Goal: Task Accomplishment & Management: Manage account settings

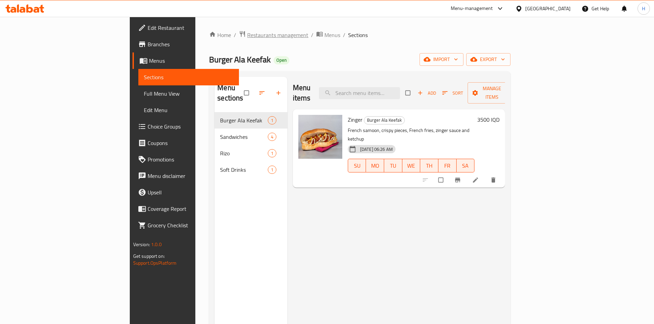
click at [247, 37] on span "Restaurants management" at bounding box center [277, 35] width 61 height 8
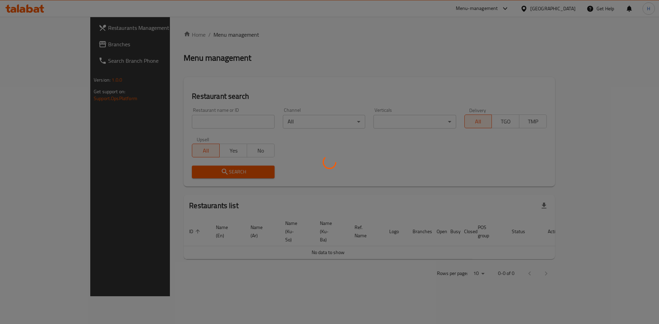
click at [187, 122] on div at bounding box center [329, 162] width 659 height 324
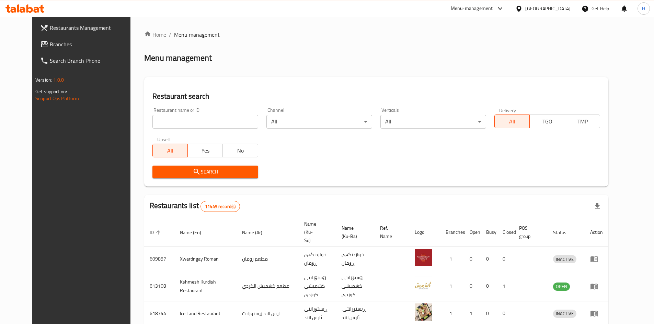
click at [209, 120] on input "search" at bounding box center [205, 122] width 106 height 14
paste input "681326"
type input "681326"
click button "Search" at bounding box center [205, 172] width 106 height 13
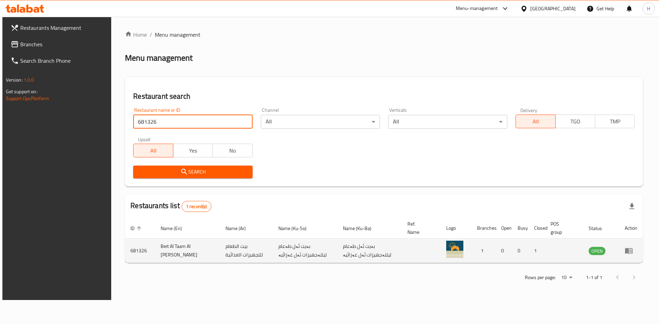
click at [439, 200] on icon "enhanced table" at bounding box center [628, 251] width 8 height 8
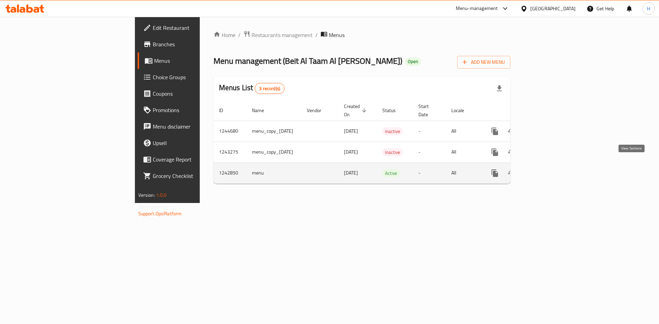
click at [439, 165] on link "enhanced table" at bounding box center [544, 173] width 16 height 16
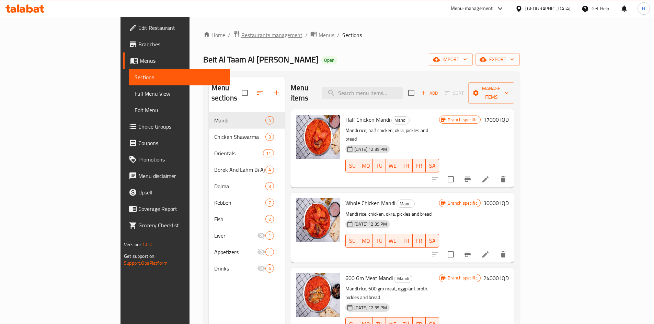
click at [241, 34] on span "Restaurants management" at bounding box center [271, 35] width 61 height 8
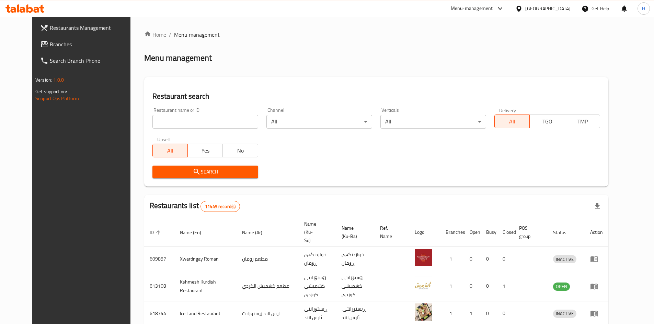
drag, startPoint x: 181, startPoint y: 130, endPoint x: 184, endPoint y: 117, distance: 13.5
click at [181, 128] on div "Restaurant name or ID Restaurant name or ID" at bounding box center [205, 118] width 114 height 29
click at [184, 117] on input "search" at bounding box center [205, 122] width 106 height 14
paste input "686741"
type input "686741"
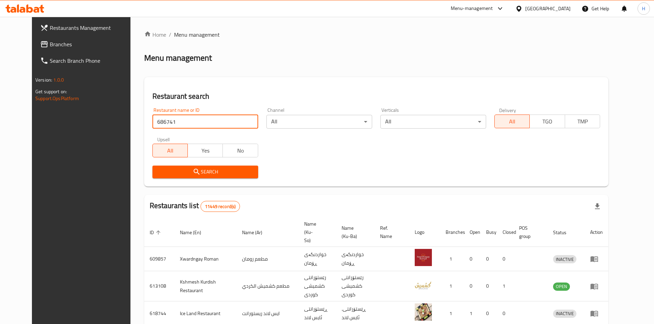
click button "Search" at bounding box center [205, 172] width 106 height 13
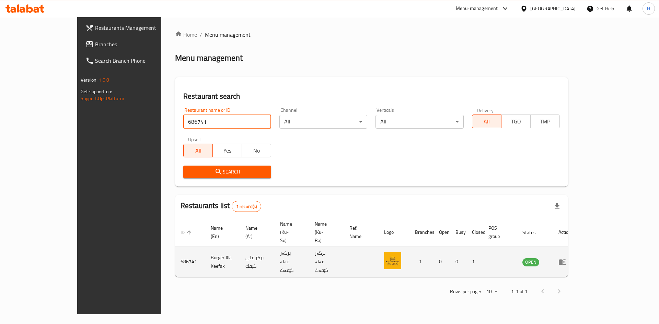
click at [439, 200] on td "enhanced table" at bounding box center [565, 262] width 24 height 30
click at [439, 200] on icon "enhanced table" at bounding box center [564, 262] width 2 height 3
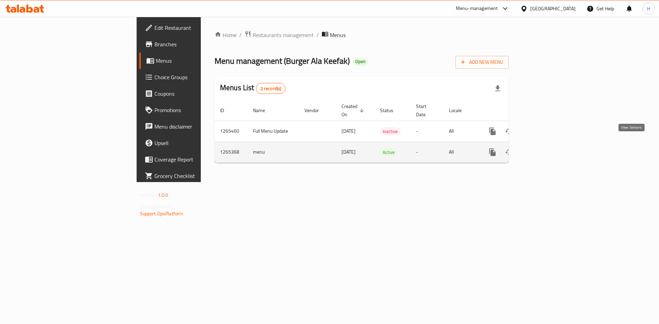
click at [439, 147] on link "enhanced table" at bounding box center [542, 152] width 16 height 16
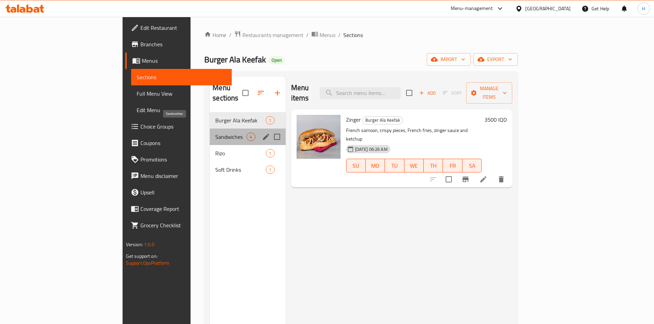
click at [215, 133] on span "Sandwiches" at bounding box center [230, 137] width 31 height 8
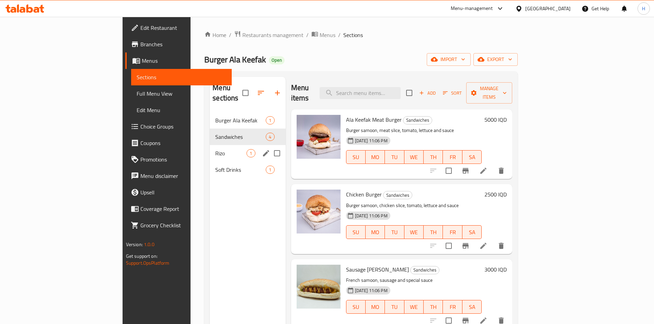
click at [215, 149] on span "Rizo" at bounding box center [230, 153] width 31 height 8
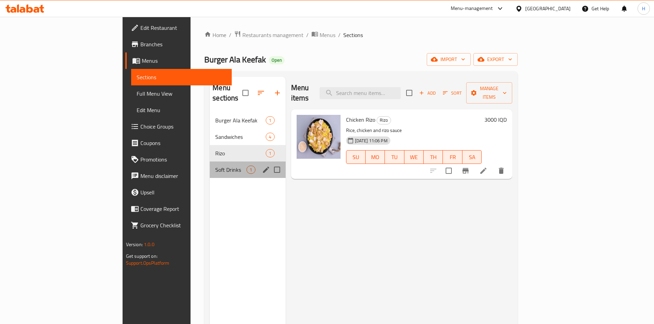
click at [210, 162] on div "Soft Drinks 1" at bounding box center [247, 170] width 75 height 16
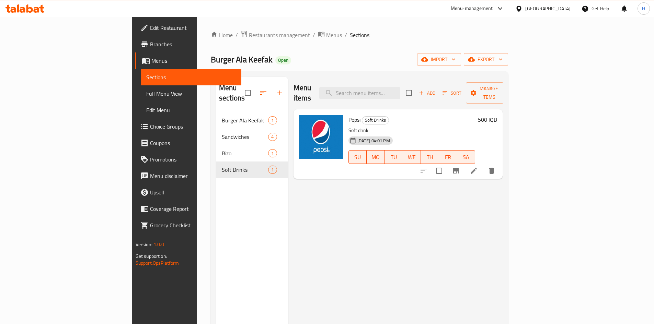
click at [197, 30] on div "Home / Restaurants management / Menus / Sections Burger Ala Keefak Open import …" at bounding box center [359, 218] width 325 height 403
click at [249, 35] on span "Restaurants management" at bounding box center [279, 35] width 61 height 8
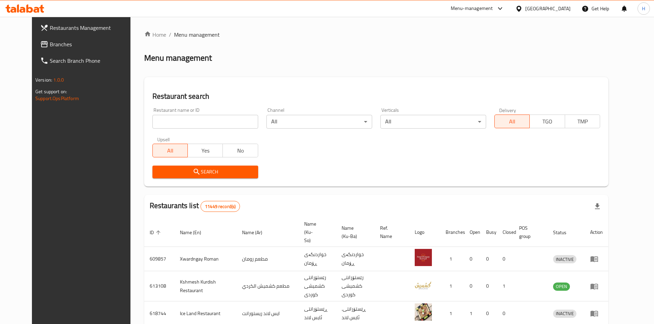
click at [171, 114] on div "Restaurant name or ID Restaurant name or ID" at bounding box center [205, 118] width 106 height 21
click at [172, 126] on input "search" at bounding box center [205, 122] width 106 height 14
paste input "681326"
type input "681326"
click button "Search" at bounding box center [205, 172] width 106 height 13
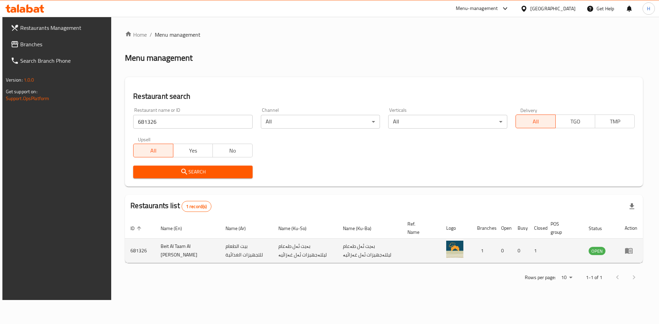
click at [439, 200] on icon "enhanced table" at bounding box center [629, 251] width 8 height 6
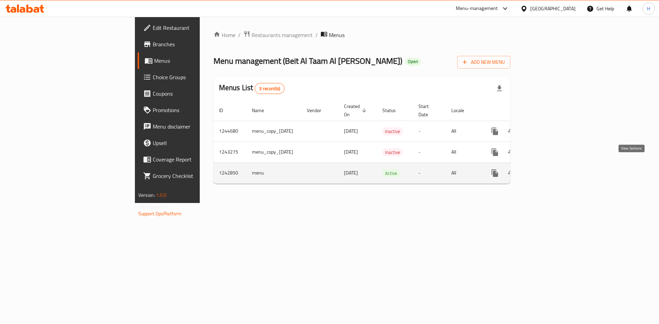
click at [439, 169] on icon "enhanced table" at bounding box center [544, 173] width 8 height 8
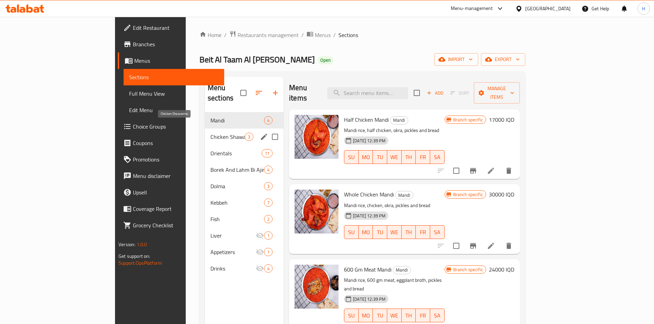
click at [210, 133] on span "Chicken Shawarma" at bounding box center [227, 137] width 34 height 8
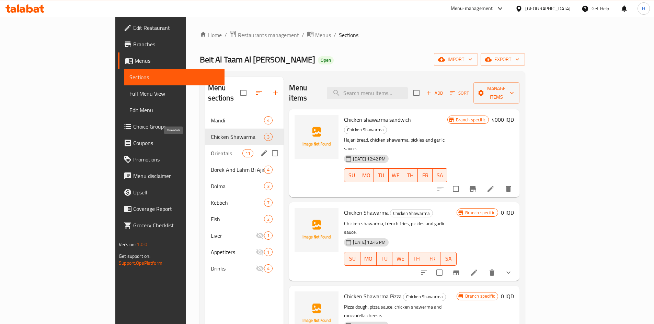
click at [211, 149] on span "Orientals" at bounding box center [227, 153] width 32 height 8
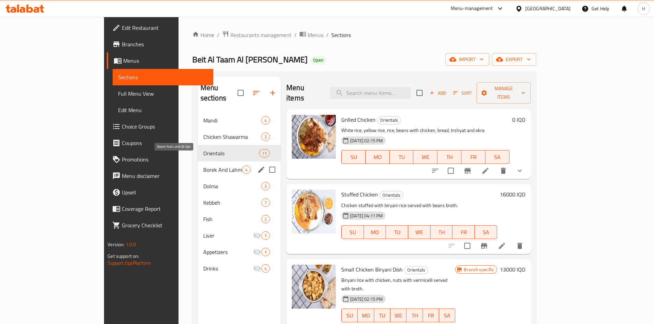
click at [203, 166] on span "Borek And Lahm Bi Ajin" at bounding box center [222, 170] width 39 height 8
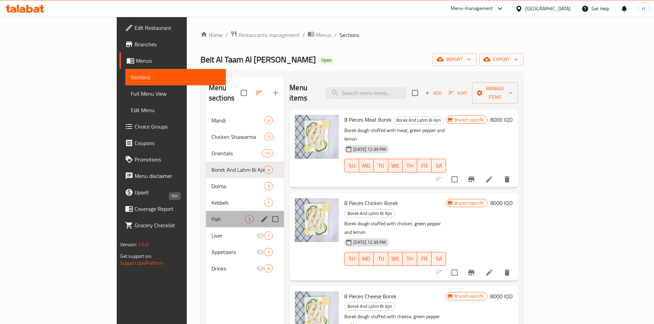
click at [211, 200] on span "Fish" at bounding box center [228, 219] width 34 height 8
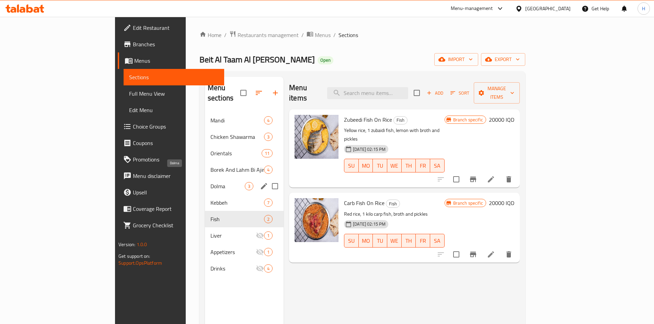
click at [210, 182] on span "Dolma" at bounding box center [227, 186] width 34 height 8
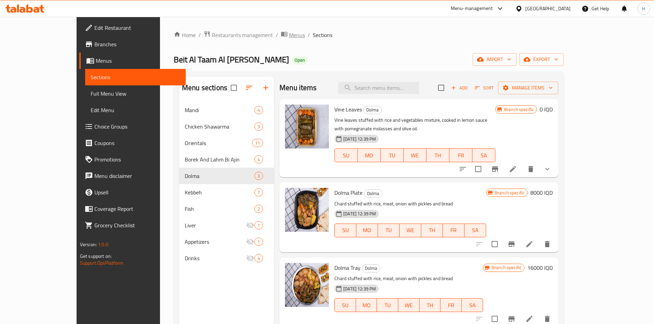
click at [289, 34] on span "Menus" at bounding box center [297, 35] width 16 height 8
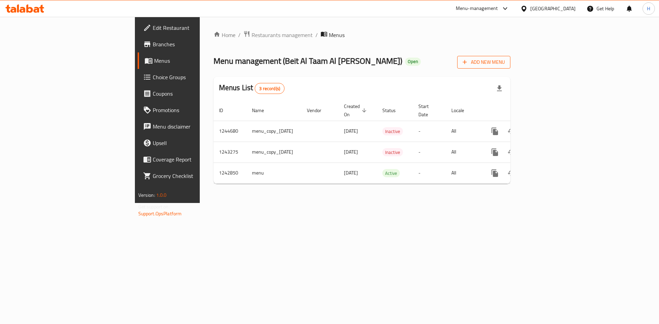
click at [439, 62] on span "Add New Menu" at bounding box center [483, 62] width 42 height 9
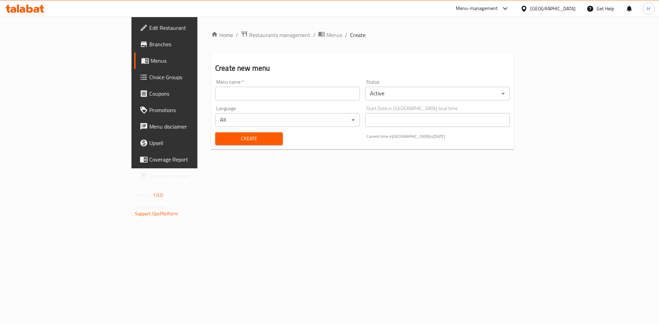
drag, startPoint x: 271, startPoint y: 90, endPoint x: 246, endPoint y: 102, distance: 27.9
click at [271, 90] on input "text" at bounding box center [287, 94] width 144 height 14
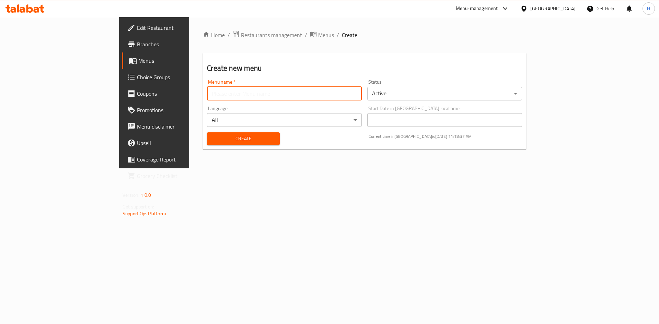
type input "Hadeer Menu"
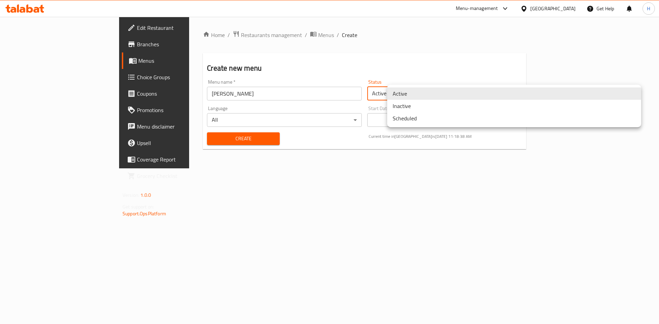
click at [400, 93] on body "​ Menu-management Iraq Get Help H Edit Restaurant Branches Menus Choice Groups …" at bounding box center [329, 170] width 659 height 307
click at [408, 110] on li "Inactive" at bounding box center [514, 106] width 254 height 12
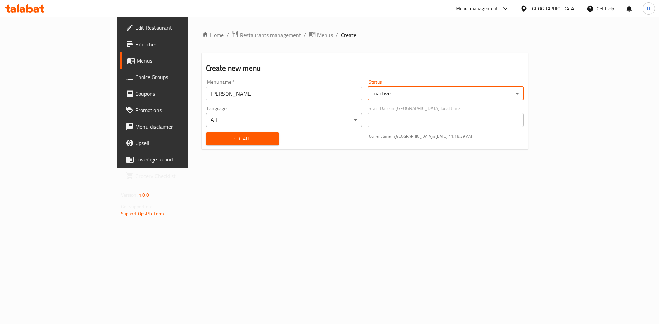
click at [219, 139] on span "Create" at bounding box center [242, 138] width 62 height 9
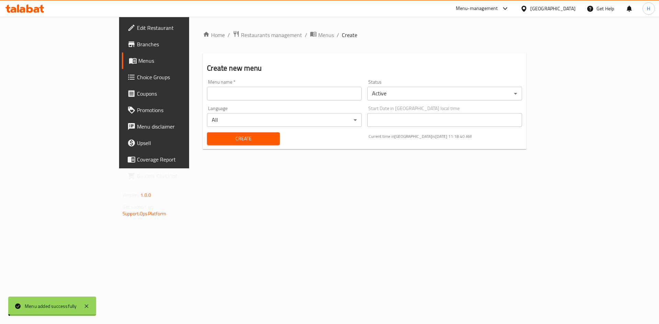
click at [318, 34] on span "Menus" at bounding box center [326, 35] width 16 height 8
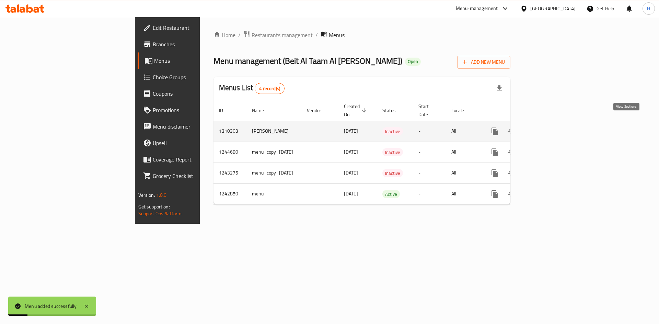
click at [439, 128] on icon "enhanced table" at bounding box center [544, 131] width 6 height 6
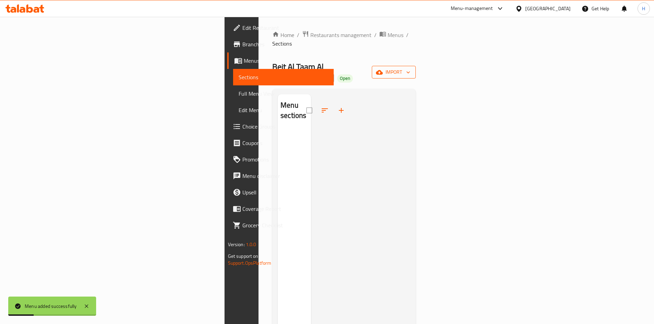
click at [410, 68] on span "import" at bounding box center [393, 72] width 33 height 9
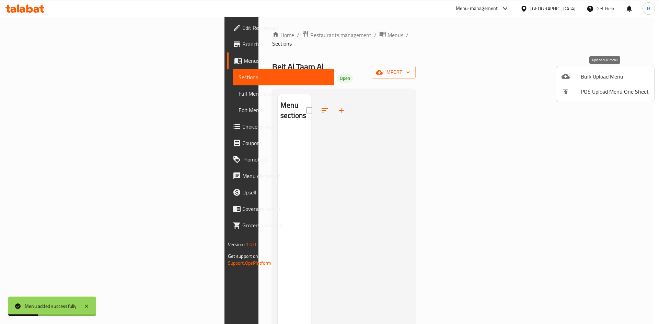
click at [439, 76] on span "Bulk Upload Menu" at bounding box center [615, 76] width 68 height 8
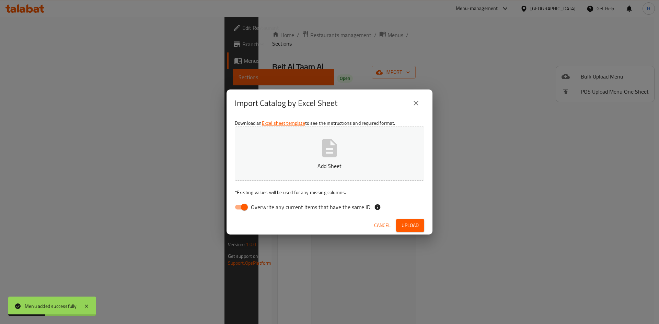
drag, startPoint x: 243, startPoint y: 206, endPoint x: 275, endPoint y: 182, distance: 39.5
click at [244, 200] on input "Overwrite any current items that have the same ID." at bounding box center [244, 207] width 39 height 13
checkbox input "false"
click at [317, 147] on button "Add Sheet" at bounding box center [329, 154] width 189 height 54
click at [421, 200] on button "Upload" at bounding box center [410, 225] width 28 height 13
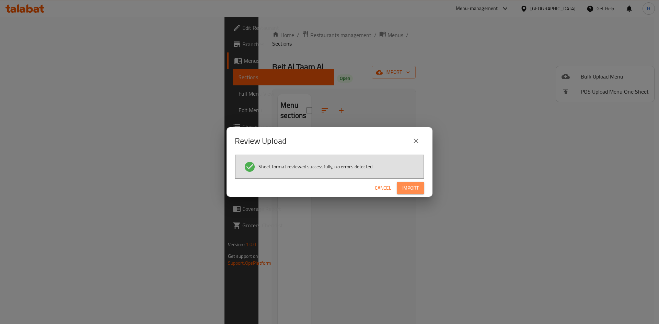
click at [400, 186] on button "Import" at bounding box center [410, 188] width 27 height 13
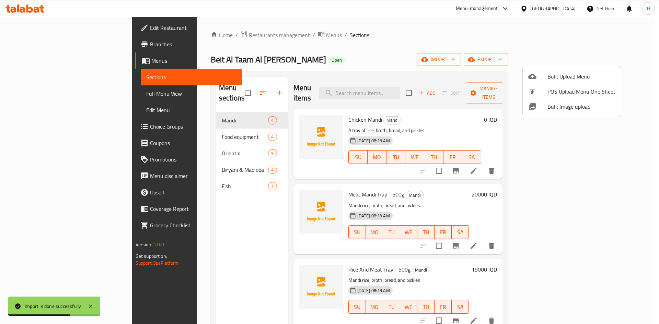
click at [406, 60] on div at bounding box center [329, 162] width 659 height 324
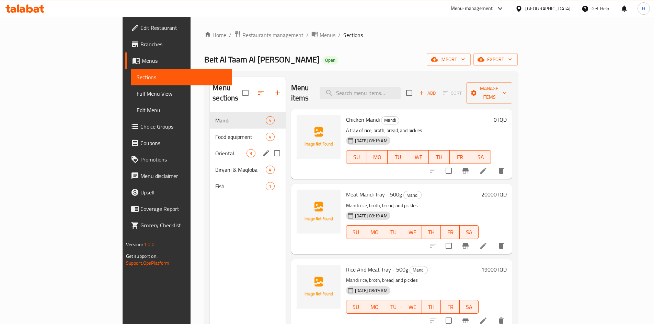
drag, startPoint x: 159, startPoint y: 128, endPoint x: 168, endPoint y: 128, distance: 8.6
click at [215, 133] on span "Food equipment" at bounding box center [240, 137] width 50 height 8
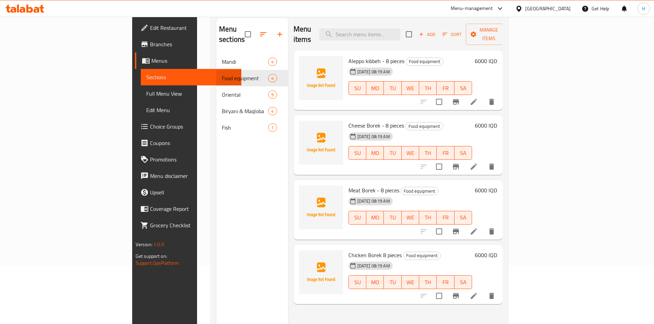
scroll to position [69, 0]
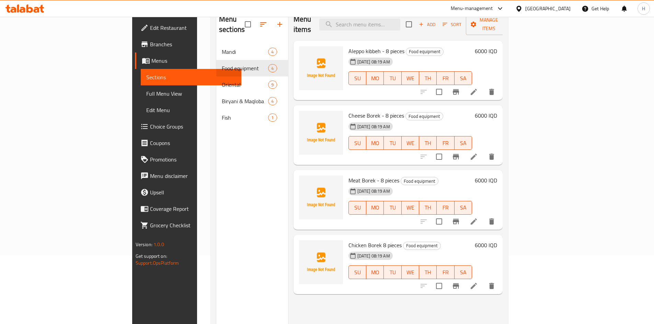
click at [439, 200] on icon at bounding box center [473, 222] width 8 height 8
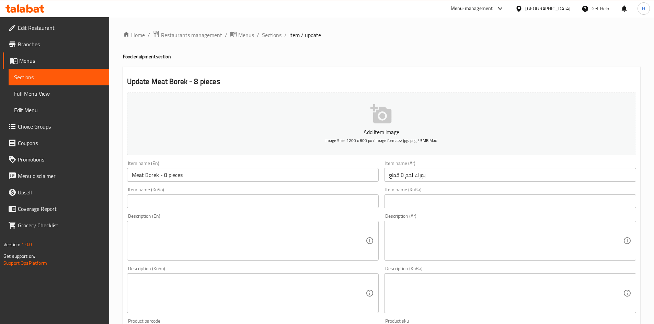
click at [193, 200] on textarea at bounding box center [249, 241] width 234 height 33
paste textarea "Borek dough stuffed with meat, green pepper and lemon"
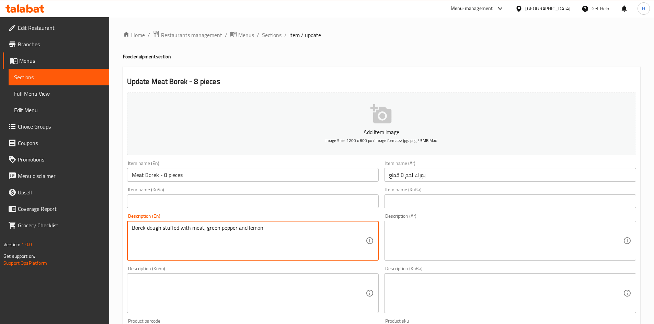
type textarea "Borek dough stuffed with meat, green pepper and lemon"
click at [430, 200] on textarea at bounding box center [506, 241] width 234 height 33
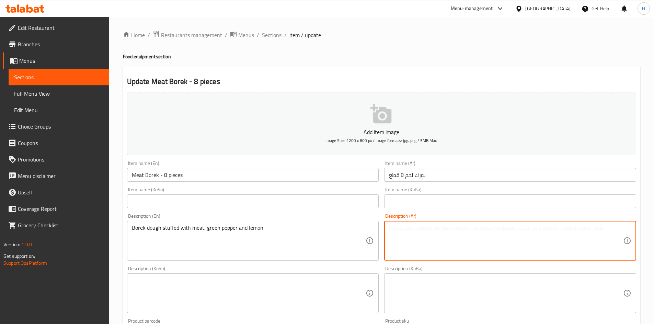
paste textarea "عجينة بوريك محشي باللحم، فلفل أخضر وليمون"
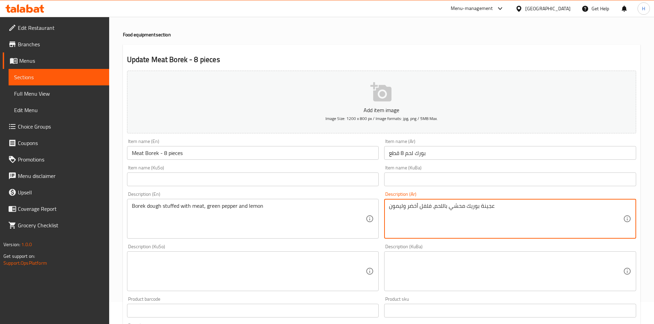
scroll to position [34, 0]
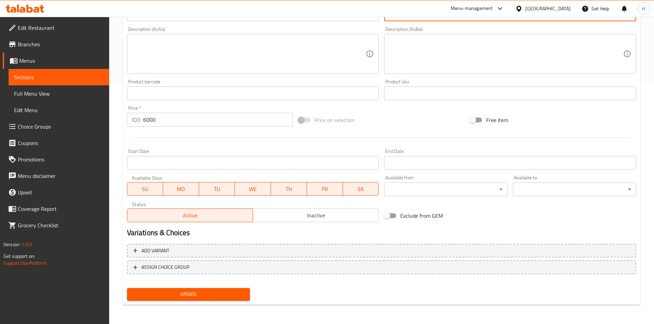
type textarea "عجينة بوريك محشي باللحم، فلفل أخضر وليمون"
click at [199, 200] on span "Update" at bounding box center [188, 294] width 112 height 9
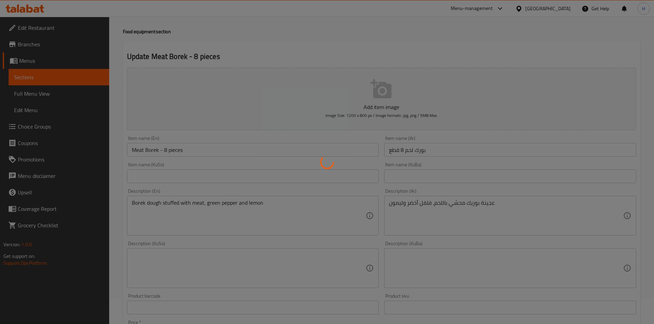
scroll to position [0, 0]
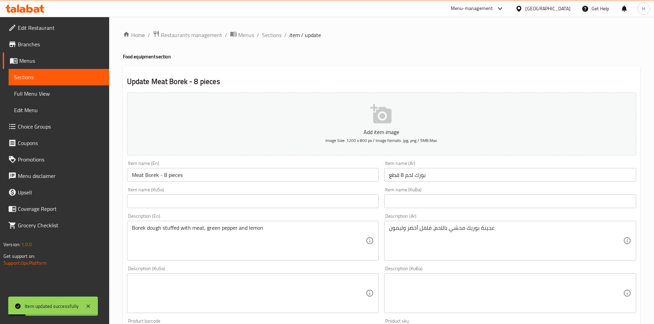
drag, startPoint x: 274, startPoint y: 35, endPoint x: 273, endPoint y: 28, distance: 6.9
click at [274, 35] on span "Sections" at bounding box center [272, 35] width 20 height 8
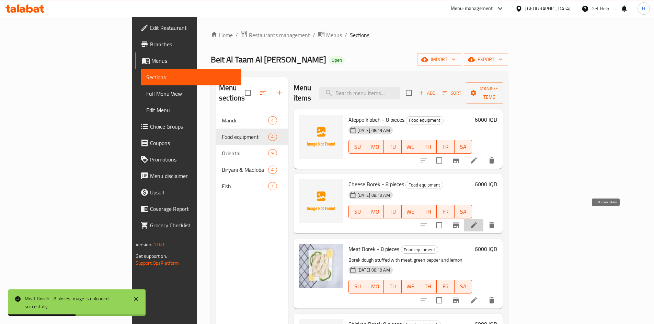
click at [439, 200] on icon at bounding box center [473, 225] width 8 height 8
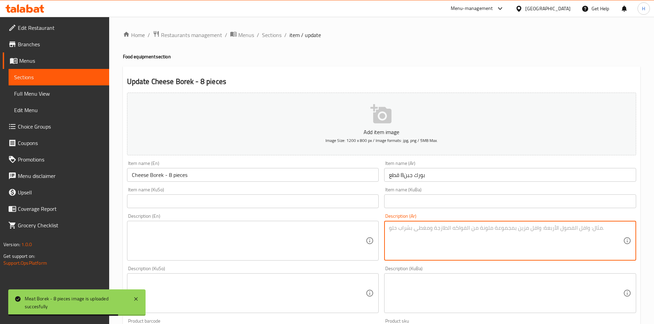
click at [439, 200] on textarea at bounding box center [506, 241] width 234 height 33
paste textarea "عجينة بوريك محشي بالجبن، فلفل أخضر وليمون"
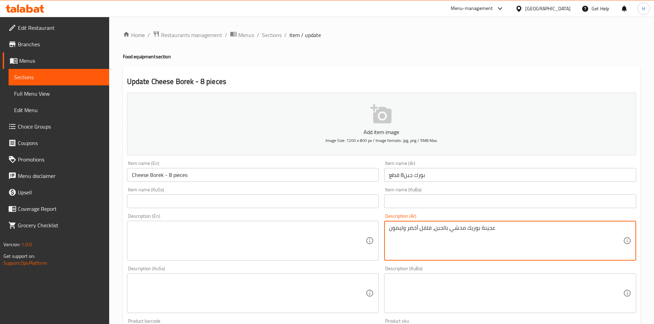
type textarea "عجينة بوريك محشي بالجبن، فلفل أخضر وليمون"
click at [199, 200] on textarea at bounding box center [249, 241] width 234 height 33
paste textarea "Borek dough stuffed with cheese, green pepper and lemon"
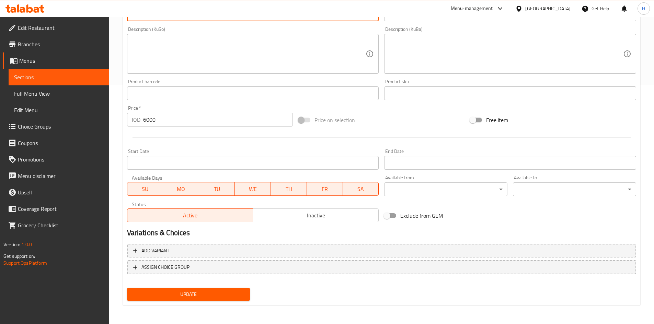
type textarea "Borek dough stuffed with cheese, green pepper and lemon"
click at [204, 200] on span "Update" at bounding box center [188, 294] width 112 height 9
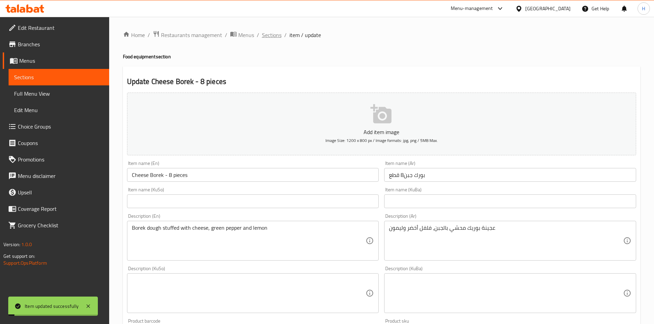
click at [276, 39] on span "Sections" at bounding box center [272, 35] width 20 height 8
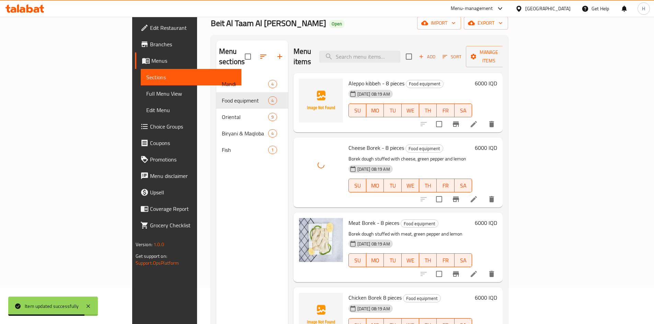
scroll to position [96, 0]
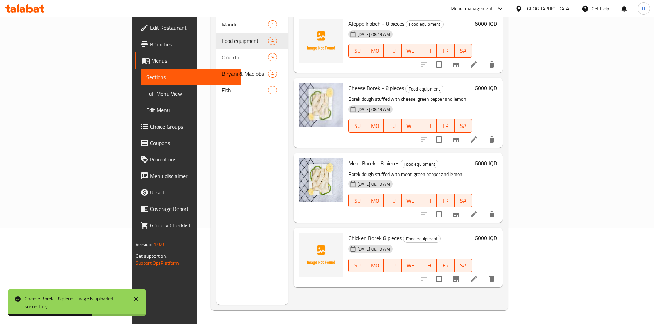
click at [439, 200] on icon at bounding box center [473, 279] width 6 height 6
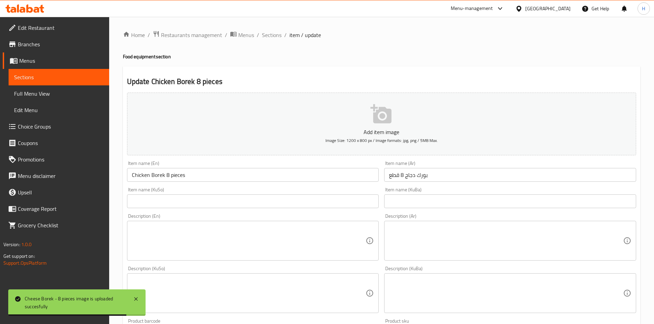
click at [197, 200] on textarea at bounding box center [249, 241] width 234 height 33
paste textarea "Borek dough stuffed with chicken, green pepper and lemon"
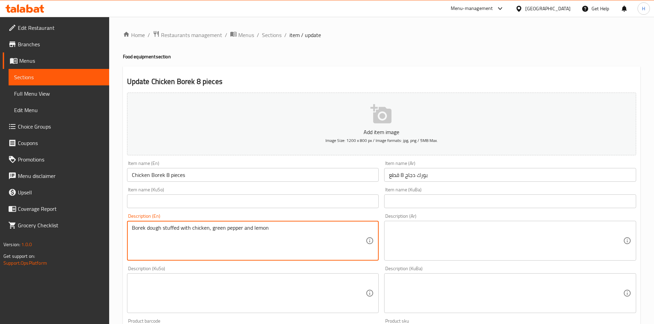
type textarea "Borek dough stuffed with chicken, green pepper and lemon"
click at [439, 200] on textarea at bounding box center [506, 241] width 234 height 33
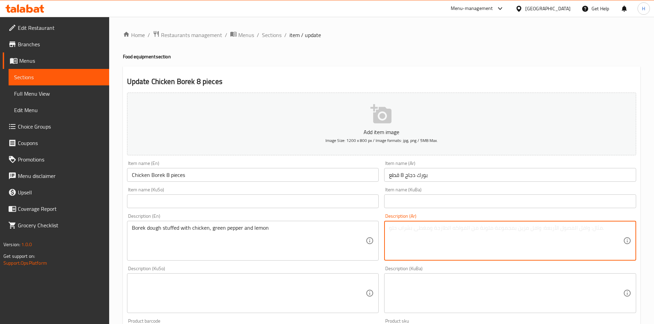
paste textarea "عجينة بوريك محشي بالدجاج، فلفل أخضر وليمون"
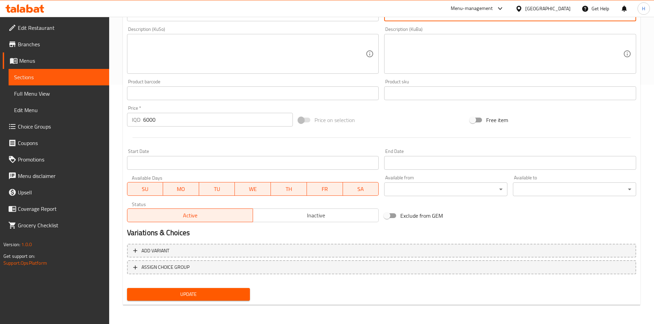
type textarea "عجينة بوريك محشي بالدجاج، فلفل أخضر وليمون"
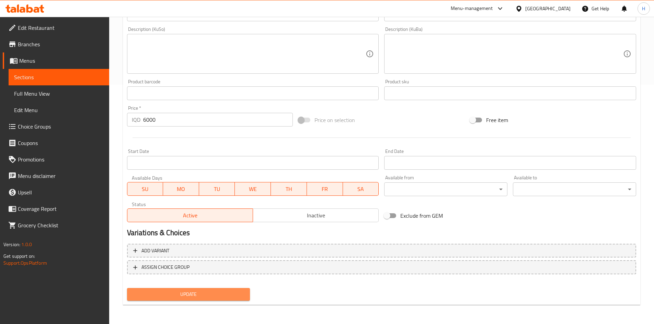
drag, startPoint x: 209, startPoint y: 300, endPoint x: 230, endPoint y: 238, distance: 65.0
click at [211, 200] on button "Update" at bounding box center [188, 294] width 123 height 13
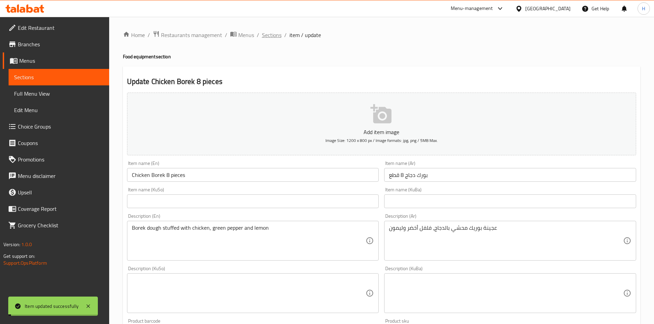
click at [276, 32] on span "Sections" at bounding box center [272, 35] width 20 height 8
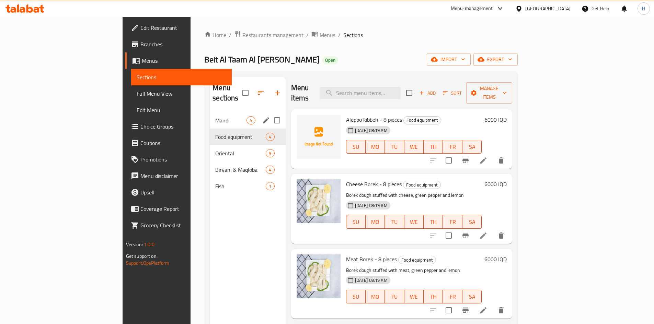
click at [215, 116] on span "Mandi" at bounding box center [230, 120] width 31 height 8
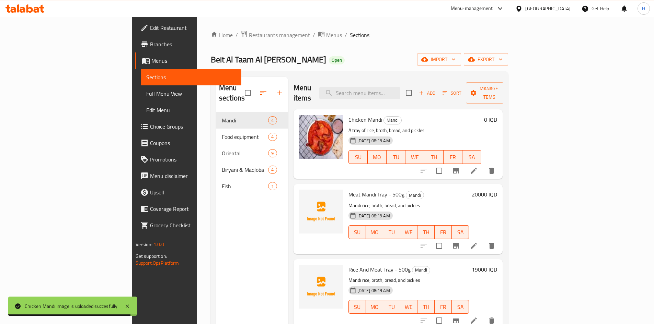
click at [439, 165] on li at bounding box center [473, 171] width 19 height 12
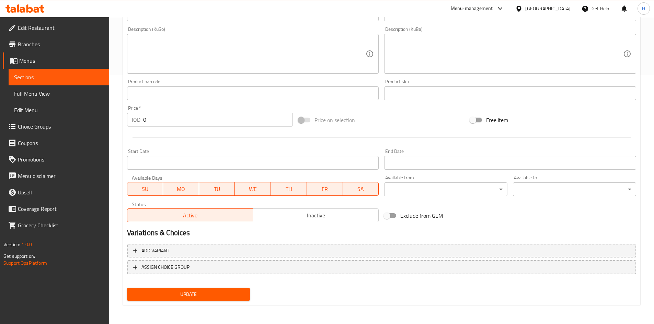
drag, startPoint x: 159, startPoint y: 249, endPoint x: 234, endPoint y: 245, distance: 75.6
click at [159, 200] on span "Add variant" at bounding box center [155, 251] width 28 height 9
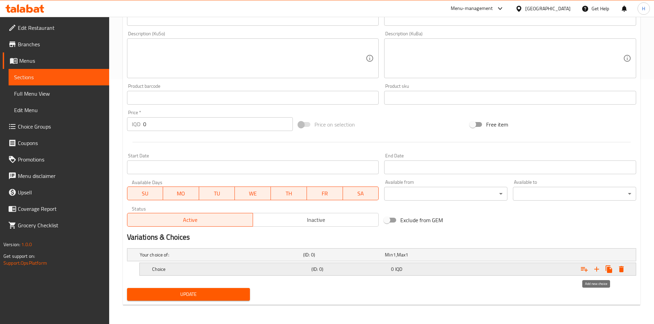
click at [439, 200] on icon "Expand" at bounding box center [596, 269] width 5 height 5
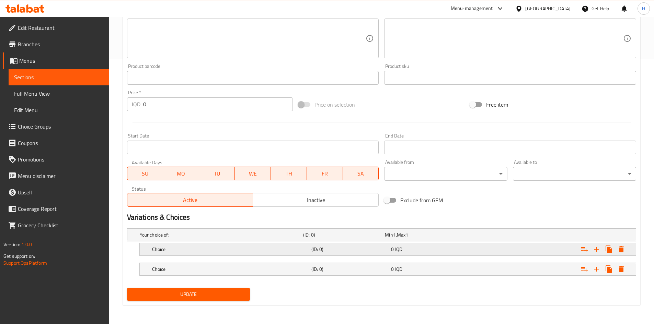
click at [158, 200] on h5 "Choice" at bounding box center [230, 249] width 156 height 7
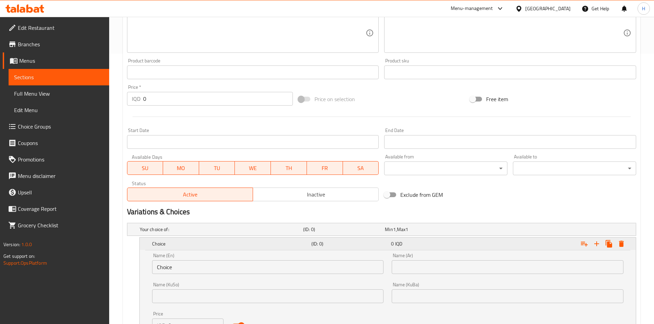
scroll to position [350, 0]
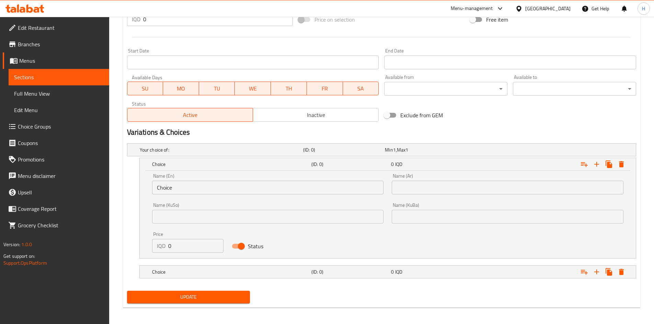
click at [177, 178] on div "Name (En) Choice Name (En)" at bounding box center [268, 184] width 232 height 21
click at [175, 187] on input "Choice" at bounding box center [268, 188] width 232 height 14
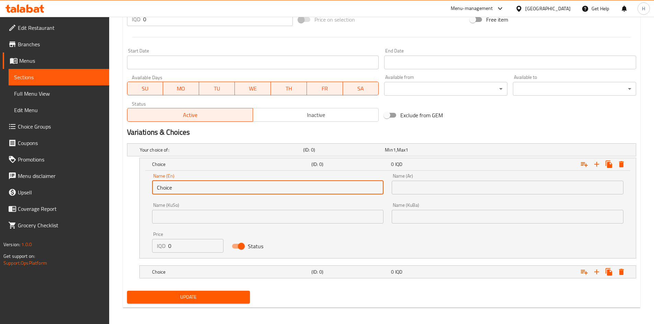
click at [175, 187] on input "Choice" at bounding box center [268, 188] width 232 height 14
type input "Whole Chicken"
click at [429, 187] on input "text" at bounding box center [507, 188] width 232 height 14
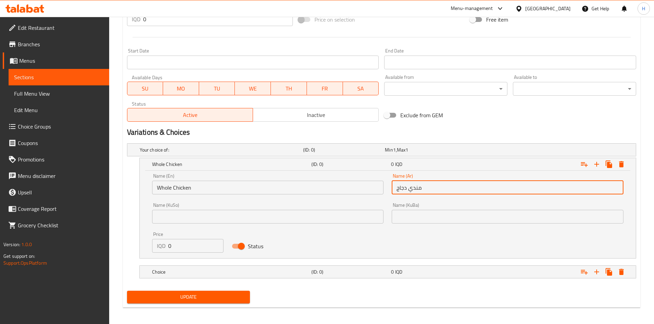
type input "مندي دجاج"
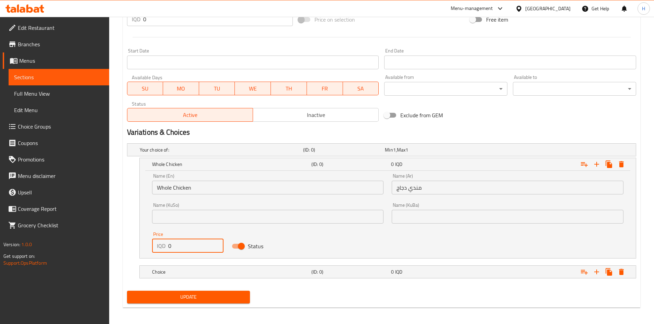
click at [181, 200] on input "0" at bounding box center [196, 246] width 56 height 14
click at [185, 200] on input "0" at bounding box center [196, 246] width 56 height 14
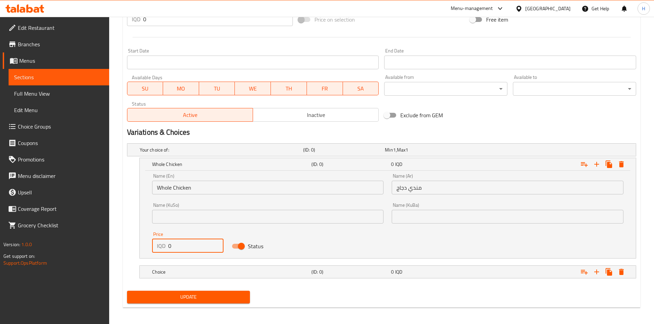
click at [185, 200] on input "0" at bounding box center [196, 246] width 56 height 14
type input "15000"
click at [184, 200] on h5 "Choice" at bounding box center [230, 272] width 156 height 7
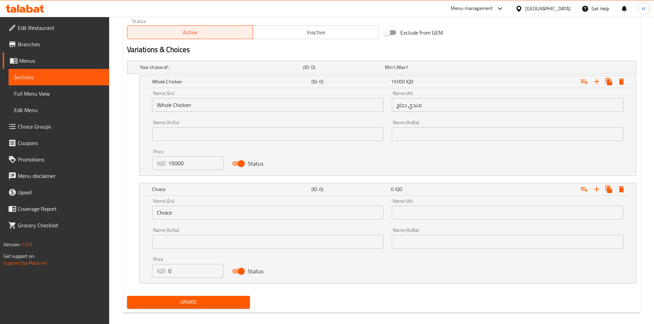
scroll to position [434, 0]
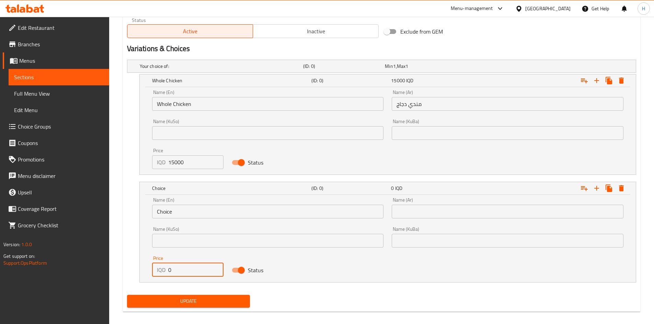
click at [189, 200] on input "0" at bounding box center [196, 270] width 56 height 14
type input "8000"
click at [173, 200] on input "Choice" at bounding box center [268, 212] width 232 height 14
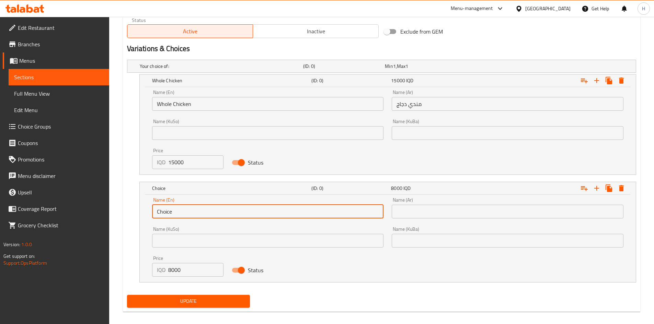
click at [173, 200] on input "Choice" at bounding box center [268, 212] width 232 height 14
click at [173, 200] on input "text" at bounding box center [268, 212] width 232 height 14
type input "Half Chicken"
click at [400, 200] on input "text" at bounding box center [507, 212] width 232 height 14
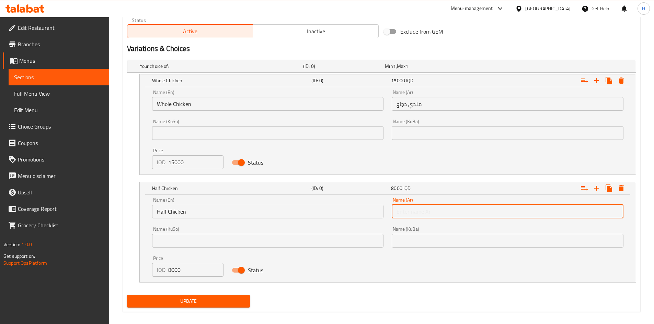
type input "نصف دجاج"
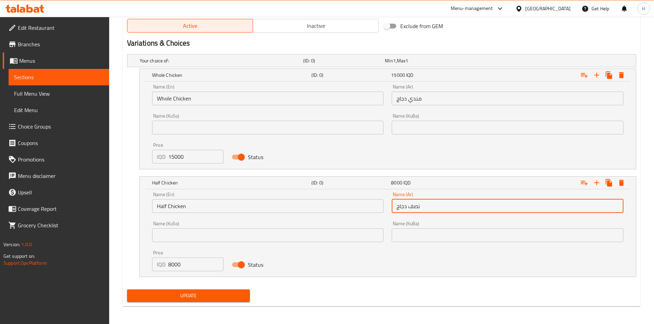
scroll to position [441, 0]
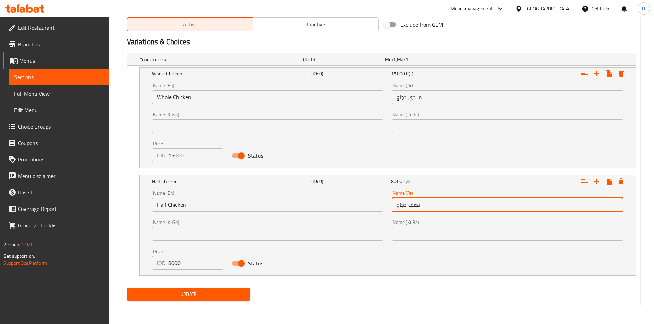
click at [207, 200] on button "Update" at bounding box center [188, 294] width 123 height 13
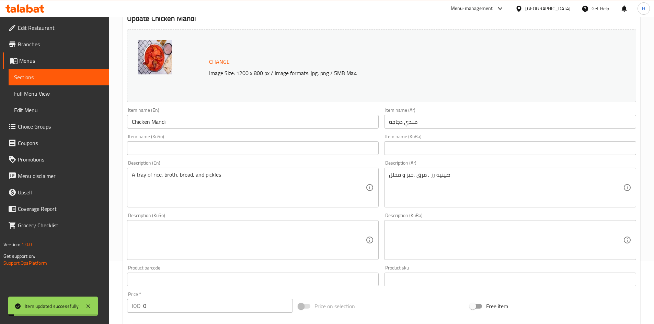
scroll to position [0, 0]
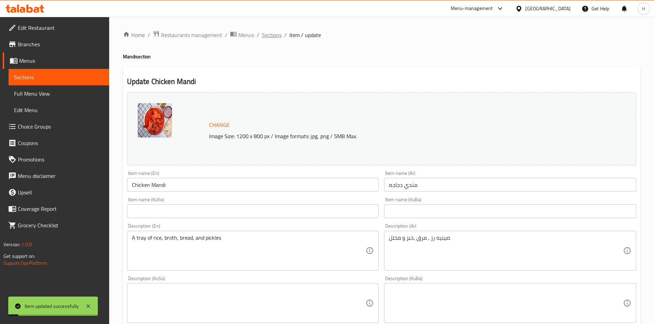
click at [272, 34] on span "Sections" at bounding box center [272, 35] width 20 height 8
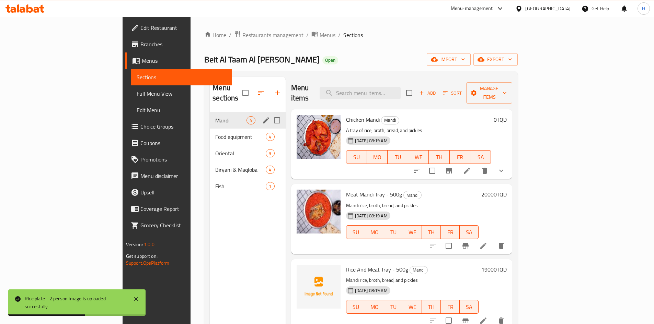
click at [215, 116] on span "Mandi" at bounding box center [230, 120] width 31 height 8
click at [215, 133] on span "Food equipment" at bounding box center [230, 137] width 31 height 8
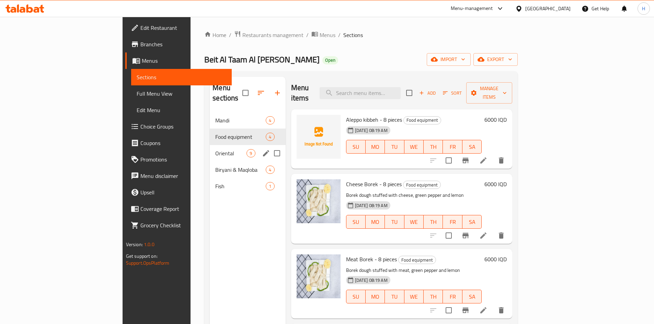
click at [215, 149] on span "Oriental" at bounding box center [230, 153] width 31 height 8
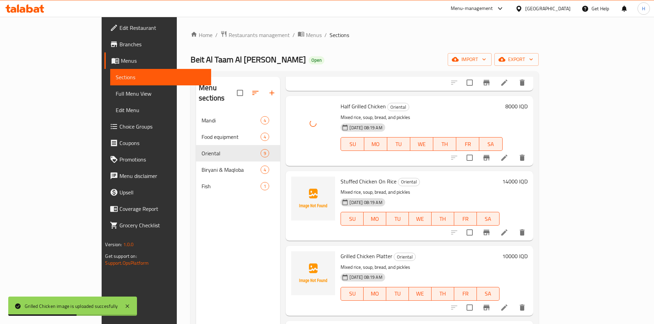
scroll to position [103, 0]
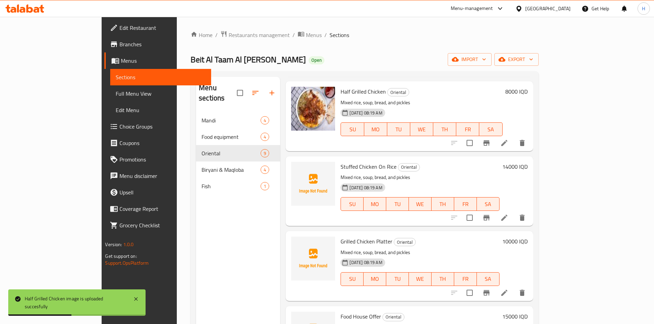
click at [439, 200] on icon at bounding box center [504, 218] width 8 height 8
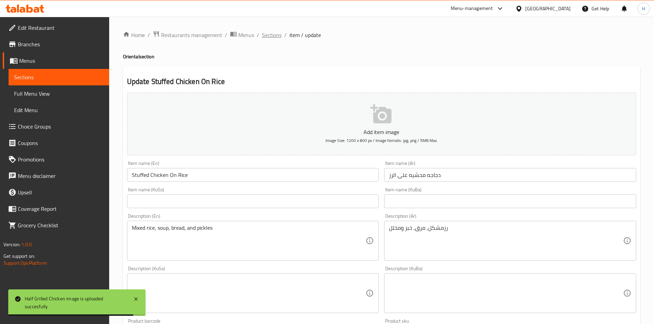
click at [271, 35] on span "Sections" at bounding box center [272, 35] width 20 height 8
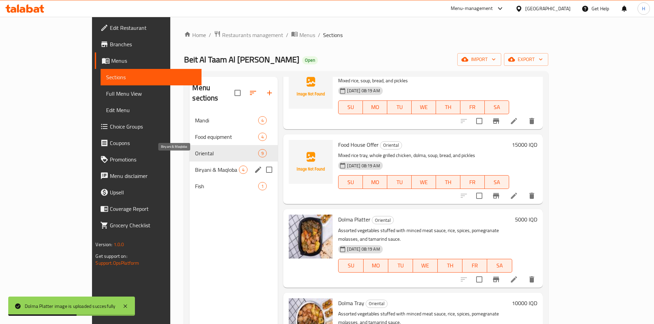
click at [195, 166] on span "Biryani & Maqloba" at bounding box center [217, 170] width 44 height 8
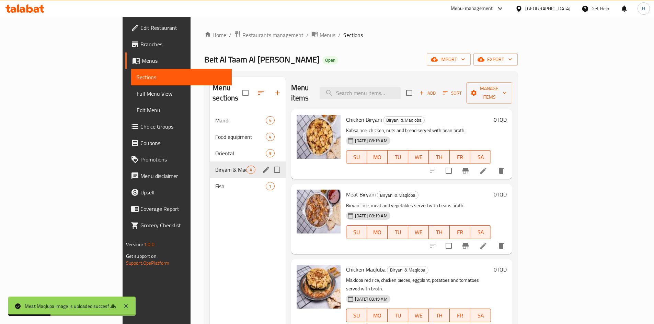
click at [215, 182] on span "Fish" at bounding box center [240, 186] width 50 height 8
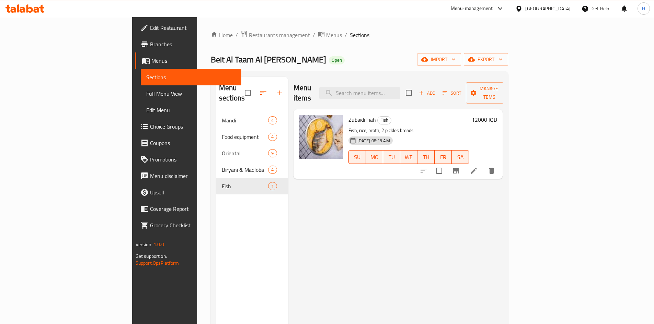
click at [222, 166] on span "Biryani & Maqloba" at bounding box center [245, 170] width 46 height 8
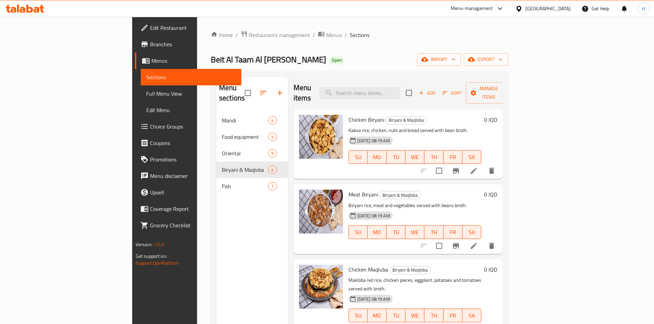
click at [439, 165] on li at bounding box center [473, 171] width 19 height 12
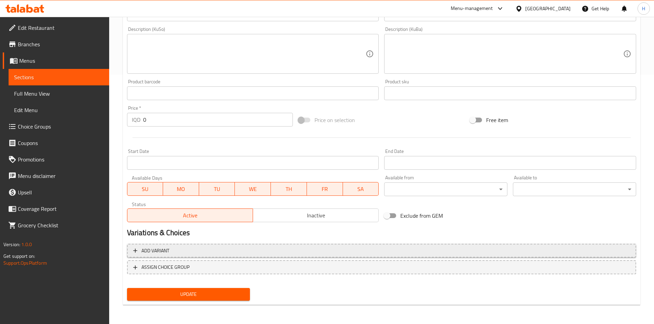
click at [183, 200] on span "Add variant" at bounding box center [381, 251] width 496 height 9
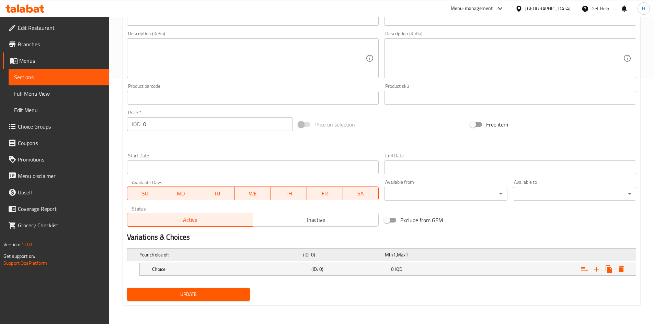
scroll to position [245, 0]
click at [439, 200] on icon "Expand" at bounding box center [596, 269] width 8 height 8
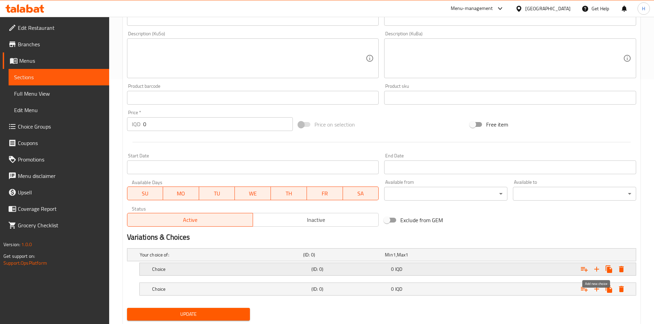
click at [439, 200] on icon "Expand" at bounding box center [596, 269] width 8 height 8
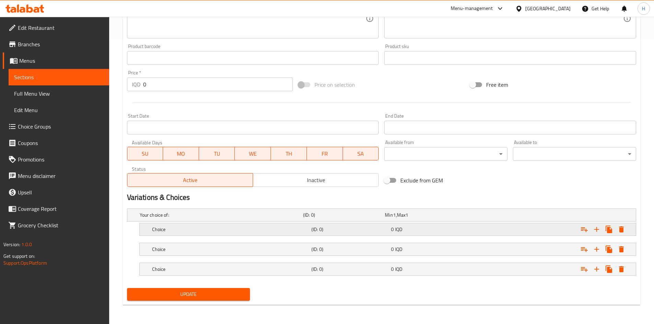
click at [183, 200] on div "Choice" at bounding box center [230, 230] width 159 height 10
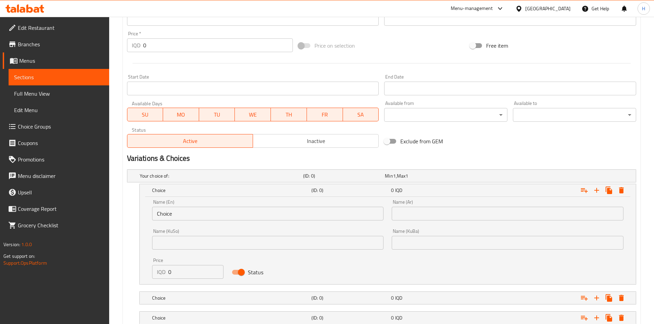
scroll to position [358, 0]
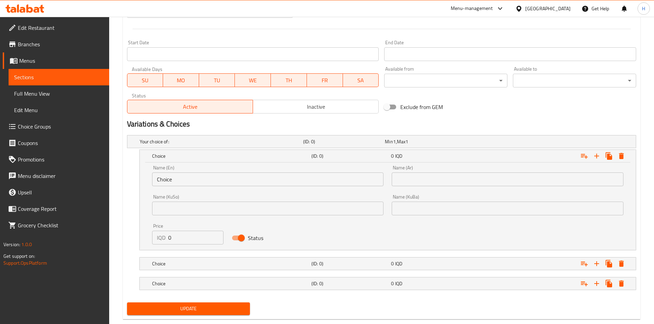
click at [179, 185] on input "Choice" at bounding box center [268, 180] width 232 height 14
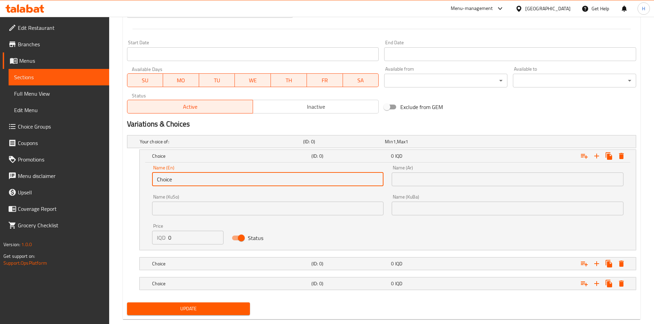
click at [179, 185] on input "Choice" at bounding box center [268, 180] width 232 height 14
click at [179, 185] on input "text" at bounding box center [268, 180] width 232 height 14
type input "Small"
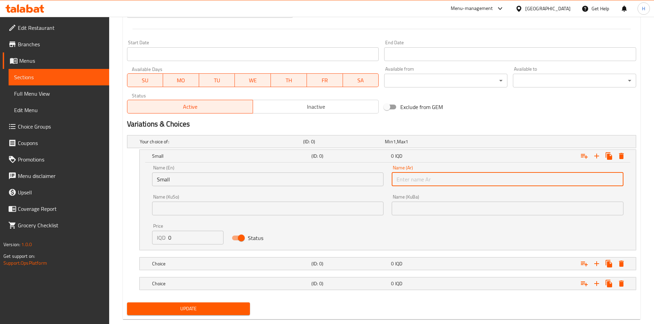
drag, startPoint x: 403, startPoint y: 175, endPoint x: 405, endPoint y: 179, distance: 4.8
click at [403, 176] on input "text" at bounding box center [507, 180] width 232 height 14
type input "صغير"
click at [197, 200] on h5 "Choice" at bounding box center [230, 263] width 156 height 7
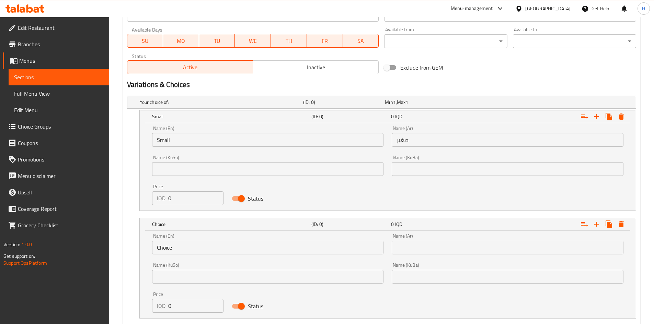
scroll to position [454, 0]
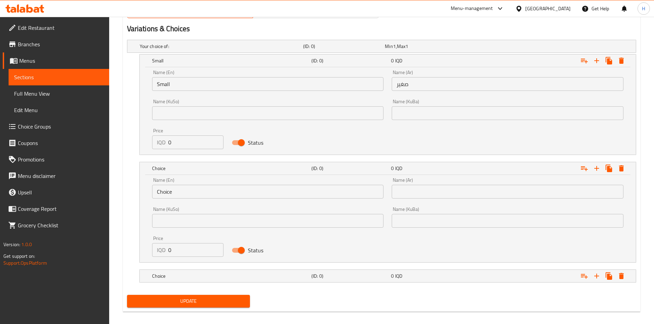
click at [189, 184] on div "Name (En) Choice Name (En)" at bounding box center [268, 188] width 232 height 21
click at [186, 192] on input "Choice" at bounding box center [268, 192] width 232 height 14
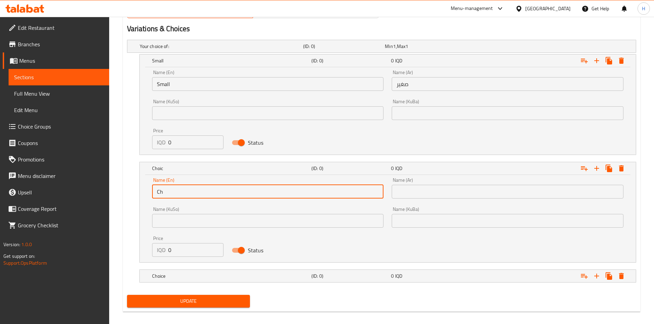
type input "C"
click at [197, 194] on input "text" at bounding box center [268, 192] width 232 height 14
type input "Medium"
drag, startPoint x: 423, startPoint y: 194, endPoint x: 426, endPoint y: 198, distance: 4.9
click at [423, 194] on input "text" at bounding box center [507, 192] width 232 height 14
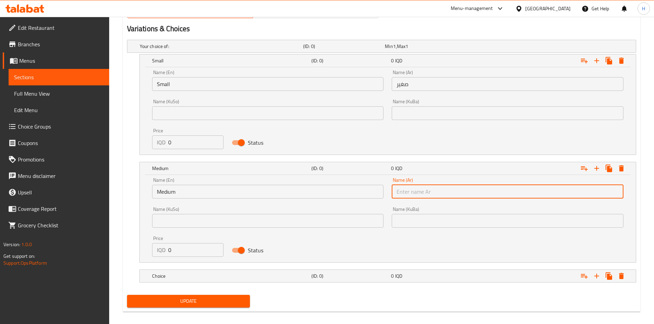
type input "وسط"
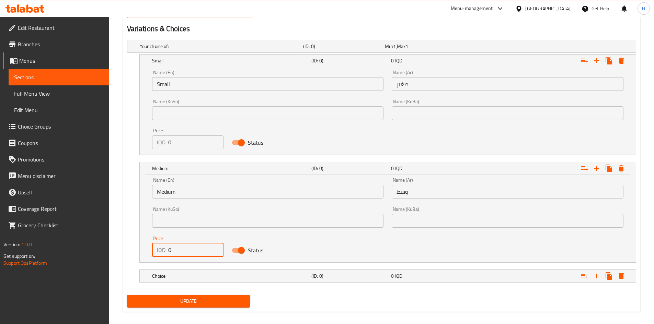
click at [174, 200] on input "0" at bounding box center [196, 250] width 56 height 14
type input "13000"
click at [172, 200] on h5 "Choice" at bounding box center [230, 276] width 156 height 7
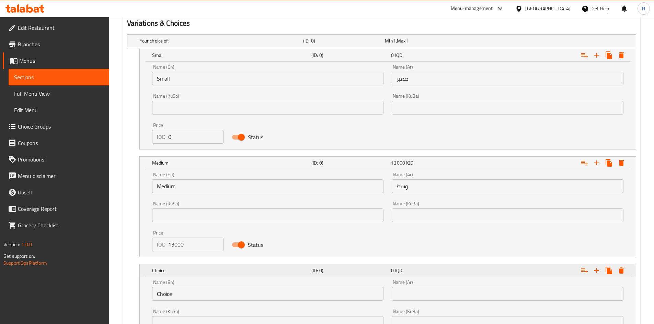
scroll to position [548, 0]
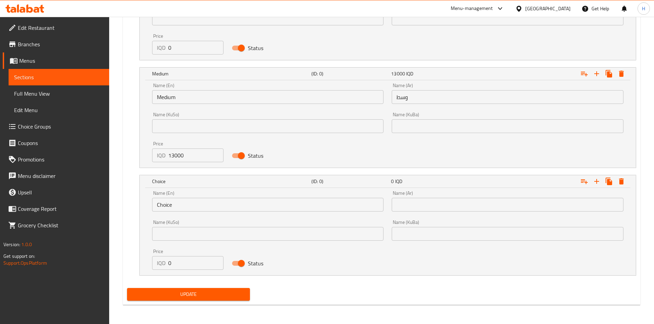
click at [174, 200] on input "Choice" at bounding box center [268, 205] width 232 height 14
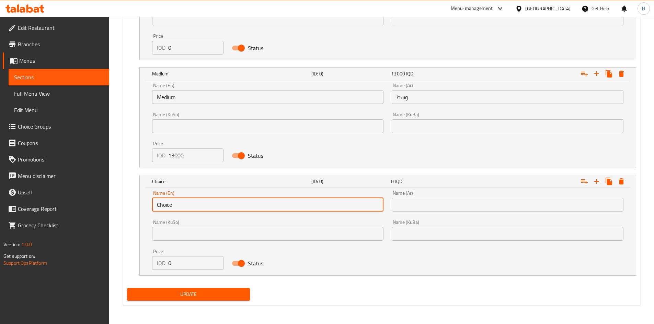
click at [174, 200] on input "Choice" at bounding box center [268, 205] width 232 height 14
click at [174, 200] on input "text" at bounding box center [268, 205] width 232 height 14
type input "Large"
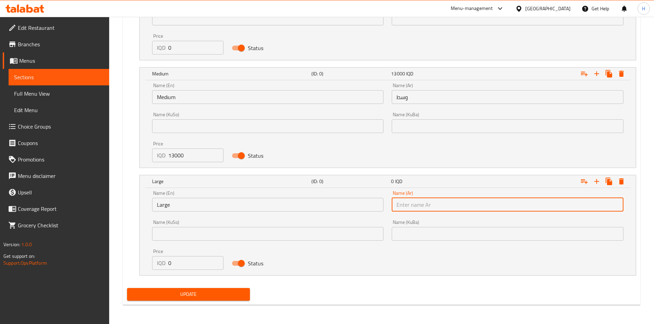
click at [439, 200] on input "text" at bounding box center [507, 205] width 232 height 14
type input "كبير"
click at [184, 200] on input "0" at bounding box center [196, 263] width 56 height 14
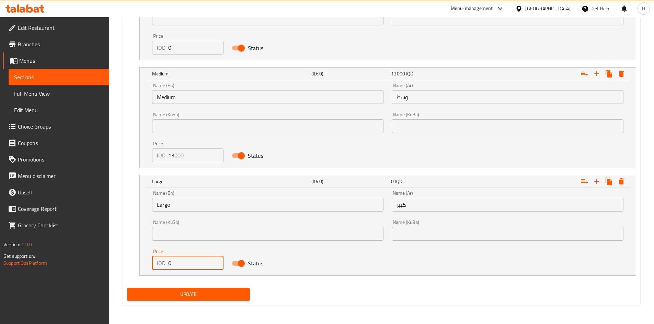
click at [184, 200] on input "0" at bounding box center [196, 263] width 56 height 14
type input "22000"
click at [203, 200] on span "Update" at bounding box center [188, 294] width 112 height 9
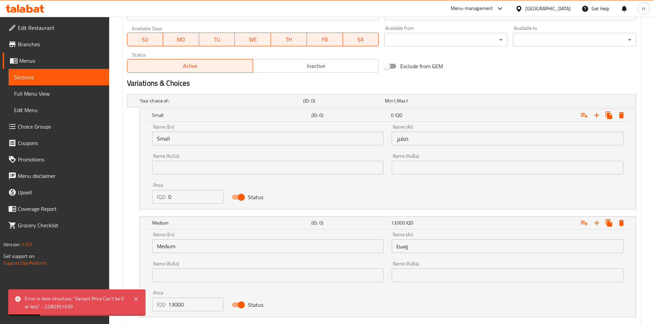
scroll to position [445, 0]
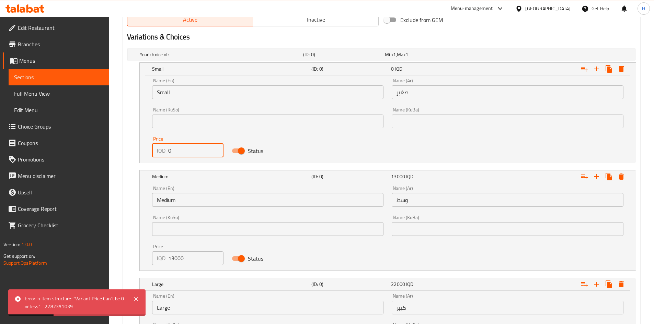
click at [196, 155] on input "0" at bounding box center [196, 151] width 56 height 14
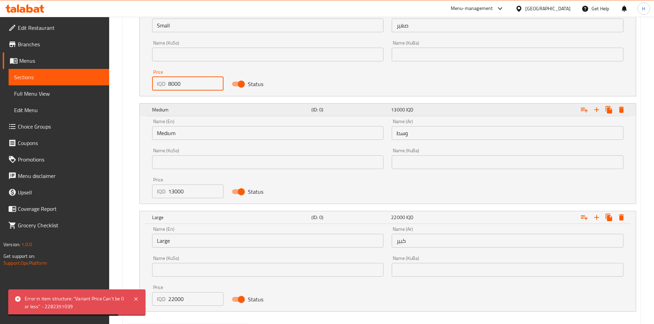
scroll to position [548, 0]
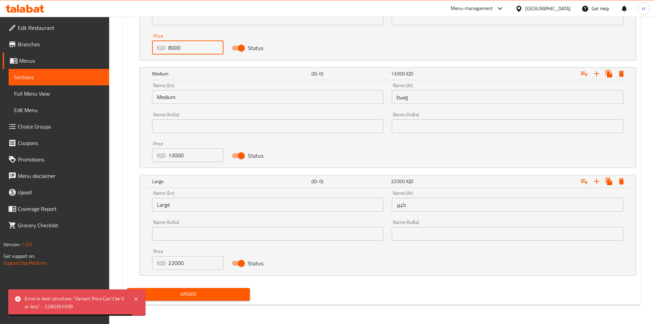
type input "8000"
drag, startPoint x: 200, startPoint y: 292, endPoint x: 216, endPoint y: 283, distance: 18.7
click at [200, 200] on span "Update" at bounding box center [188, 294] width 112 height 9
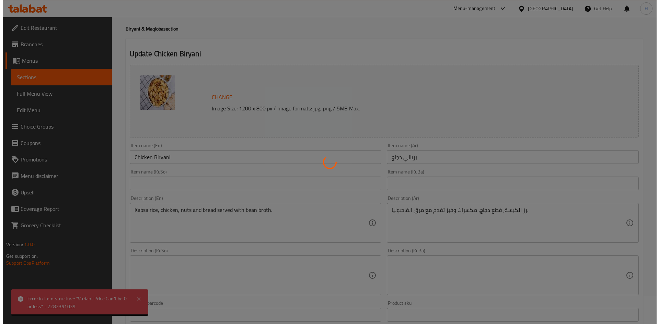
scroll to position [0, 0]
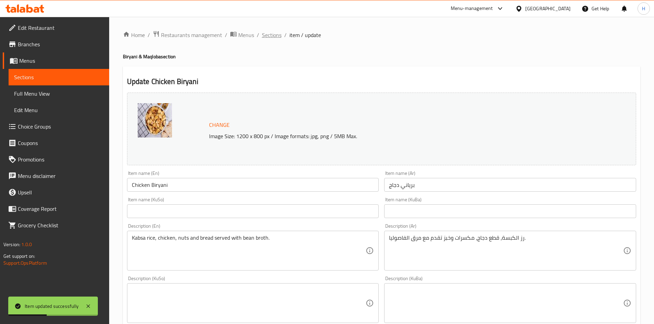
click at [269, 36] on span "Sections" at bounding box center [272, 35] width 20 height 8
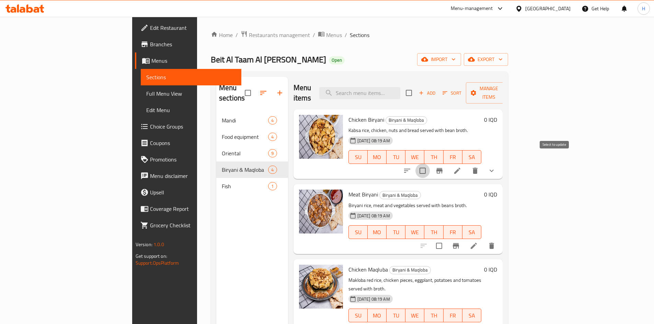
drag, startPoint x: 550, startPoint y: 160, endPoint x: 569, endPoint y: 123, distance: 40.8
click at [430, 164] on input "checkbox" at bounding box center [422, 171] width 14 height 14
checkbox input "true"
click at [439, 84] on span "Manage items" at bounding box center [488, 92] width 35 height 17
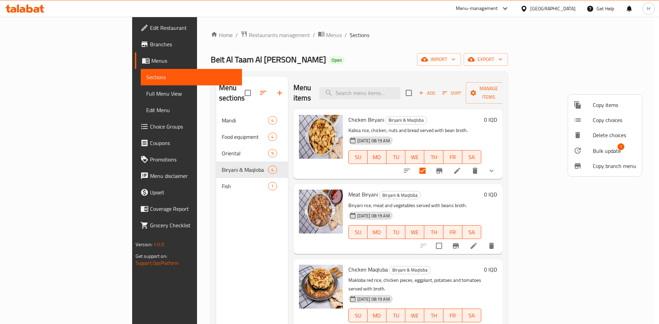
click at [439, 118] on span "Copy choices" at bounding box center [615, 120] width 44 height 8
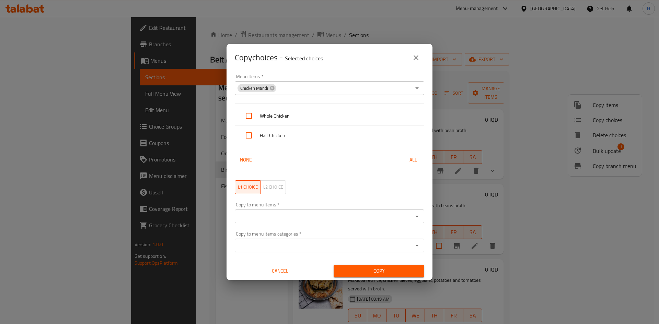
click at [267, 88] on span "Chicken Mandi" at bounding box center [253, 88] width 33 height 7
click at [274, 88] on div "Chicken Mandi" at bounding box center [256, 88] width 39 height 8
click at [273, 88] on icon at bounding box center [272, 88] width 4 height 4
click at [279, 87] on input "Menu Items   *" at bounding box center [324, 88] width 174 height 10
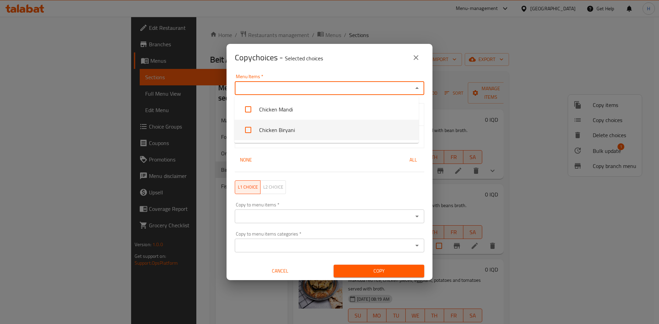
click at [298, 132] on li "Chicken Biryani" at bounding box center [326, 130] width 184 height 21
checkbox input "true"
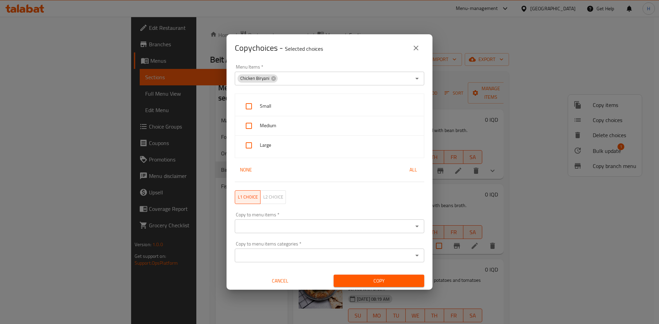
click at [338, 63] on div "Menu Items   * Chicken Biryani Menu Items *" at bounding box center [330, 74] width 198 height 29
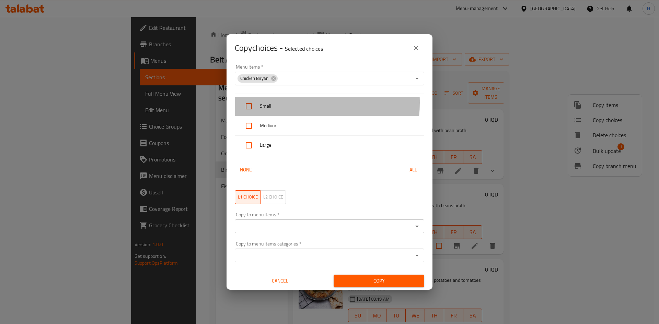
click at [278, 103] on span "Small" at bounding box center [339, 106] width 159 height 9
checkbox input "true"
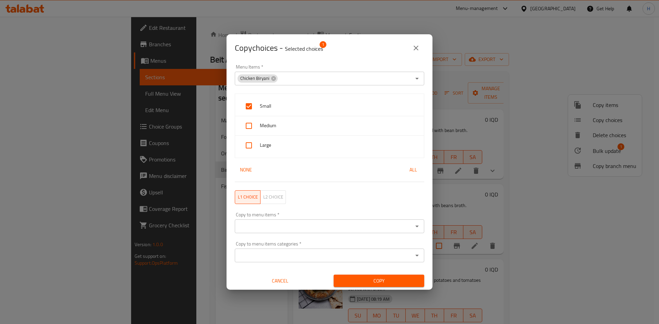
click at [274, 126] on span "Medium" at bounding box center [339, 125] width 159 height 9
checkbox input "true"
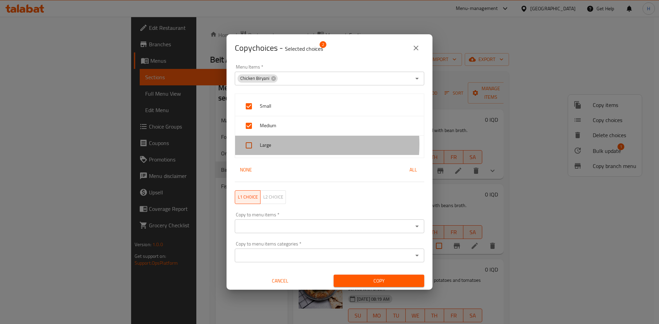
click at [274, 145] on span "Large" at bounding box center [339, 145] width 159 height 9
checkbox input "true"
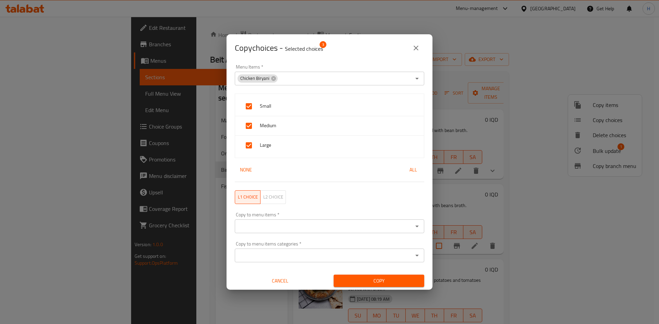
click at [291, 200] on div "Menu Items   * Chicken Biryani Menu Items * Small Medium Large None All L1 choi…" at bounding box center [330, 163] width 198 height 206
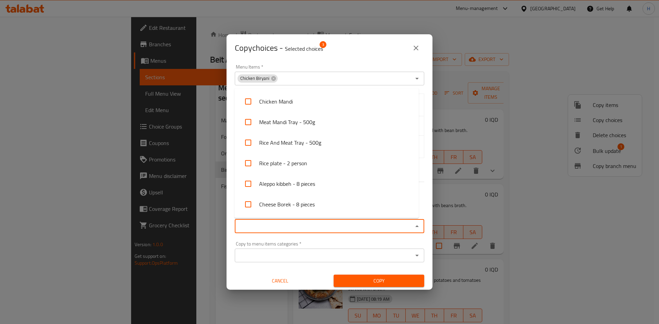
click at [295, 200] on input "Copy to menu items   *" at bounding box center [324, 227] width 174 height 10
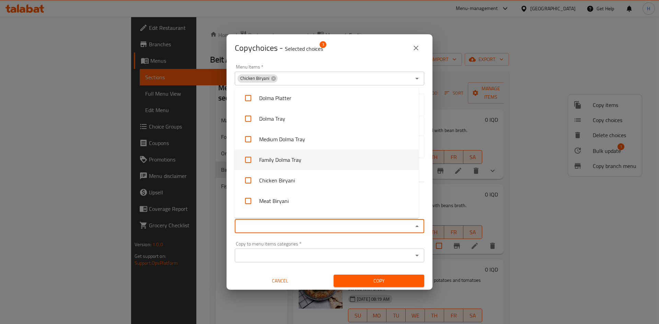
scroll to position [309, 0]
click at [281, 158] on li "Meat Biryani" at bounding box center [326, 163] width 184 height 21
checkbox input "true"
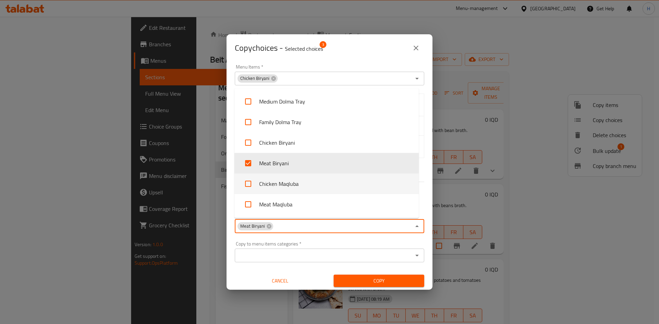
click at [292, 184] on li "Chicken Maqluba" at bounding box center [326, 184] width 184 height 21
checkbox input "true"
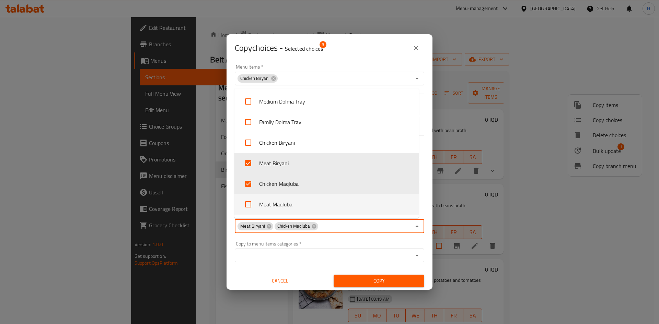
drag, startPoint x: 288, startPoint y: 197, endPoint x: 284, endPoint y: 199, distance: 4.5
click at [288, 199] on li "Meat Maqluba" at bounding box center [326, 204] width 184 height 21
checkbox input "true"
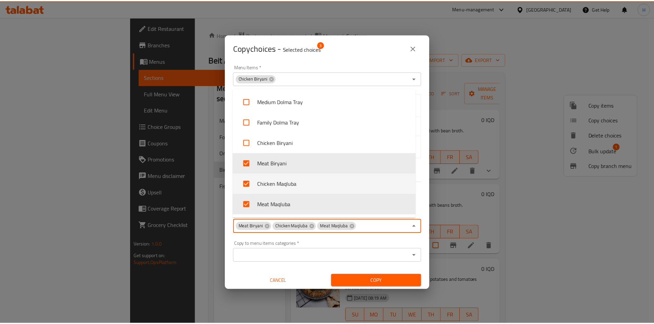
scroll to position [329, 0]
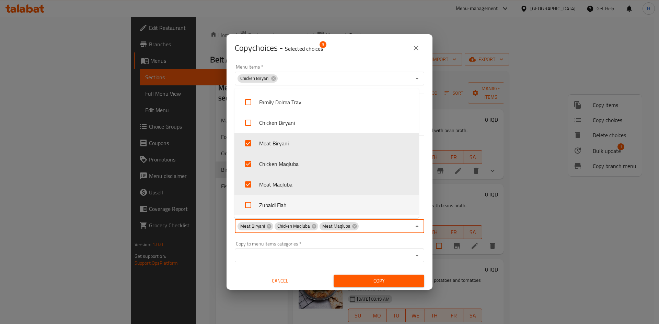
click at [372, 200] on div "Copy to menu items categories   * Copy to menu items categories *" at bounding box center [330, 251] width 198 height 29
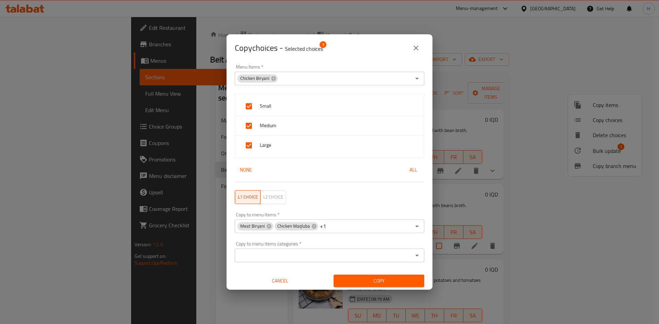
click at [389, 200] on span "Copy" at bounding box center [379, 281] width 80 height 9
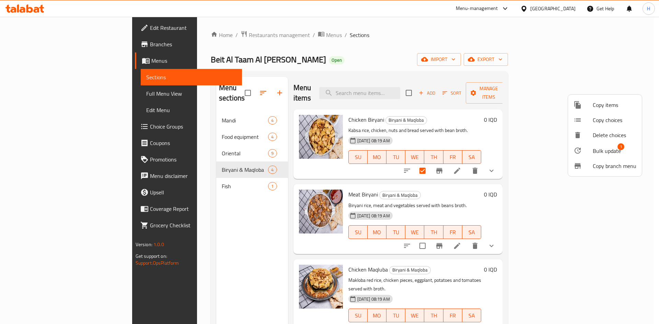
click at [439, 200] on div at bounding box center [329, 162] width 659 height 324
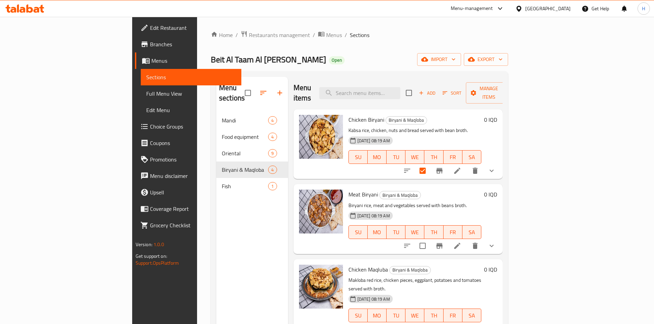
click at [439, 200] on icon at bounding box center [457, 246] width 6 height 6
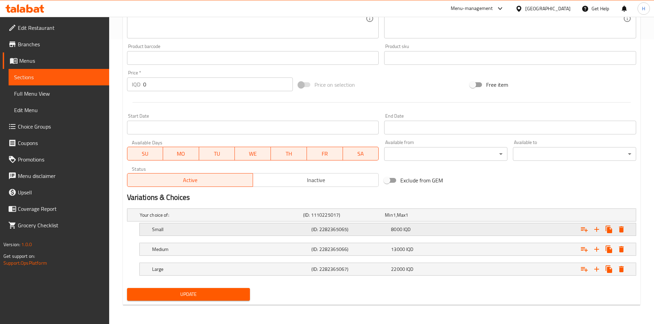
click at [185, 200] on div "Small" at bounding box center [230, 230] width 159 height 10
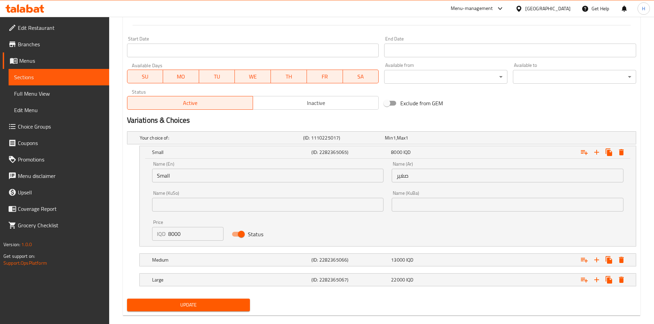
scroll to position [362, 0]
drag, startPoint x: 171, startPoint y: 235, endPoint x: 167, endPoint y: 237, distance: 4.6
click at [167, 200] on div "IQD 8000 Price" at bounding box center [188, 234] width 72 height 14
type input "9000"
click at [164, 200] on h5 "Medium" at bounding box center [230, 259] width 156 height 7
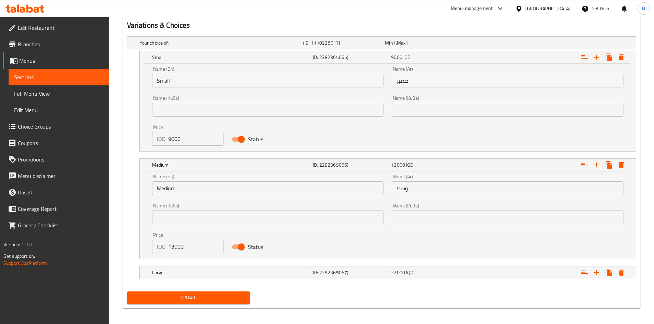
scroll to position [458, 0]
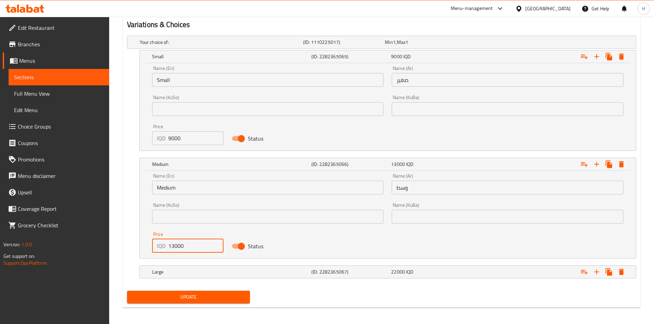
click at [173, 200] on input "13000" at bounding box center [196, 246] width 56 height 14
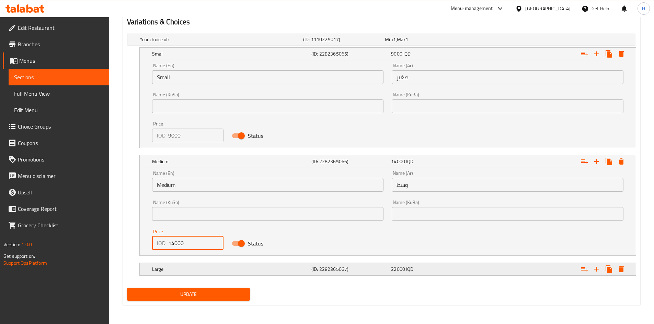
type input "14000"
click at [169, 200] on h5 "Large" at bounding box center [230, 269] width 156 height 7
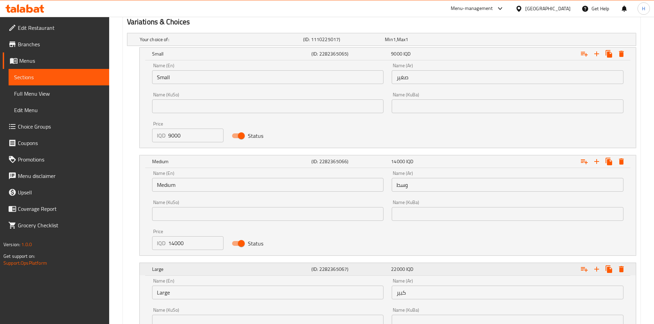
scroll to position [538, 0]
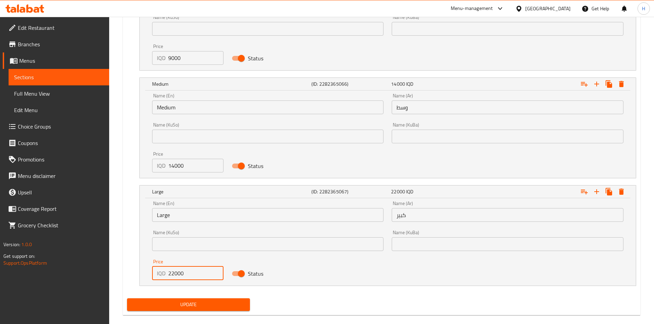
click at [174, 200] on input "22000" at bounding box center [196, 274] width 56 height 14
type input "23000"
click at [195, 200] on span "Update" at bounding box center [188, 305] width 112 height 9
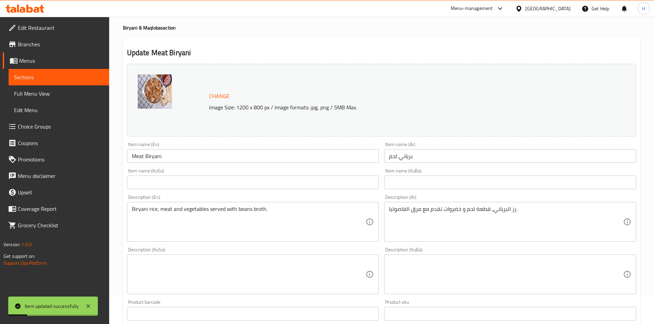
scroll to position [0, 0]
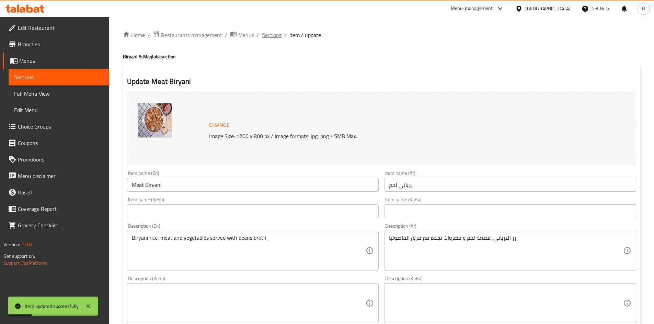
click at [269, 38] on span "Sections" at bounding box center [272, 35] width 20 height 8
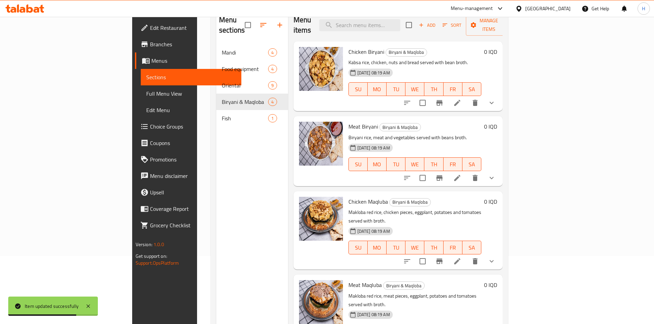
scroll to position [69, 0]
click at [439, 200] on li at bounding box center [456, 261] width 19 height 12
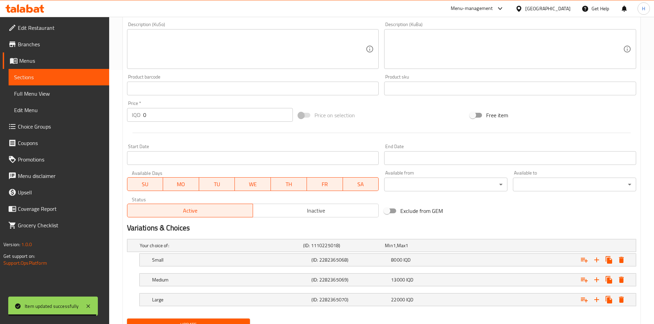
scroll to position [285, 0]
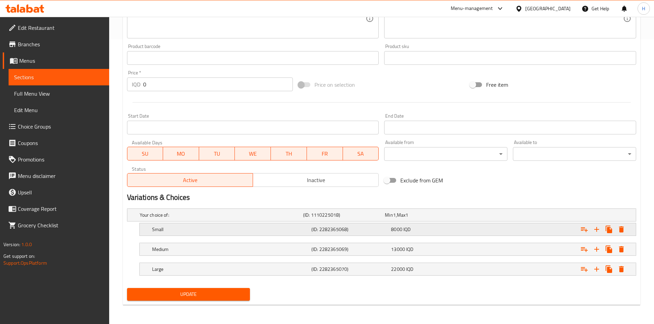
click at [175, 200] on div "Small" at bounding box center [230, 230] width 159 height 10
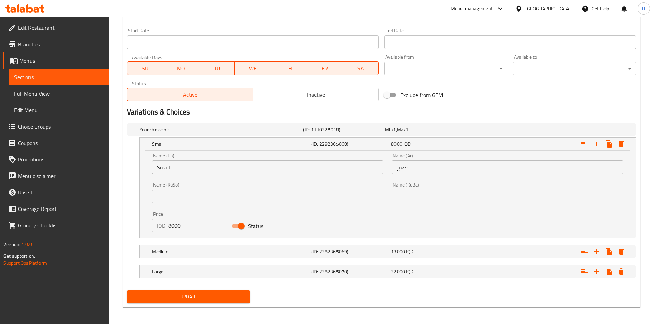
scroll to position [371, 0]
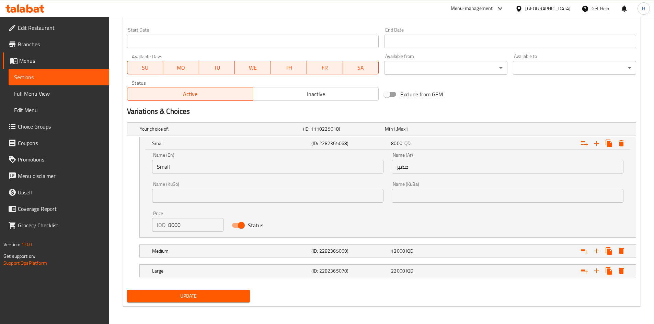
click at [176, 200] on input "8000" at bounding box center [196, 225] width 56 height 14
type input "10000"
click at [181, 200] on h5 "Medium" at bounding box center [230, 251] width 156 height 7
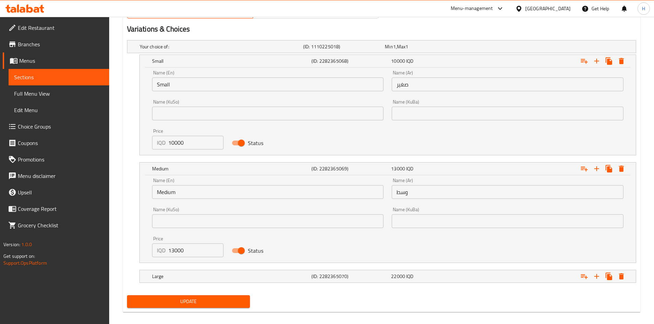
scroll to position [454, 0]
click at [178, 200] on input "13000" at bounding box center [196, 250] width 56 height 14
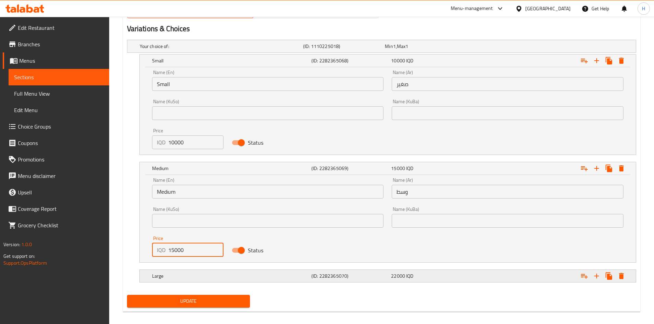
type input "15000"
click at [179, 200] on h5 "Large" at bounding box center [230, 276] width 156 height 7
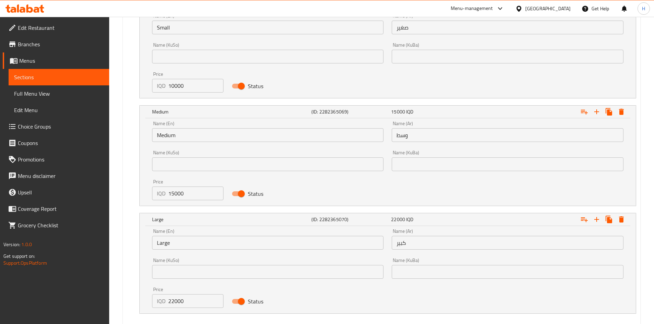
scroll to position [548, 0]
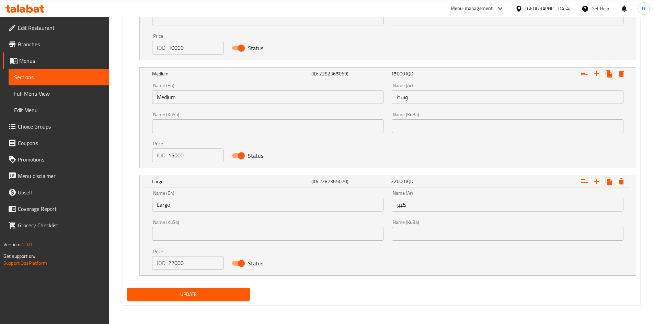
click at [176, 200] on input "22000" at bounding box center [196, 263] width 56 height 14
type input "24000"
click at [181, 200] on span "Update" at bounding box center [188, 294] width 112 height 9
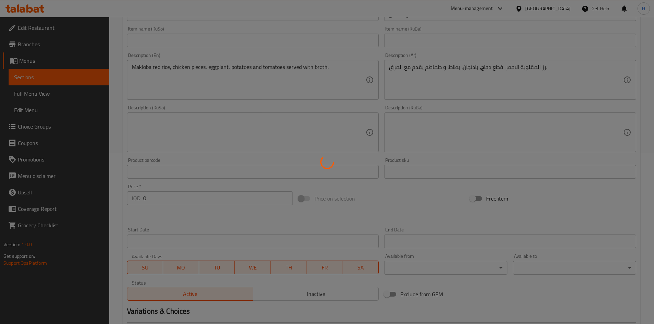
scroll to position [0, 0]
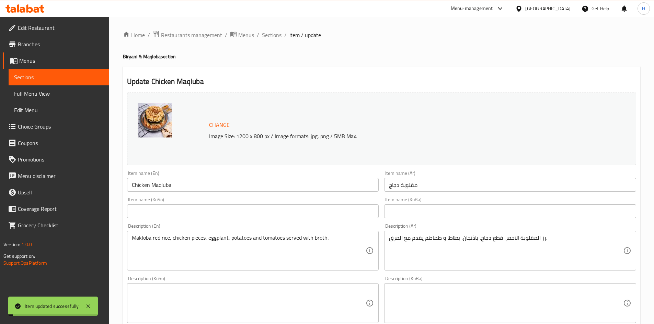
click at [276, 34] on span "Sections" at bounding box center [272, 35] width 20 height 8
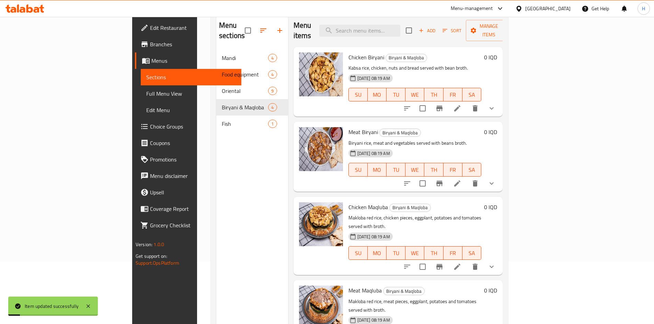
scroll to position [96, 0]
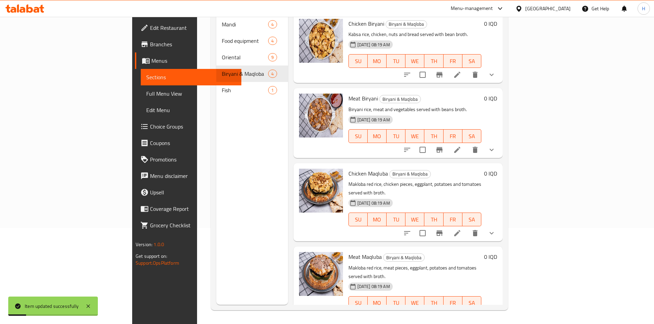
click at [439, 200] on icon at bounding box center [457, 317] width 8 height 8
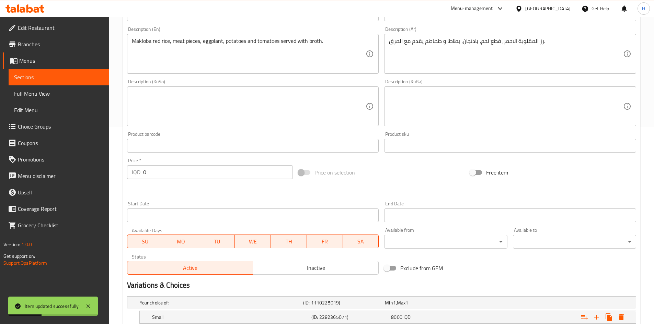
scroll to position [285, 0]
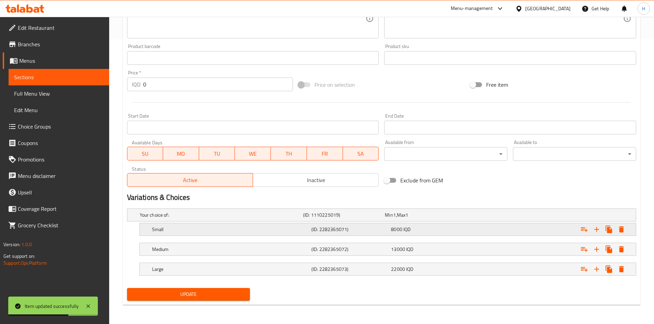
drag, startPoint x: 158, startPoint y: 232, endPoint x: 169, endPoint y: 229, distance: 11.4
click at [159, 200] on h5 "Small" at bounding box center [230, 229] width 156 height 7
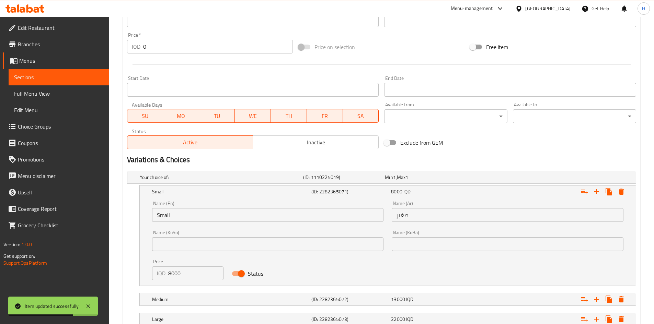
scroll to position [368, 0]
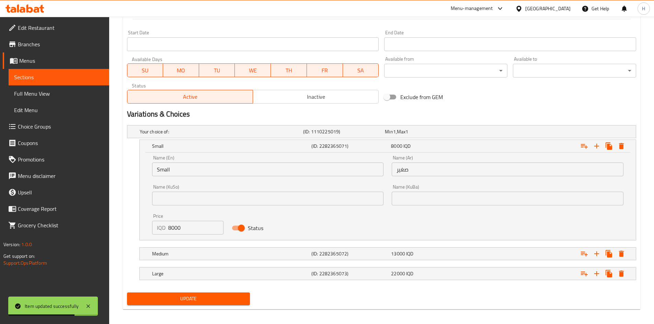
click at [183, 200] on input "8000" at bounding box center [196, 228] width 56 height 14
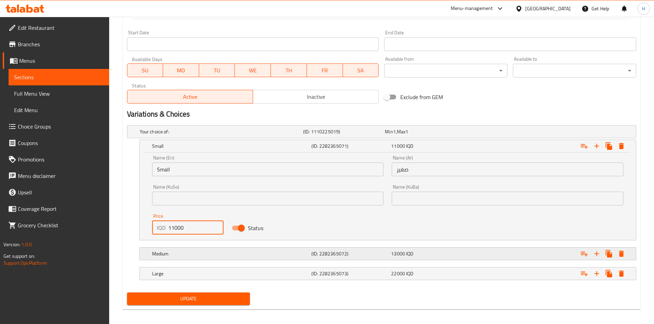
type input "11000"
click at [183, 200] on h5 "Medium" at bounding box center [230, 253] width 156 height 7
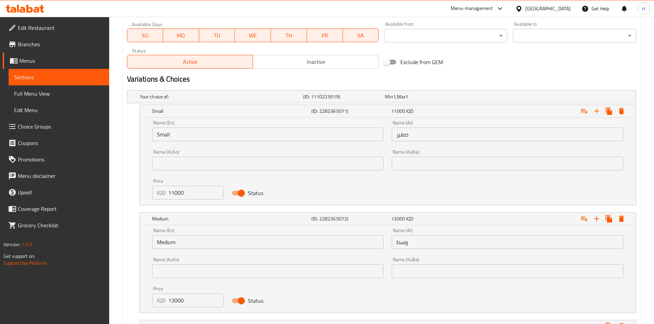
scroll to position [450, 0]
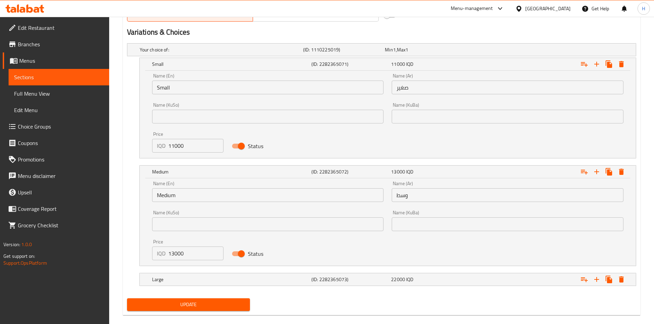
click at [181, 200] on input "13000" at bounding box center [196, 254] width 56 height 14
click at [181, 200] on input "1300160000" at bounding box center [196, 254] width 56 height 14
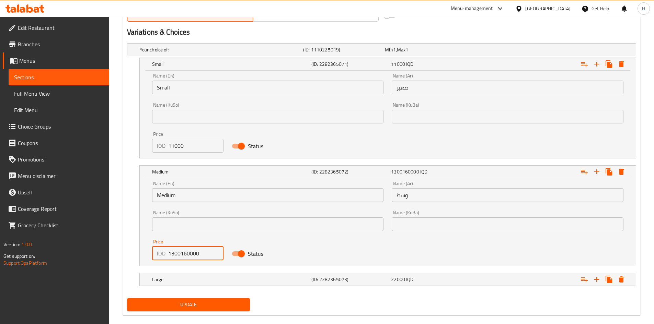
click at [181, 200] on input "1300160000" at bounding box center [196, 254] width 56 height 14
type input "16000"
click at [178, 200] on h5 "Large" at bounding box center [230, 279] width 156 height 7
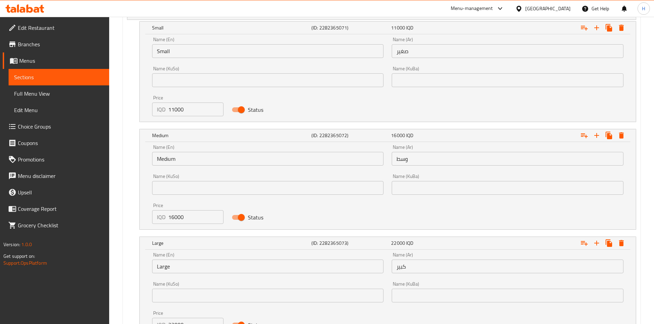
scroll to position [538, 0]
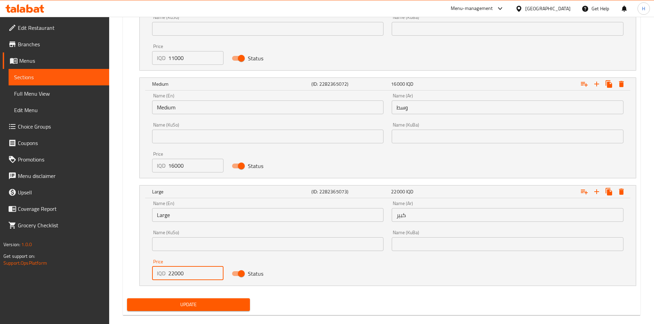
click at [172, 200] on input "22000" at bounding box center [196, 274] width 56 height 14
type input "25000"
click at [198, 200] on span "Update" at bounding box center [188, 305] width 112 height 9
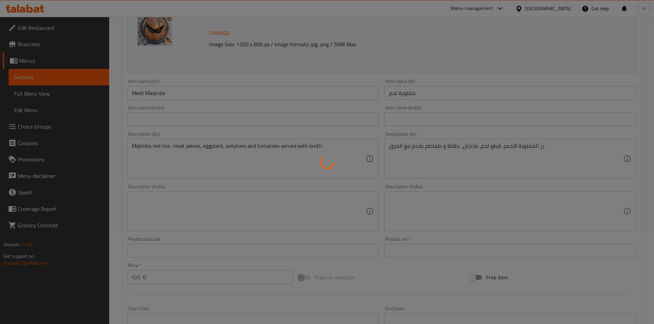
scroll to position [0, 0]
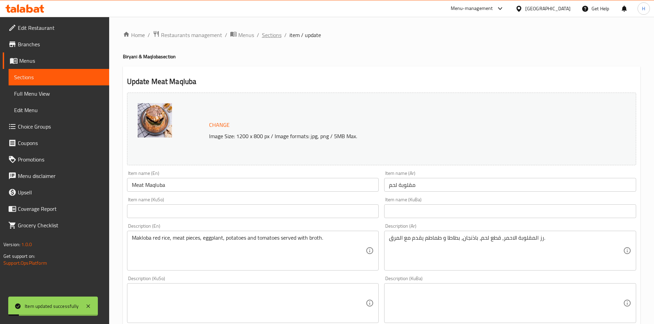
click at [273, 32] on span "Sections" at bounding box center [272, 35] width 20 height 8
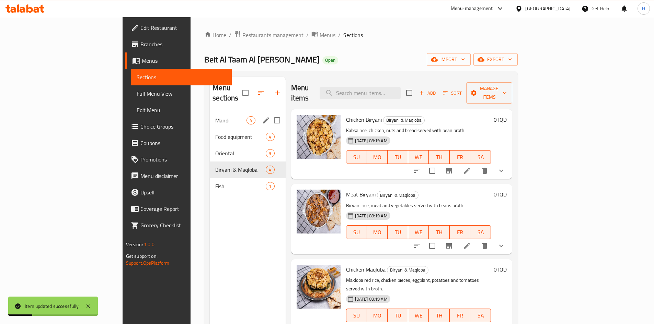
click at [210, 115] on div "Mandi 4" at bounding box center [247, 120] width 75 height 16
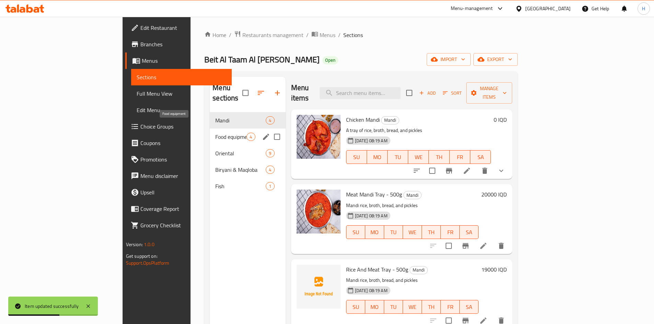
click at [215, 133] on span "Food equipment" at bounding box center [230, 137] width 31 height 8
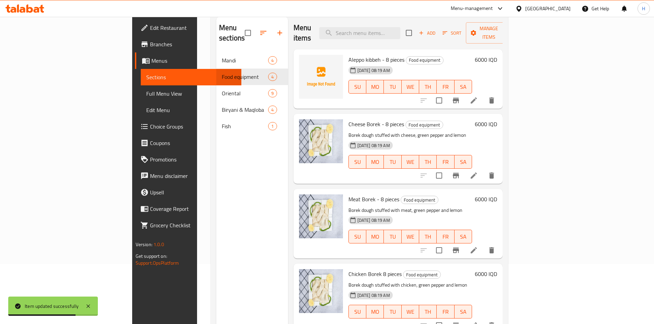
scroll to position [96, 0]
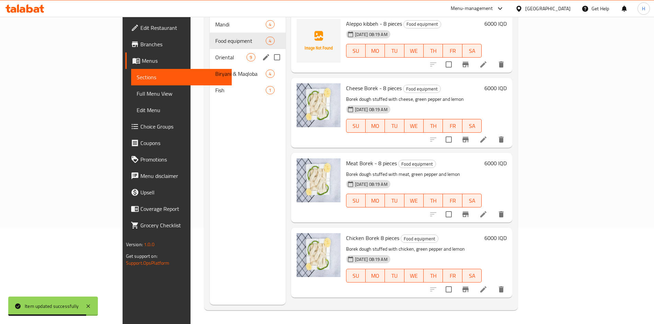
drag, startPoint x: 157, startPoint y: 44, endPoint x: 252, endPoint y: 83, distance: 102.1
click at [215, 53] on span "Oriental" at bounding box center [230, 57] width 31 height 8
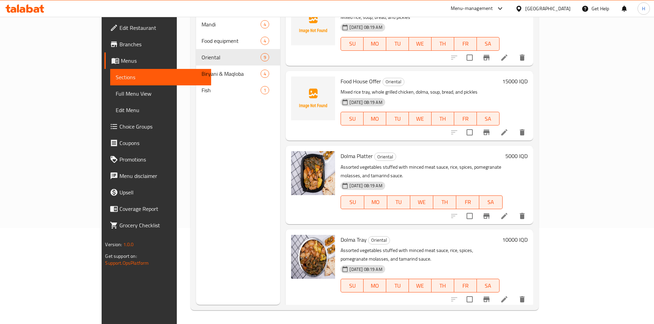
scroll to position [230, 0]
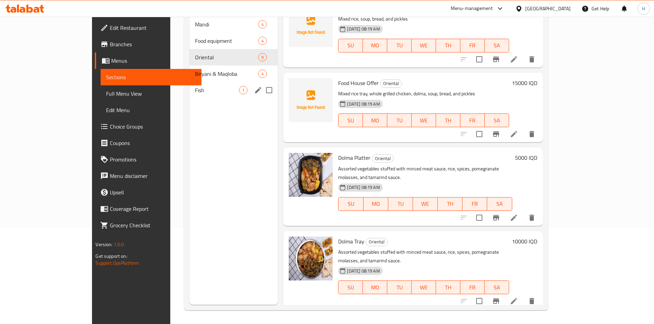
click at [189, 82] on div "Fish 1" at bounding box center [233, 90] width 88 height 16
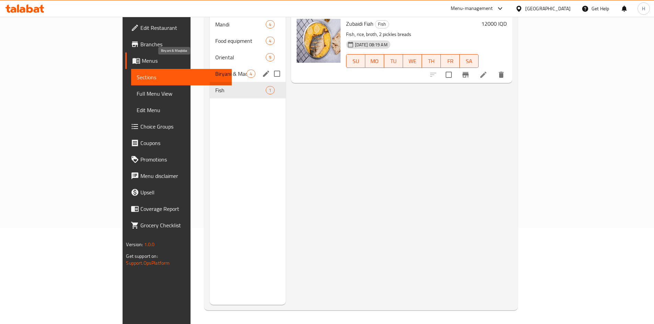
click at [215, 70] on span "Biryani & Maqloba" at bounding box center [230, 74] width 31 height 8
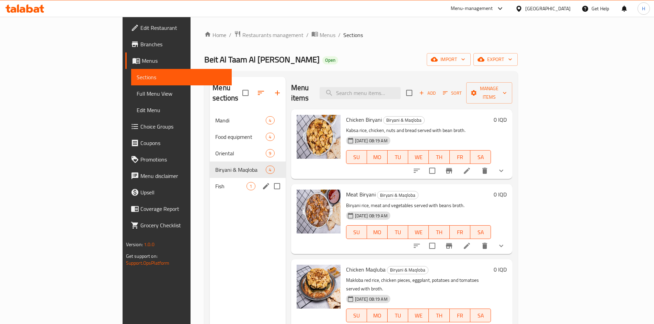
click at [215, 182] on span "Fish" at bounding box center [230, 186] width 31 height 8
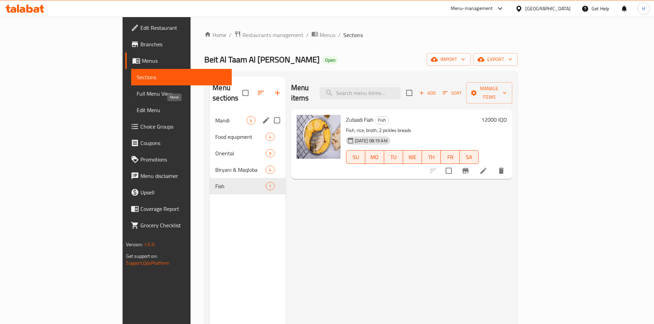
click at [215, 116] on span "Mandi" at bounding box center [230, 120] width 31 height 8
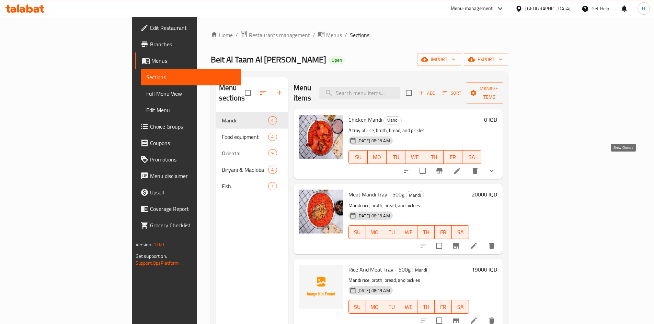
click at [439, 167] on icon "show more" at bounding box center [491, 171] width 8 height 8
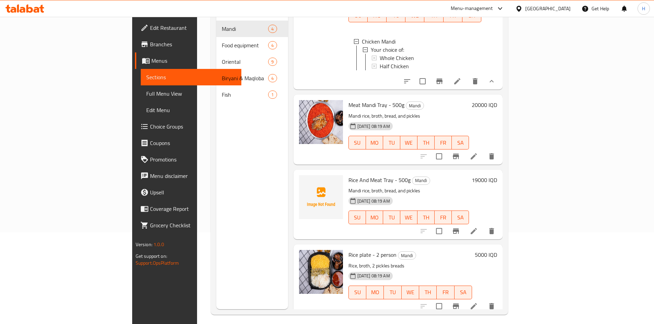
scroll to position [96, 0]
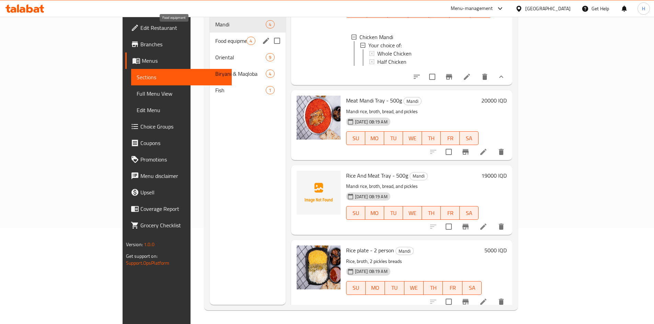
click at [215, 37] on span "Food equipment" at bounding box center [230, 41] width 31 height 8
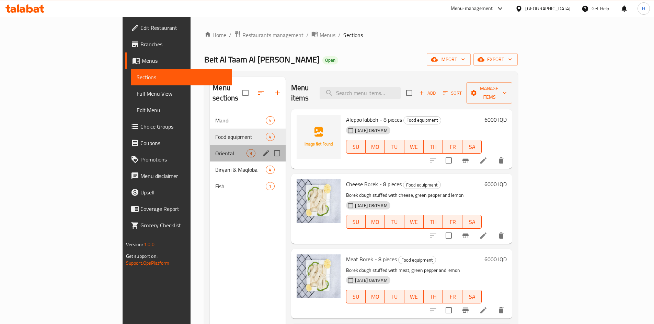
click at [210, 145] on div "Oriental 9" at bounding box center [247, 153] width 75 height 16
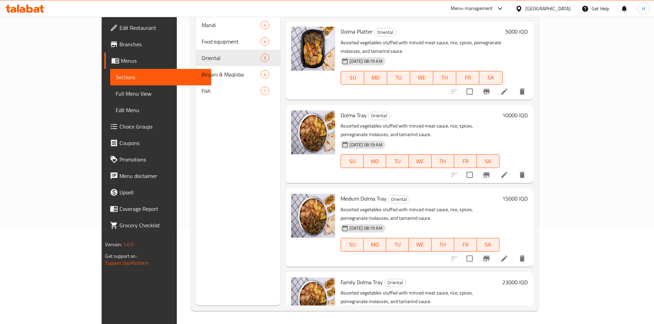
scroll to position [96, 0]
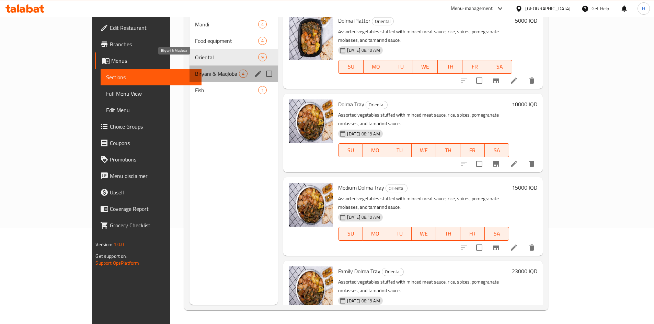
click at [195, 70] on span "Biryani & Maqloba" at bounding box center [217, 74] width 44 height 8
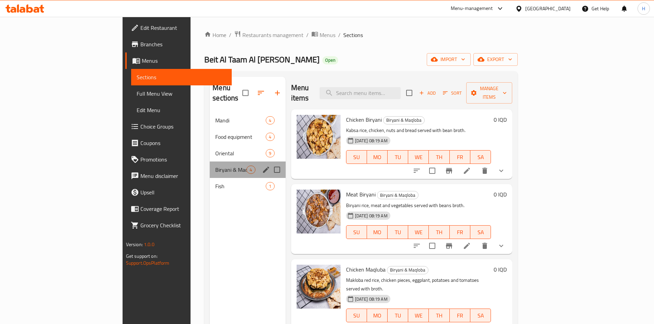
click at [210, 164] on div "Biryani & Maqloba 4" at bounding box center [247, 170] width 75 height 16
click at [215, 182] on span "Fish" at bounding box center [230, 186] width 31 height 8
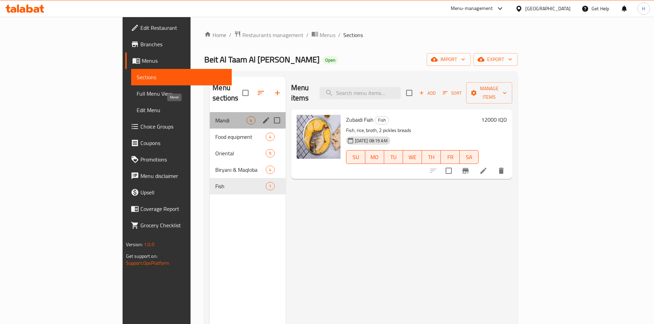
click at [215, 116] on span "Mandi" at bounding box center [230, 120] width 31 height 8
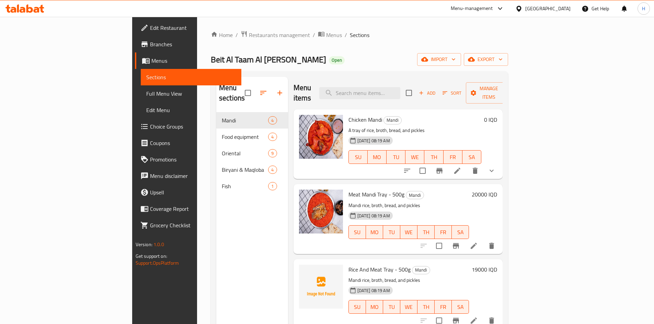
scroll to position [96, 0]
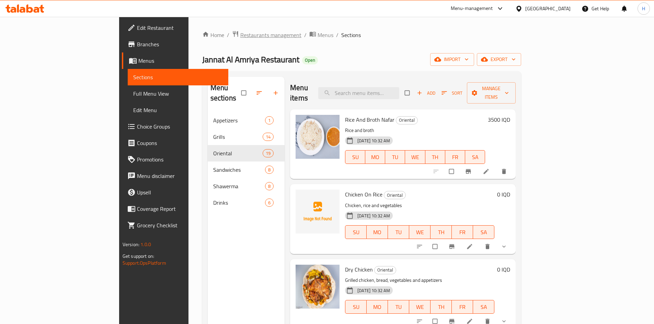
click at [240, 38] on span "Restaurants management" at bounding box center [270, 35] width 61 height 8
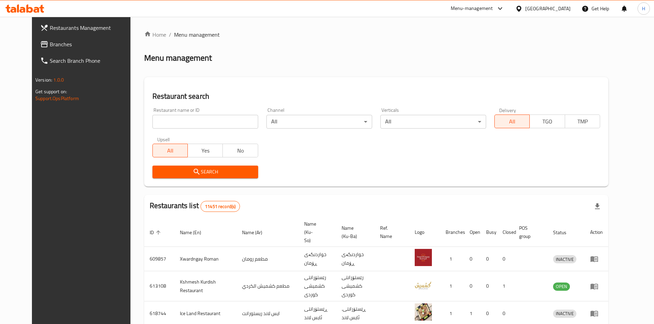
click at [167, 125] on input "search" at bounding box center [205, 122] width 106 height 14
paste input "681326"
type input "681326"
click button "Search" at bounding box center [205, 172] width 106 height 13
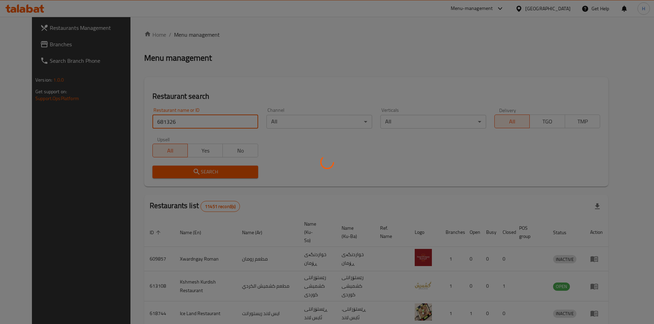
click button "Search" at bounding box center [205, 172] width 106 height 13
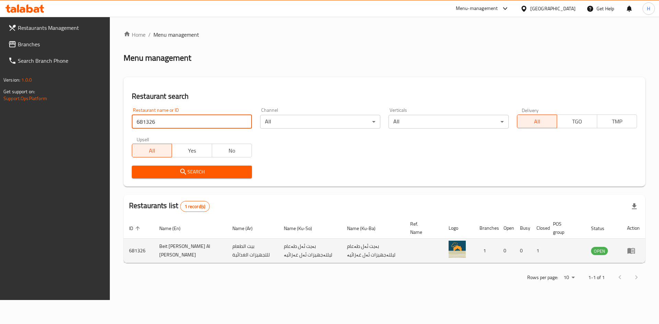
drag, startPoint x: 638, startPoint y: 255, endPoint x: 634, endPoint y: 254, distance: 5.0
click at [638, 255] on td "enhanced table" at bounding box center [633, 251] width 24 height 24
click at [632, 253] on icon "enhanced table" at bounding box center [631, 251] width 8 height 8
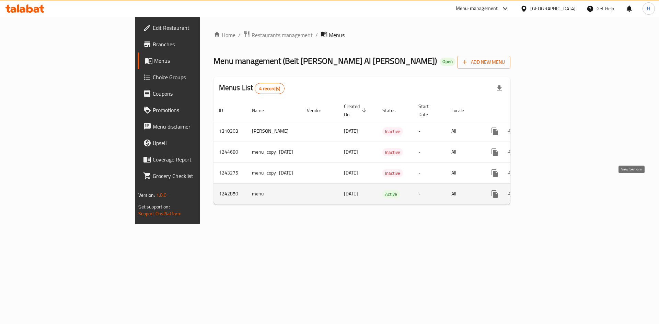
click at [548, 190] on icon "enhanced table" at bounding box center [544, 194] width 8 height 8
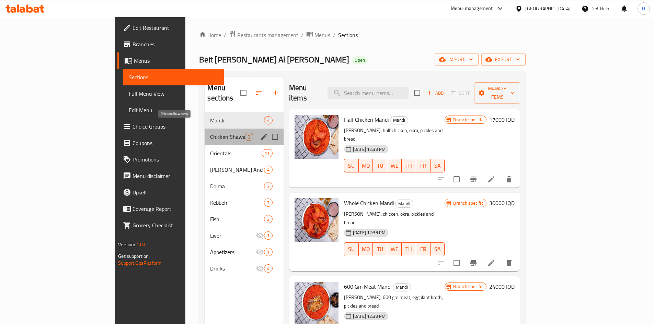
click at [210, 133] on span "Chicken Shawarma" at bounding box center [227, 137] width 34 height 8
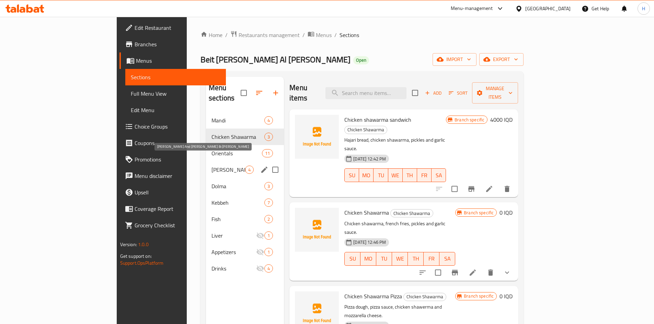
click at [211, 166] on span "Borek And Lahm Bi Ajin" at bounding box center [228, 170] width 34 height 8
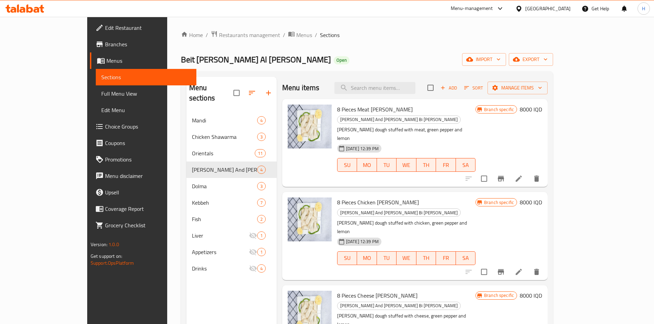
click at [523, 175] on icon at bounding box center [518, 179] width 8 height 8
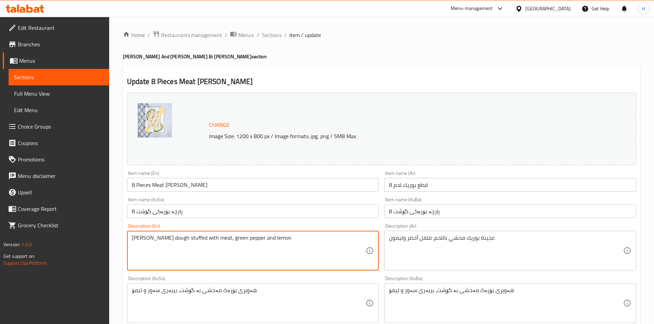
click at [193, 243] on textarea "Borek dough stuffed with meat, green pepper and lemon" at bounding box center [249, 251] width 234 height 33
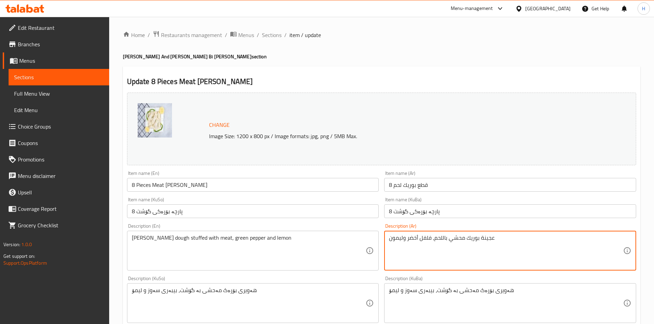
click at [463, 260] on textarea "عجينة بوريك محشي باللحم، فلفل أخضر وليمون" at bounding box center [506, 251] width 234 height 33
click at [268, 34] on span "Sections" at bounding box center [272, 35] width 20 height 8
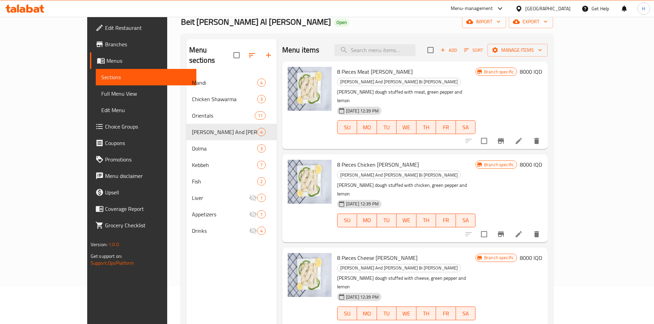
scroll to position [96, 0]
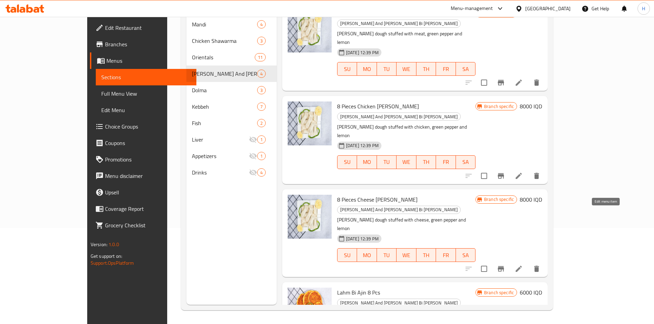
click at [523, 265] on icon at bounding box center [518, 269] width 8 height 8
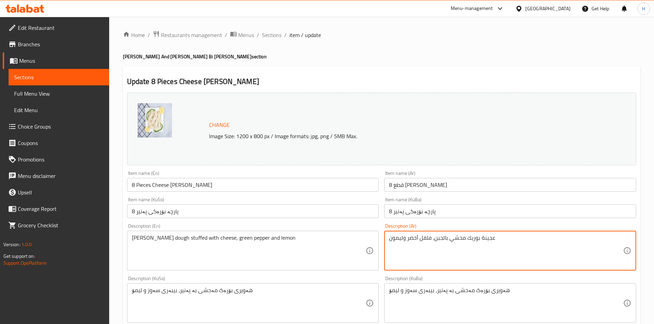
click at [448, 237] on textarea "عجينة بوريك محشي بالجبن، فلفل أخضر وليمون" at bounding box center [506, 251] width 234 height 33
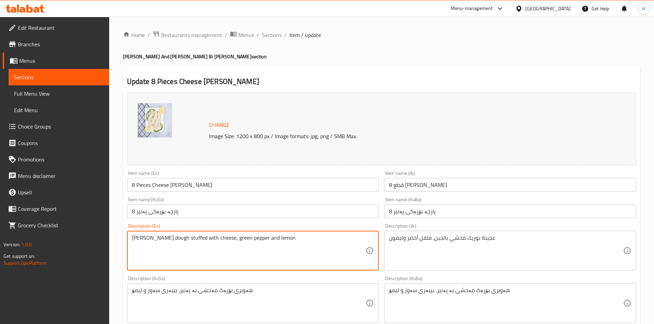
click at [206, 248] on textarea "Borek dough stuffed with cheese, green pepper and lemon" at bounding box center [249, 251] width 234 height 33
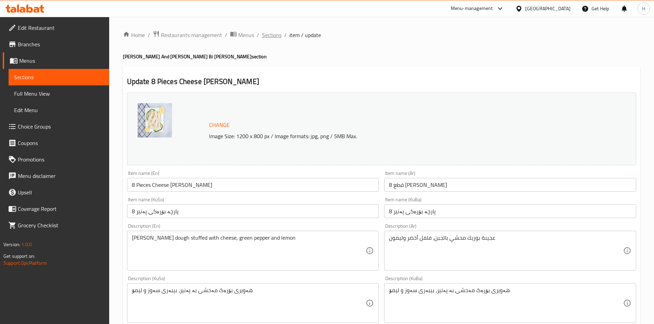
click at [262, 36] on span "Sections" at bounding box center [272, 35] width 20 height 8
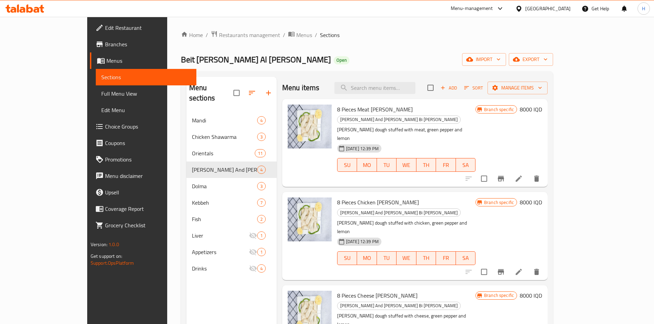
click at [522, 269] on icon at bounding box center [518, 272] width 6 height 6
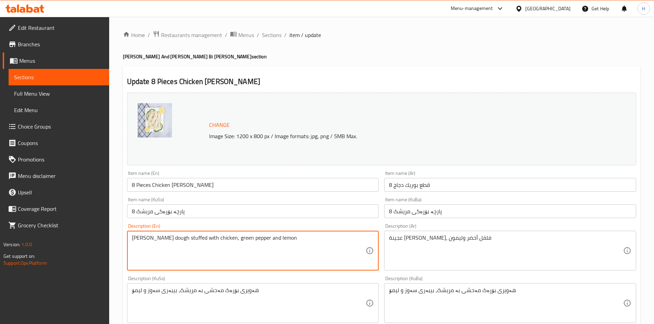
click at [205, 241] on textarea "Borek dough stuffed with chicken, green pepper and lemon" at bounding box center [249, 251] width 234 height 33
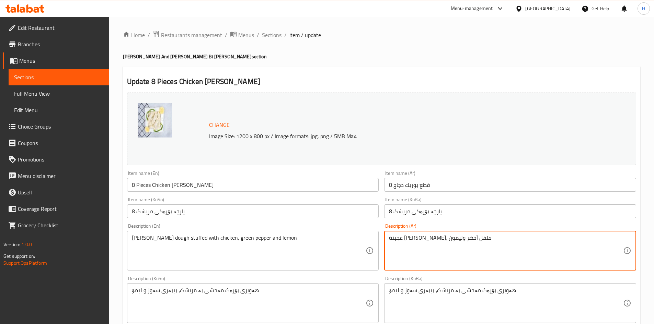
click at [450, 238] on textarea "عجينة بوريك محشي بالدجاج، فلفل أخضر وليمون" at bounding box center [506, 251] width 234 height 33
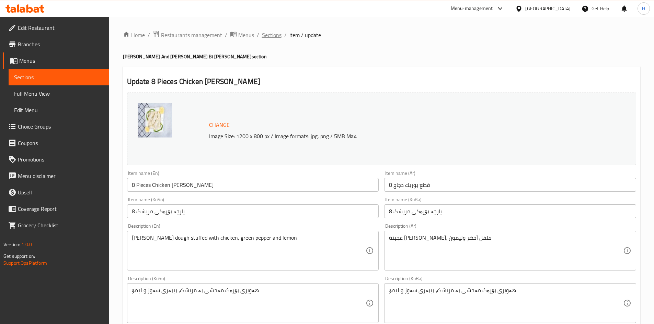
click at [276, 34] on span "Sections" at bounding box center [272, 35] width 20 height 8
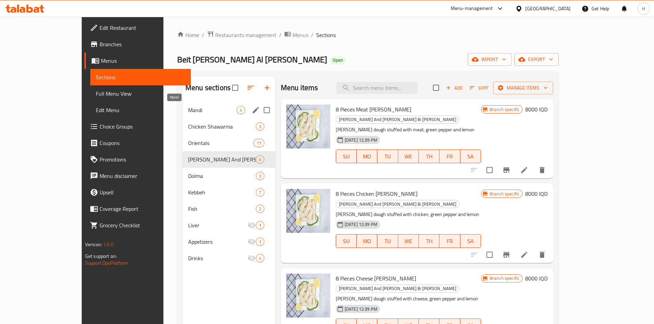
click at [188, 107] on span "Mandi" at bounding box center [212, 110] width 48 height 8
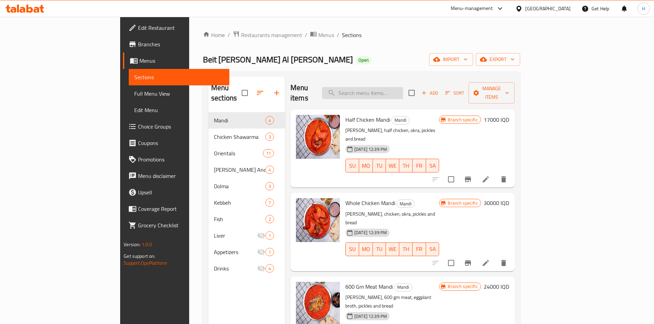
click at [398, 87] on input "search" at bounding box center [362, 93] width 81 height 12
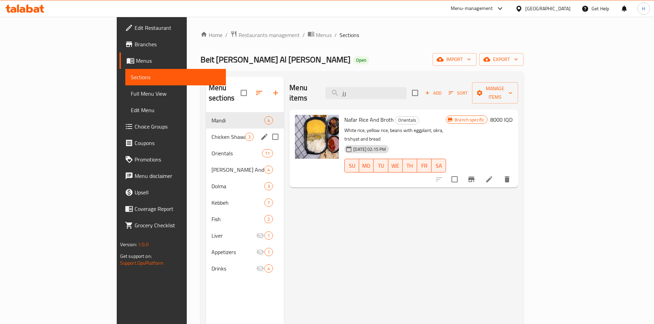
click at [211, 133] on span "Chicken Shawarma" at bounding box center [228, 137] width 34 height 8
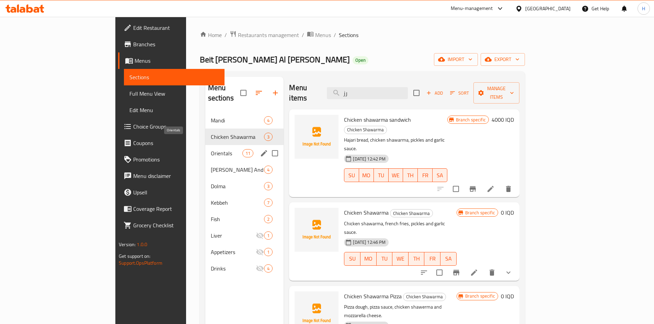
click at [211, 149] on span "Orientals" at bounding box center [227, 153] width 32 height 8
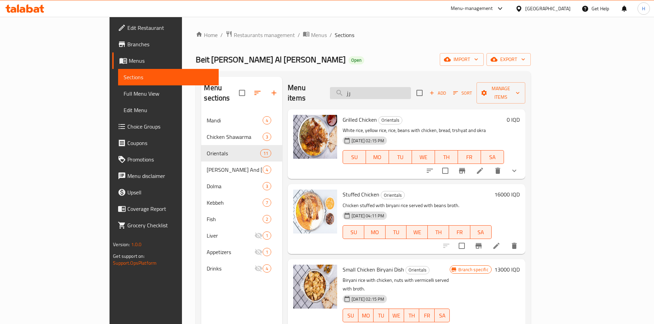
click at [403, 87] on input "رز" at bounding box center [370, 93] width 81 height 12
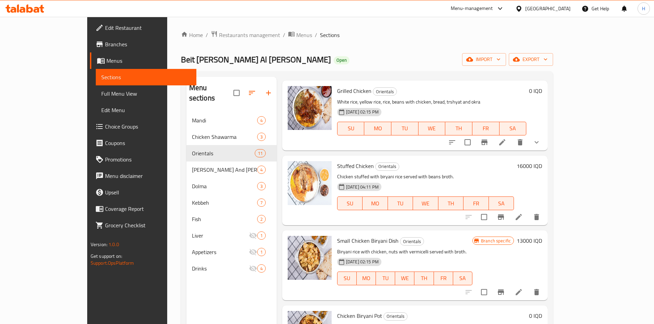
scroll to position [412, 0]
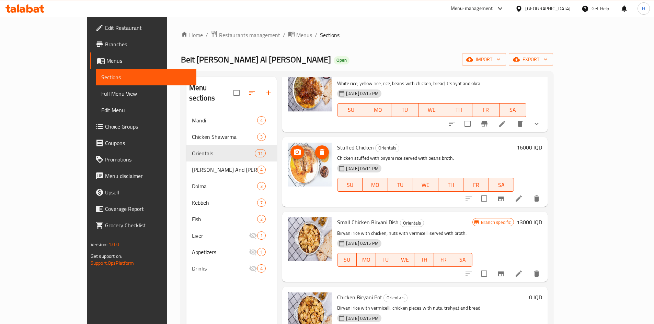
type input "دجاج"
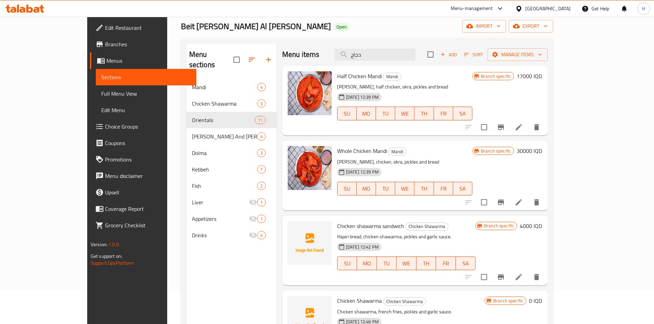
scroll to position [0, 0]
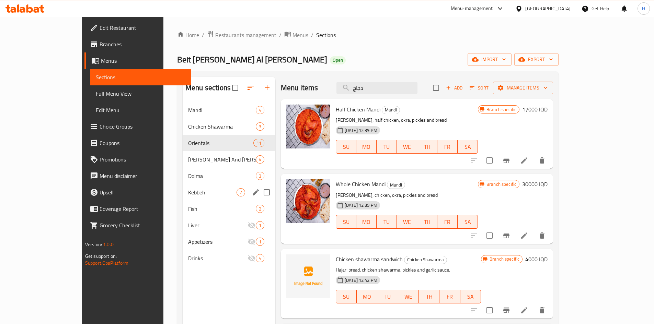
click at [188, 174] on span "Dolma" at bounding box center [222, 176] width 68 height 8
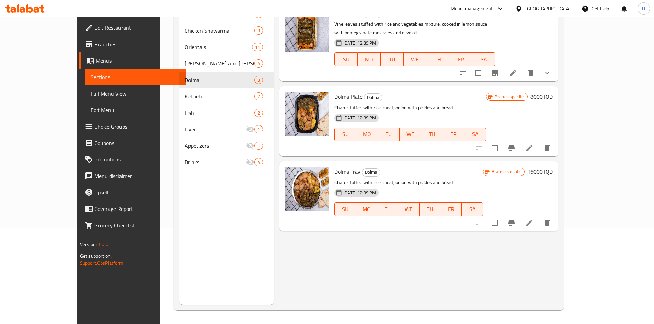
scroll to position [62, 0]
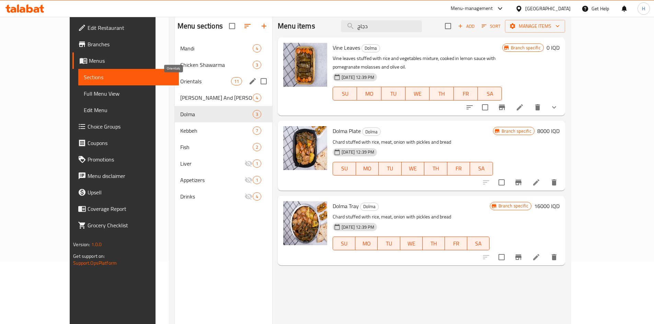
click at [180, 83] on span "Orientals" at bounding box center [205, 81] width 51 height 8
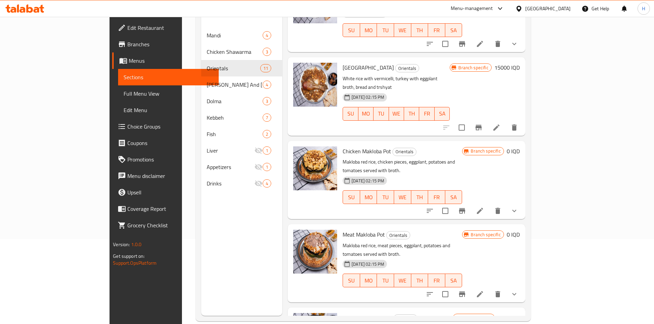
scroll to position [96, 0]
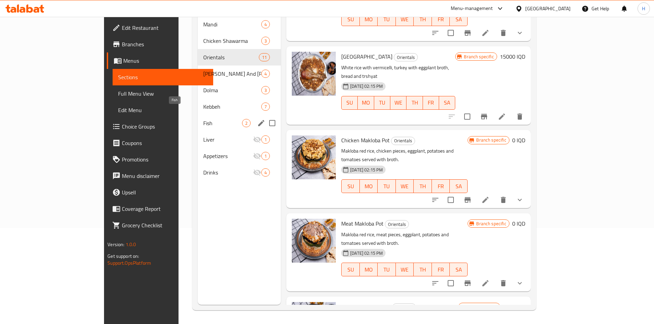
drag, startPoint x: 157, startPoint y: 116, endPoint x: 179, endPoint y: 116, distance: 21.6
click at [203, 119] on span "Fish" at bounding box center [222, 123] width 39 height 8
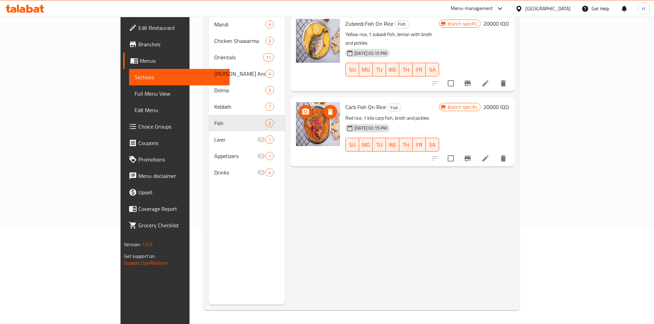
scroll to position [62, 0]
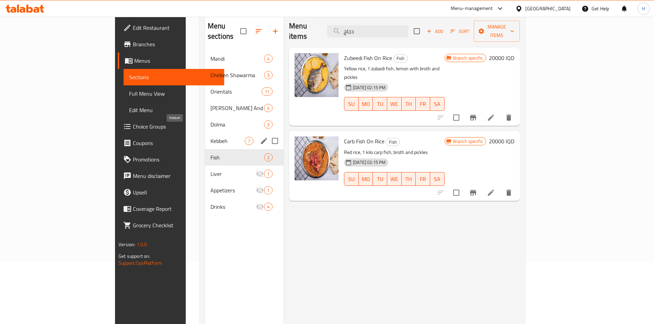
click at [210, 137] on span "Kebbeh" at bounding box center [227, 141] width 34 height 8
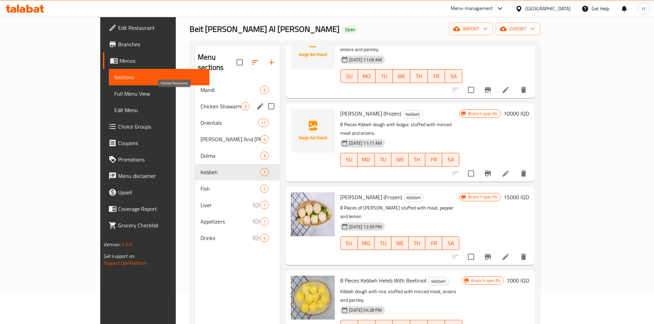
scroll to position [27, 0]
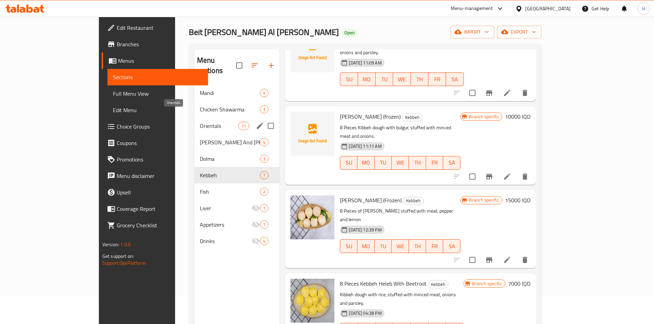
click at [200, 122] on span "Orientals" at bounding box center [219, 126] width 38 height 8
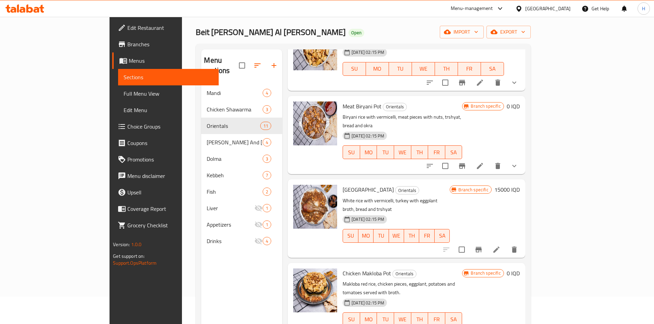
scroll to position [480, 0]
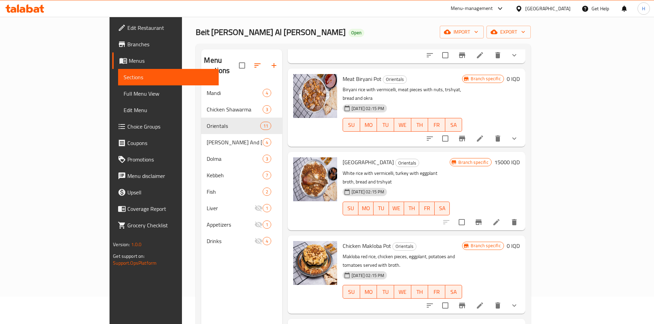
click at [506, 216] on li at bounding box center [496, 222] width 19 height 12
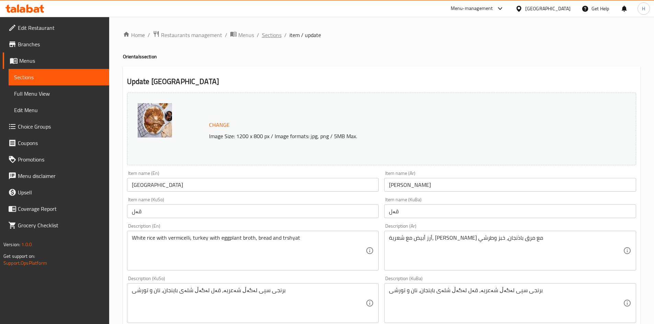
click at [274, 37] on span "Sections" at bounding box center [272, 35] width 20 height 8
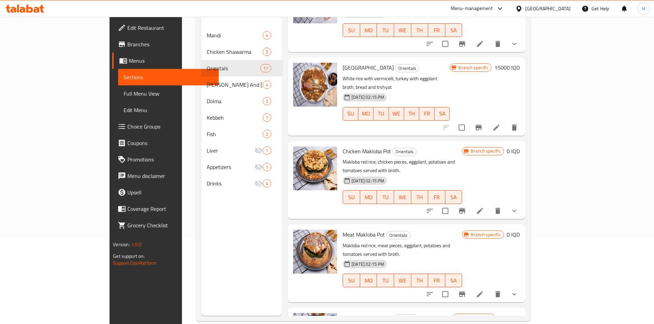
scroll to position [96, 0]
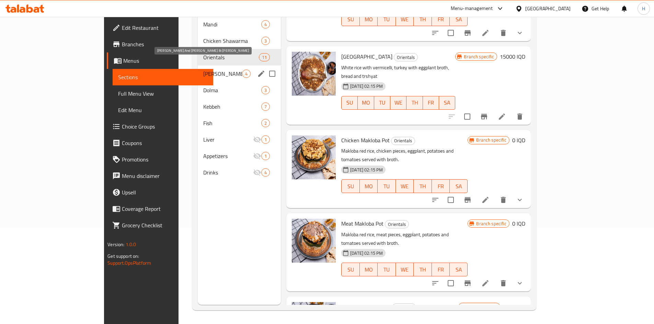
click at [198, 66] on div "Borek And Lahm Bi Ajin 4" at bounding box center [239, 74] width 83 height 16
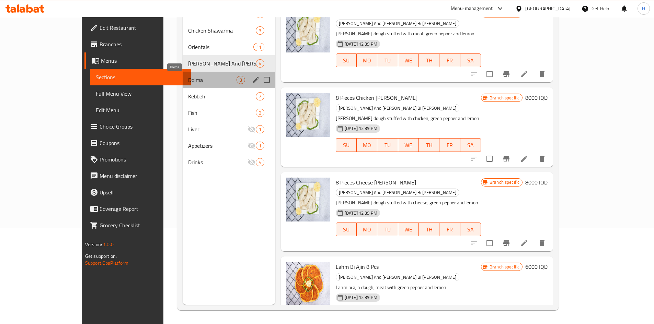
click at [188, 80] on span "Dolma" at bounding box center [212, 80] width 48 height 8
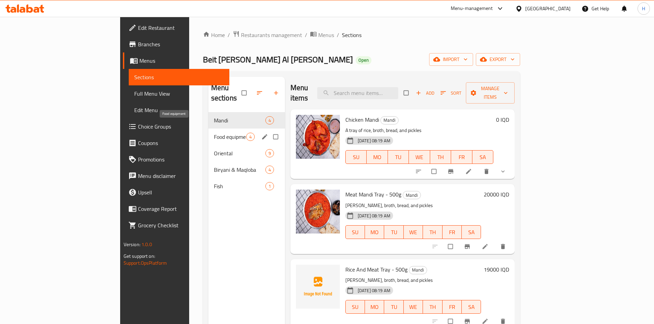
click at [214, 133] on span "Food equipment" at bounding box center [230, 137] width 32 height 8
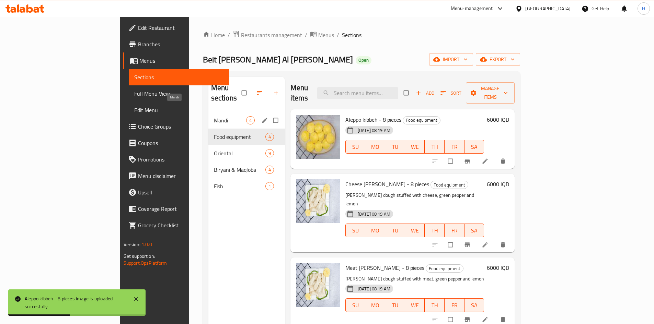
click at [214, 116] on span "Mandi" at bounding box center [230, 120] width 32 height 8
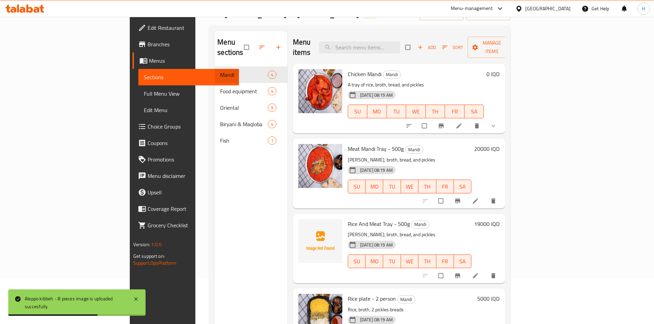
scroll to position [69, 0]
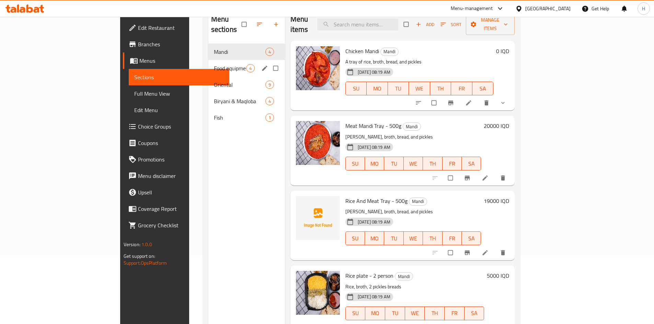
click at [214, 64] on span "Food equipment" at bounding box center [230, 68] width 32 height 8
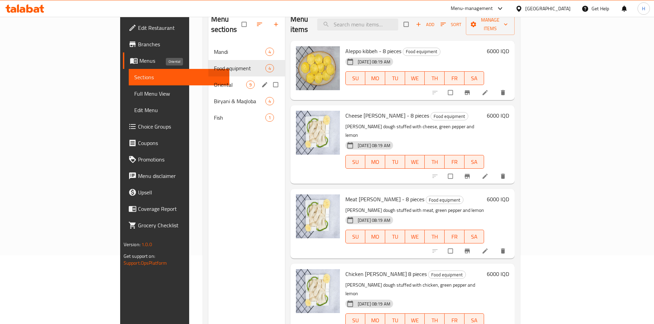
click at [214, 81] on span "Oriental" at bounding box center [230, 85] width 32 height 8
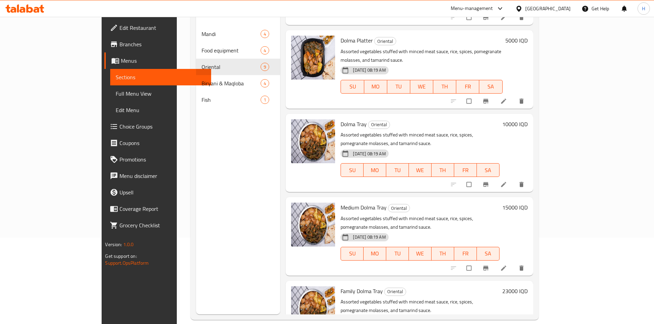
scroll to position [96, 0]
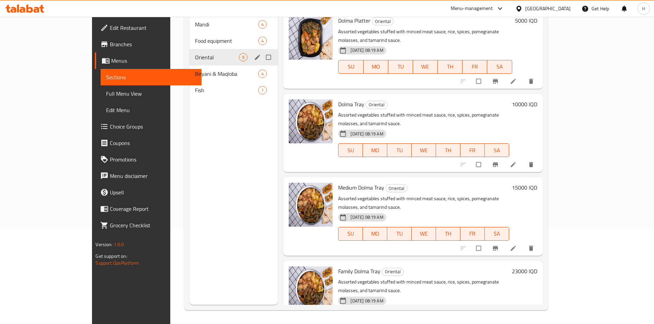
drag, startPoint x: 154, startPoint y: 69, endPoint x: 171, endPoint y: 79, distance: 19.5
click at [189, 70] on div "Biryani & Maqloba 4" at bounding box center [233, 74] width 88 height 16
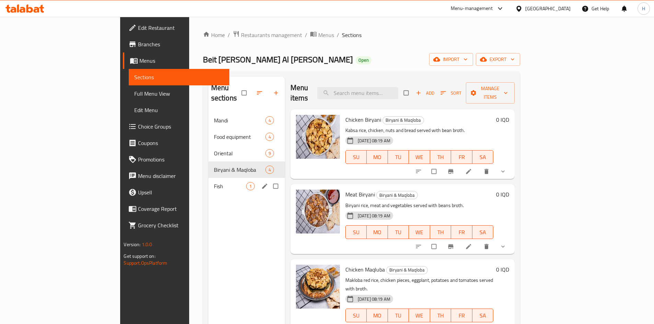
click at [214, 182] on span "Fish" at bounding box center [230, 186] width 32 height 8
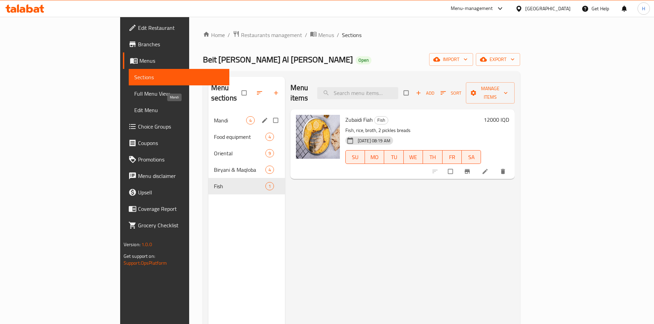
click at [208, 112] on div "Mandi 4" at bounding box center [246, 120] width 77 height 16
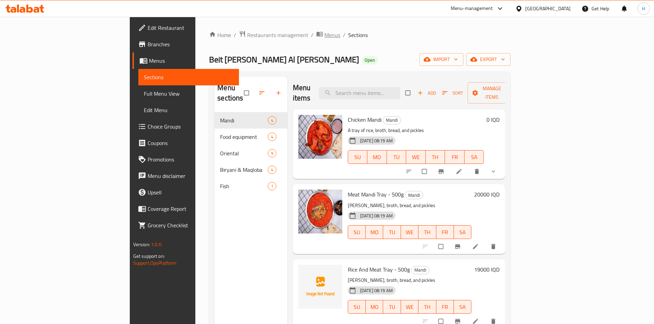
click at [324, 35] on span "Menus" at bounding box center [332, 35] width 16 height 8
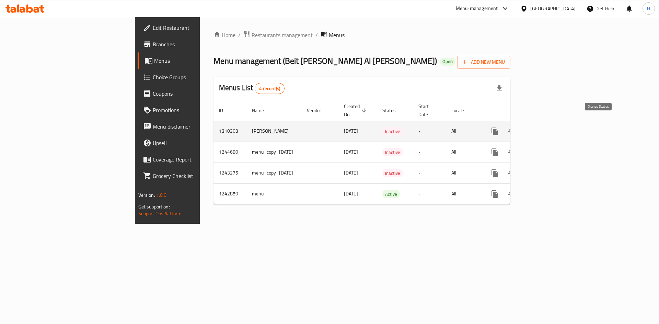
click at [515, 127] on icon "enhanced table" at bounding box center [511, 131] width 8 height 8
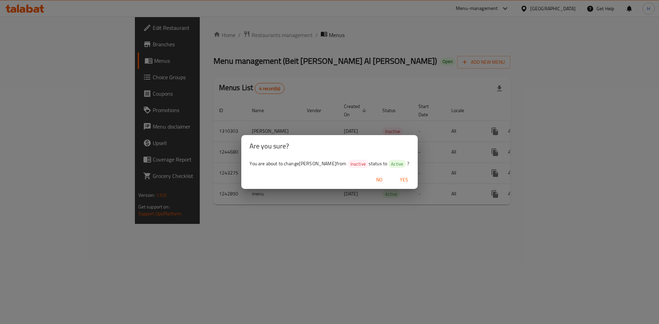
click at [408, 181] on span "Yes" at bounding box center [404, 180] width 16 height 9
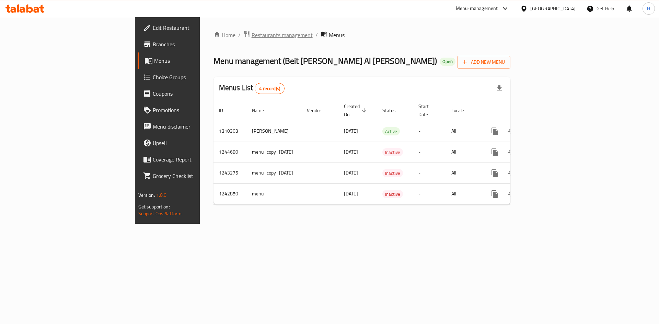
click at [251, 33] on span "Restaurants management" at bounding box center [281, 35] width 61 height 8
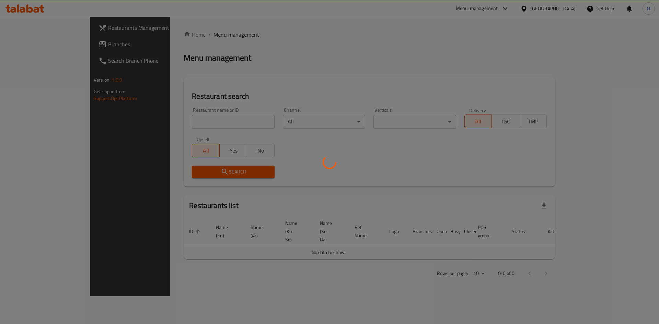
click at [186, 125] on div at bounding box center [329, 162] width 659 height 324
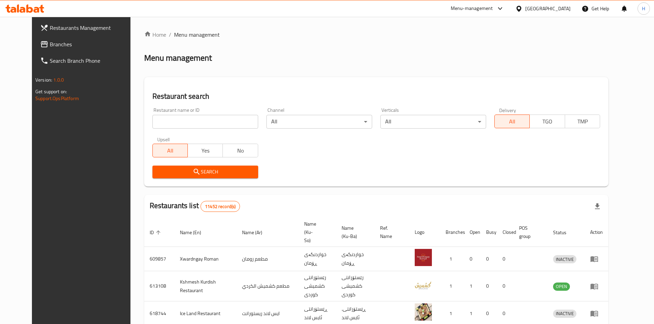
click at [186, 125] on div at bounding box center [327, 162] width 654 height 324
click at [183, 125] on input "search" at bounding box center [205, 122] width 106 height 14
paste input "686286"
type input "686286"
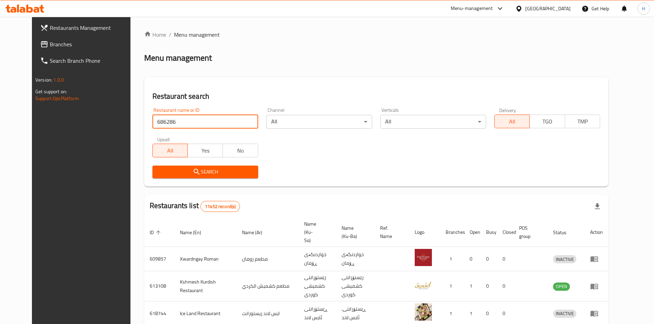
click button "Search" at bounding box center [205, 172] width 106 height 13
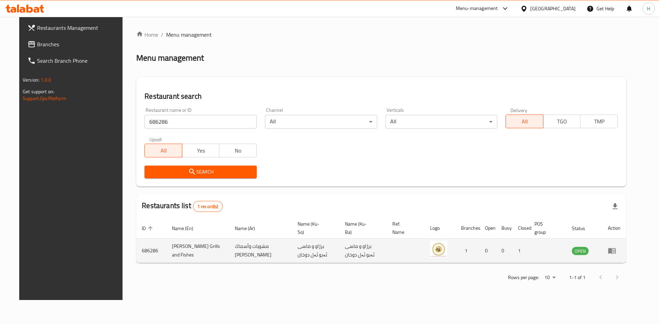
click at [614, 250] on icon "enhanced table" at bounding box center [613, 251] width 2 height 3
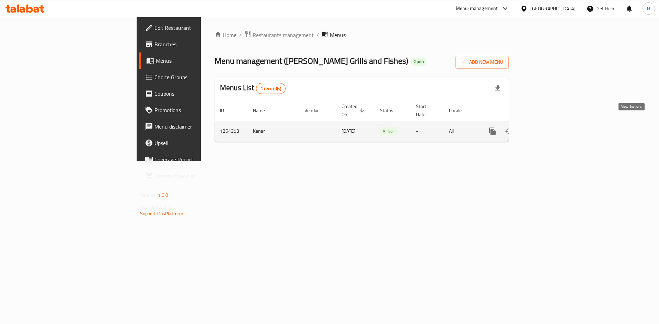
click at [550, 123] on link "enhanced table" at bounding box center [542, 131] width 16 height 16
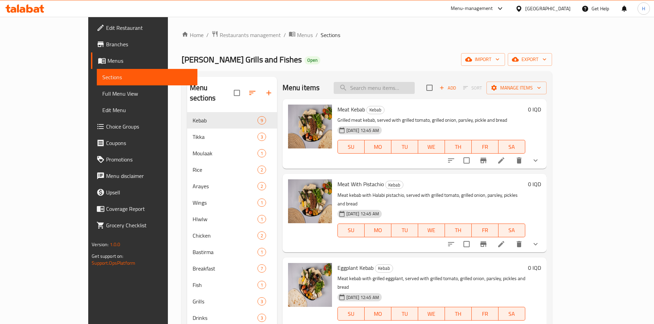
click at [408, 86] on input "search" at bounding box center [373, 88] width 81 height 12
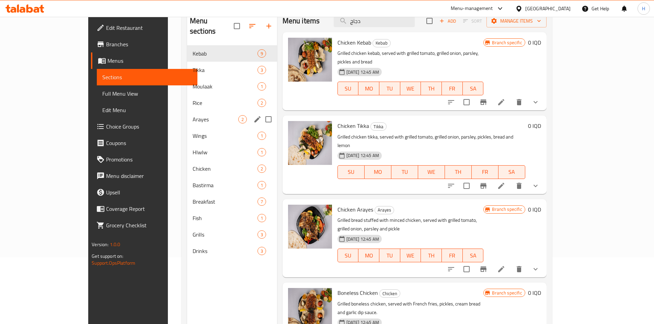
scroll to position [96, 0]
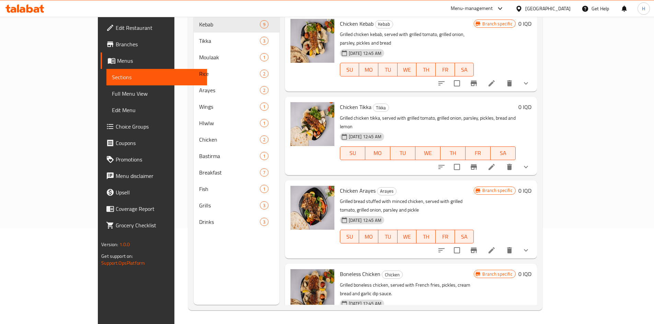
type input "دجاج"
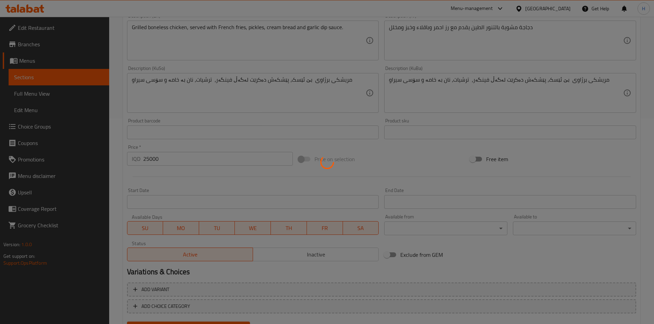
scroll to position [239, 0]
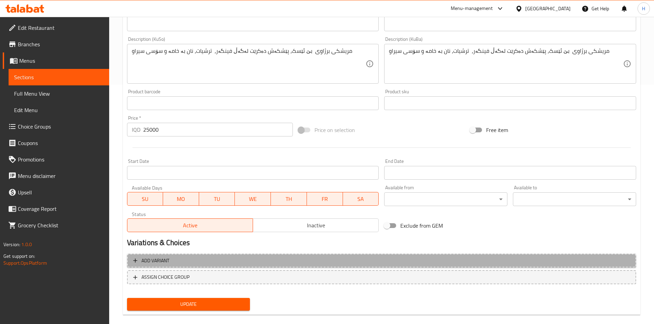
click at [185, 259] on span "Add variant" at bounding box center [381, 261] width 496 height 9
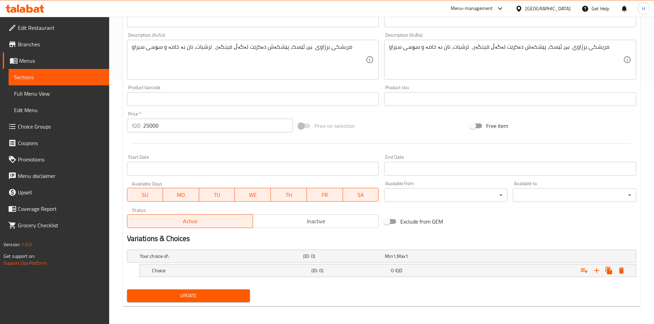
scroll to position [245, 0]
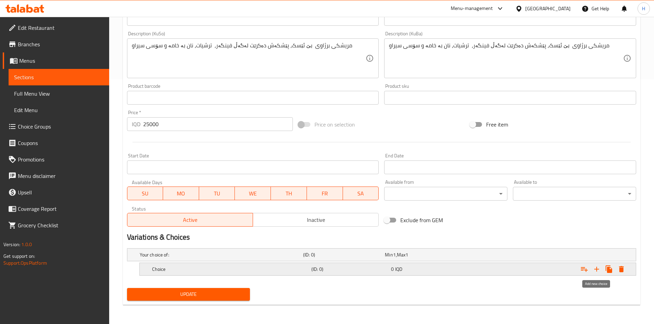
click at [593, 269] on icon "Expand" at bounding box center [596, 269] width 8 height 8
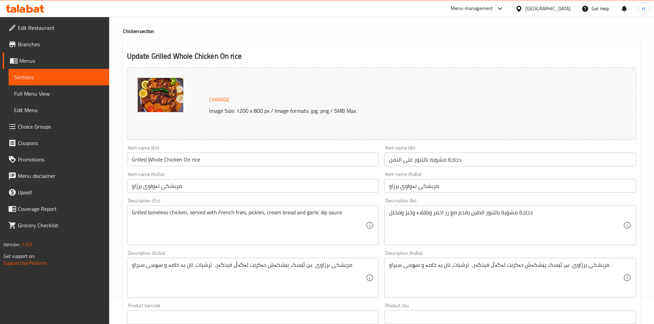
scroll to position [25, 0]
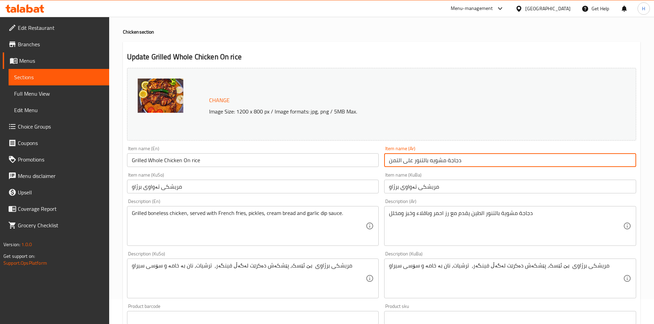
drag, startPoint x: 463, startPoint y: 163, endPoint x: 429, endPoint y: 163, distance: 34.3
click at [429, 163] on input "دجاجة مشويه بالتنور على التمن" at bounding box center [510, 160] width 252 height 14
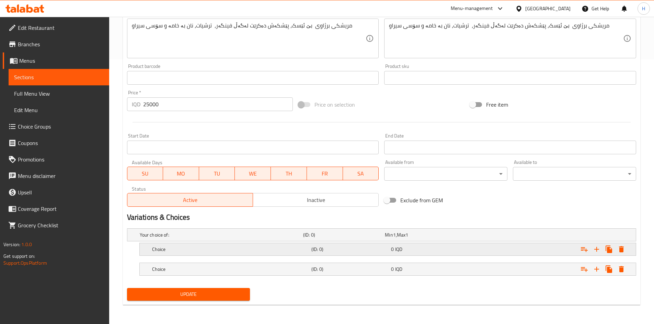
click at [413, 248] on div "0 IQD" at bounding box center [429, 249] width 77 height 7
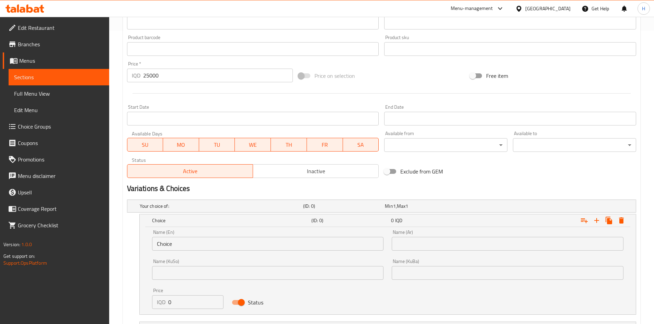
scroll to position [342, 0]
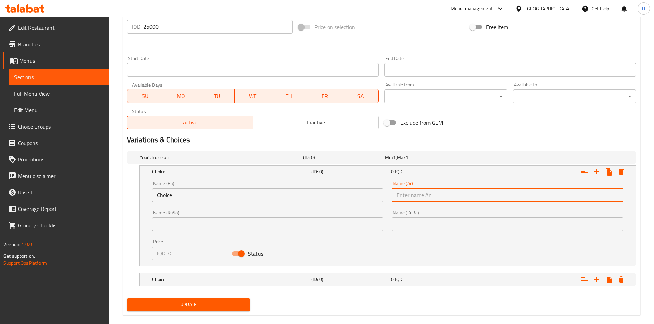
click at [419, 194] on input "text" at bounding box center [507, 195] width 232 height 14
paste input "دجاجة مشويه"
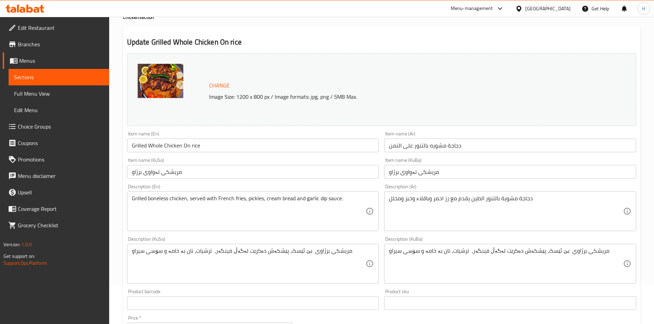
scroll to position [0, 0]
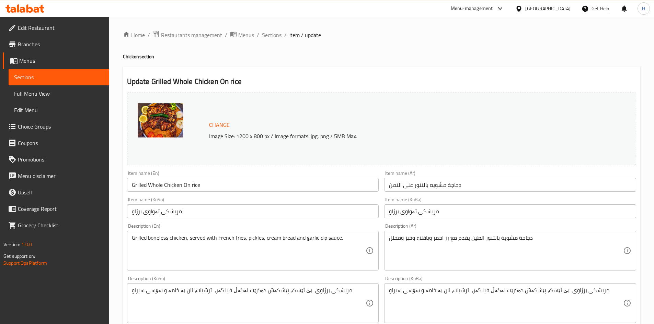
type input "دجاجة مشويه"
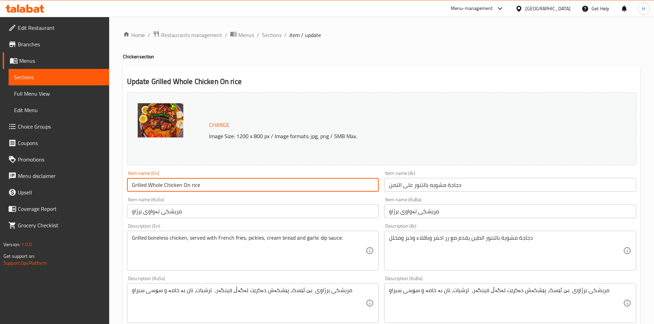
drag, startPoint x: 131, startPoint y: 184, endPoint x: 181, endPoint y: 190, distance: 50.1
click at [181, 190] on input "Grilled Whole Chicken On rice" at bounding box center [253, 185] width 252 height 14
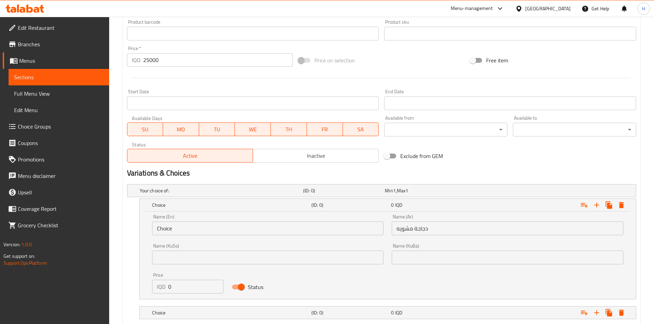
scroll to position [353, 0]
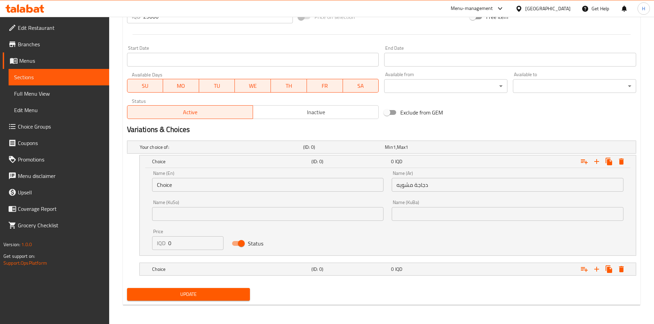
click at [173, 185] on input "Choice" at bounding box center [268, 185] width 232 height 14
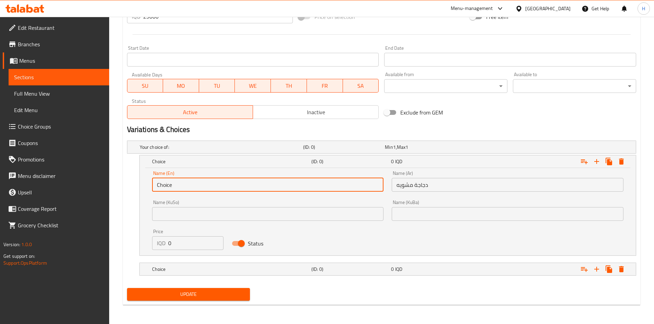
click at [173, 185] on input "Choice" at bounding box center [268, 185] width 232 height 14
paste input "Grilled Whole Chicken"
type input "Grilled Whole Chicken"
click at [182, 263] on div "Choice (ID: 0) 0 IQD" at bounding box center [390, 269] width 478 height 15
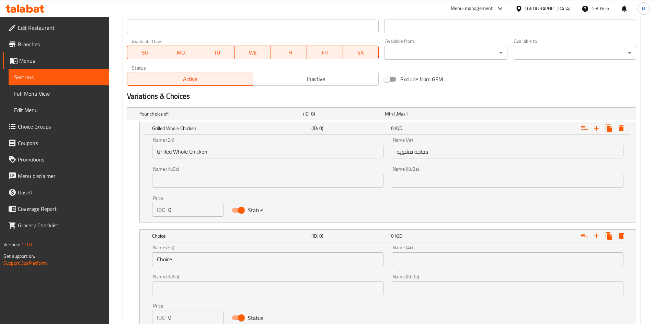
scroll to position [426, 0]
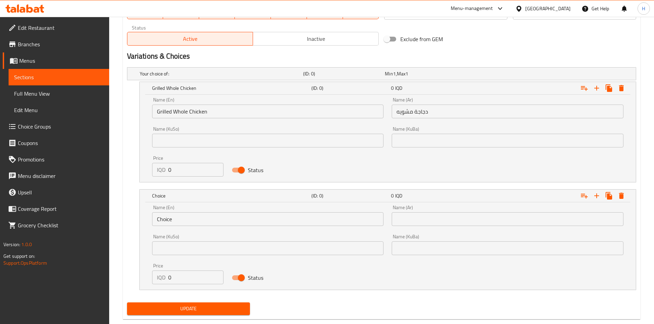
click at [177, 217] on input "Choice" at bounding box center [268, 219] width 232 height 14
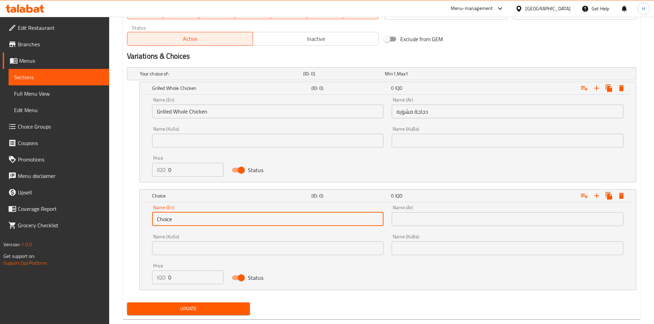
click at [177, 217] on input "Choice" at bounding box center [268, 219] width 232 height 14
drag, startPoint x: 189, startPoint y: 217, endPoint x: 194, endPoint y: 217, distance: 4.5
click at [194, 217] on input "text" at bounding box center [268, 219] width 232 height 14
type input "Half Chicken"
click at [415, 218] on input "text" at bounding box center [507, 219] width 232 height 14
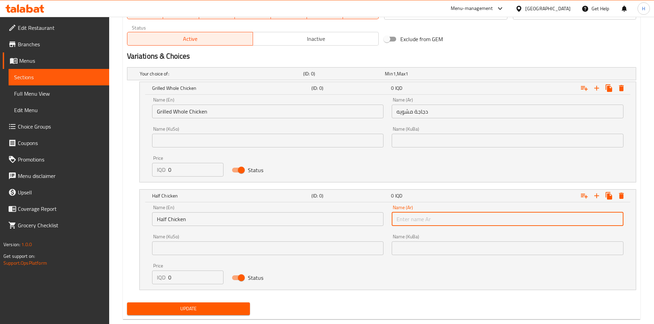
type input "نصف دجاج"
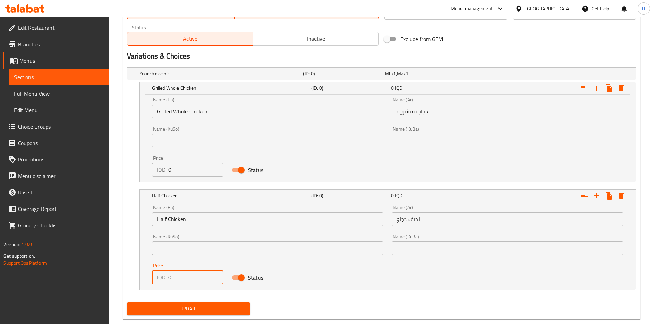
click at [184, 277] on input "0" at bounding box center [196, 278] width 56 height 14
type input "13000"
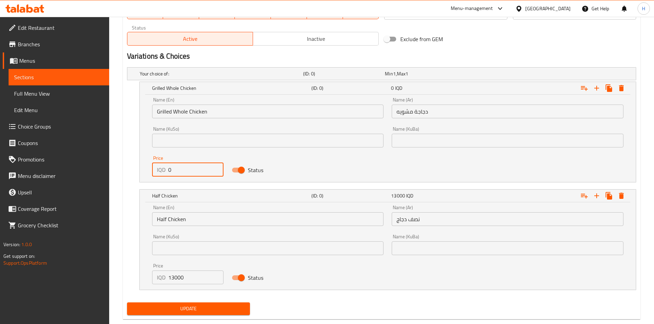
click at [183, 166] on input "0" at bounding box center [196, 170] width 56 height 14
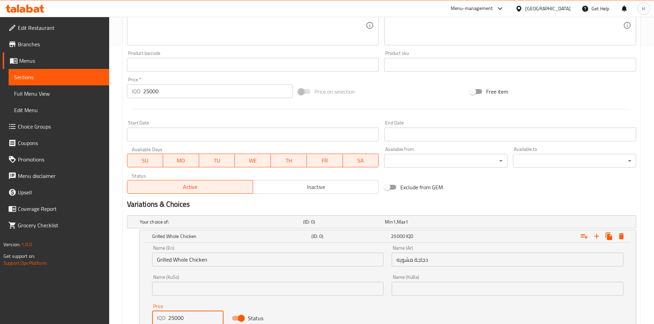
scroll to position [235, 0]
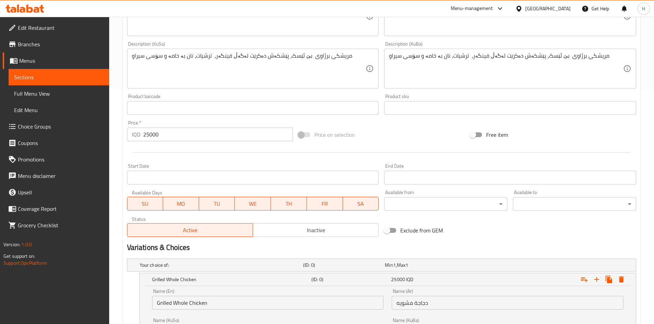
type input "25000"
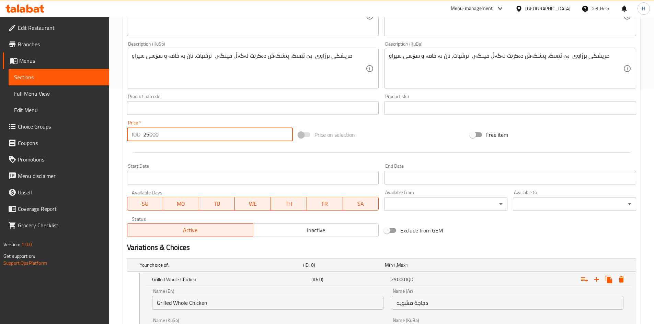
click at [176, 133] on input "25000" at bounding box center [218, 135] width 150 height 14
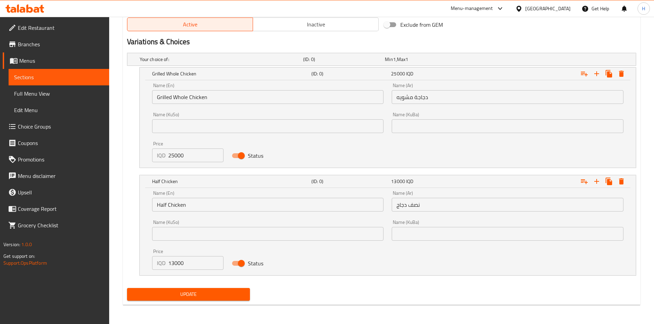
type input "0"
click at [209, 295] on span "Update" at bounding box center [188, 294] width 112 height 9
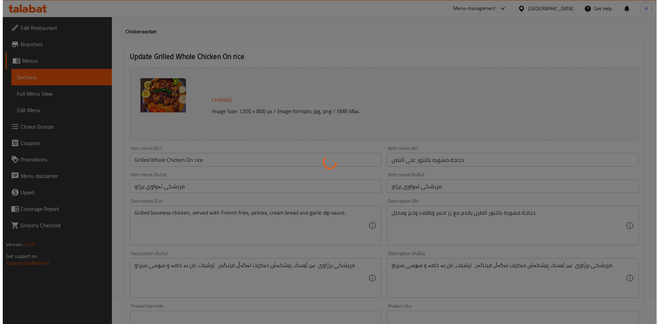
scroll to position [0, 0]
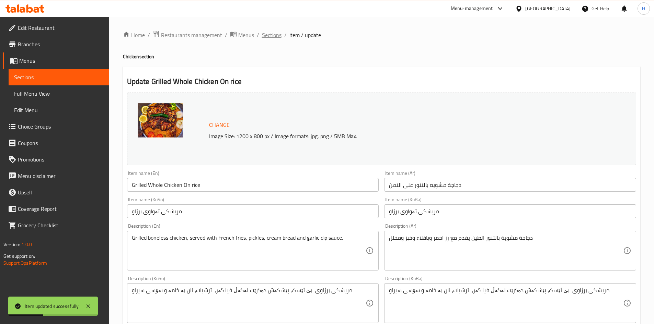
click at [268, 31] on span "Sections" at bounding box center [272, 35] width 20 height 8
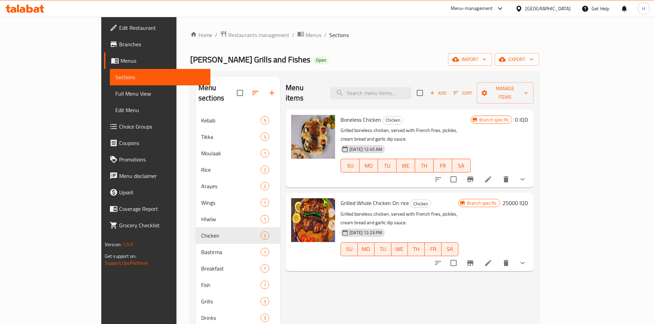
drag, startPoint x: 188, startPoint y: 29, endPoint x: 188, endPoint y: 33, distance: 3.8
click at [188, 31] on div "Home / Restaurants management / Menus / Sections Abu Al Dukhan Grills and Fishe…" at bounding box center [364, 218] width 376 height 403
click at [228, 37] on span "Restaurants management" at bounding box center [258, 35] width 61 height 8
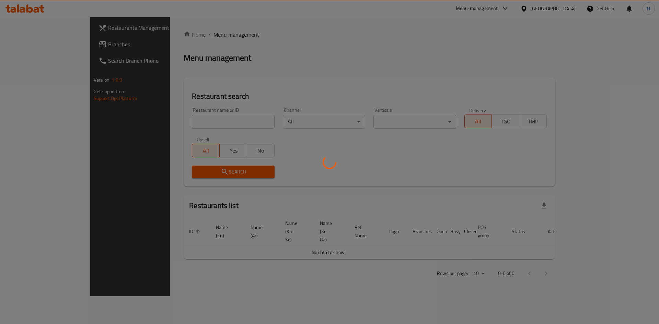
click at [187, 119] on div at bounding box center [329, 162] width 659 height 324
click at [187, 123] on div at bounding box center [329, 162] width 659 height 324
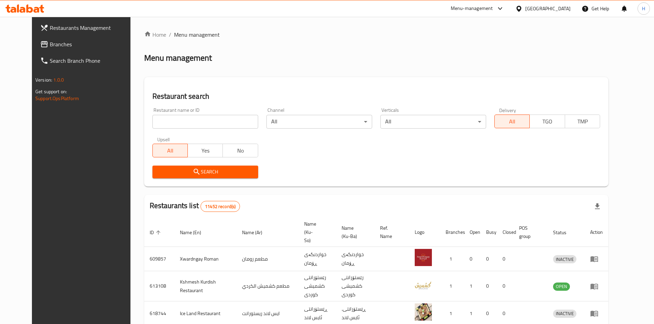
click at [200, 123] on div at bounding box center [327, 162] width 654 height 324
click at [200, 123] on input "search" at bounding box center [205, 122] width 106 height 14
paste input "655264"
type input "655264"
click button "Search" at bounding box center [205, 172] width 106 height 13
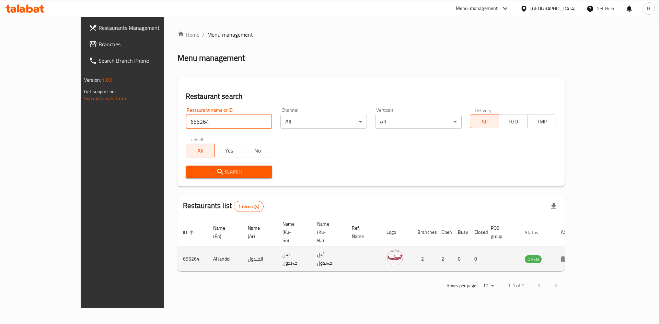
click at [579, 247] on td "enhanced table" at bounding box center [567, 259] width 24 height 24
click at [569, 257] on icon "enhanced table" at bounding box center [565, 260] width 8 height 6
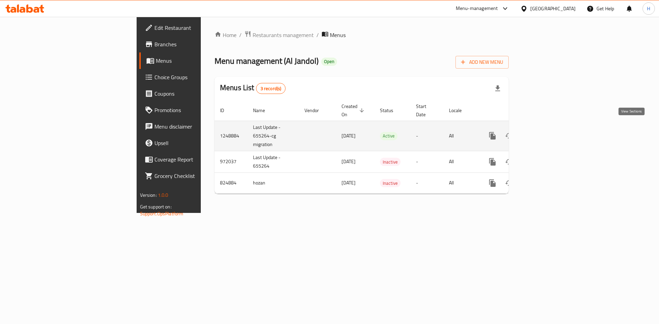
click at [550, 132] on link "enhanced table" at bounding box center [542, 136] width 16 height 16
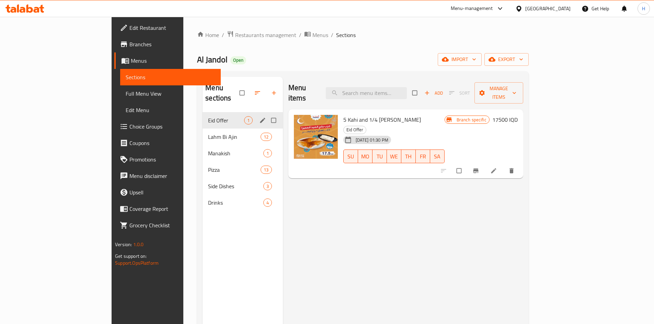
click at [208, 133] on span "Lahm Bi Ajin" at bounding box center [234, 137] width 52 height 8
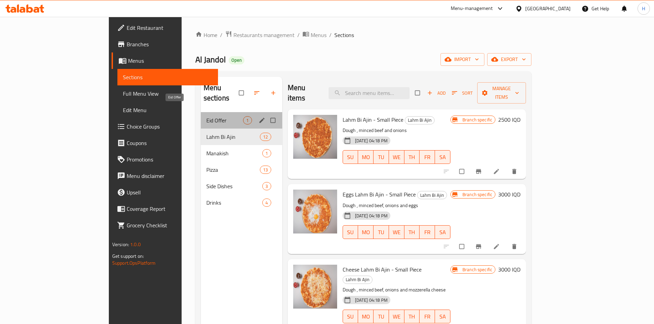
click at [206, 116] on span "Eid Offer" at bounding box center [224, 120] width 37 height 8
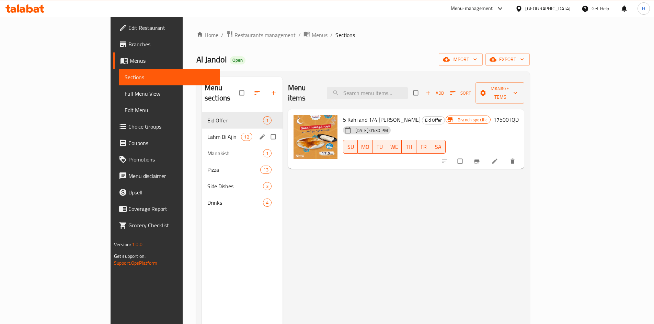
click at [207, 133] on span "Lahm Bi Ajin" at bounding box center [224, 137] width 34 height 8
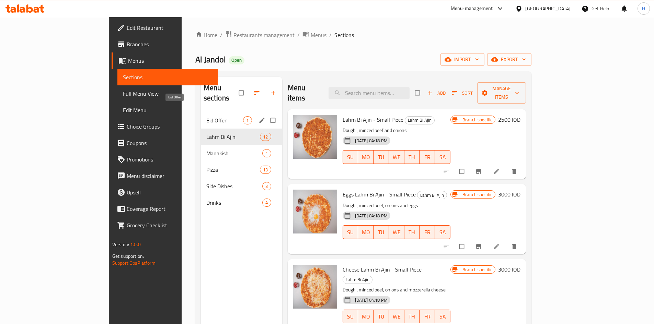
click at [206, 116] on span "Eid Offer" at bounding box center [224, 120] width 37 height 8
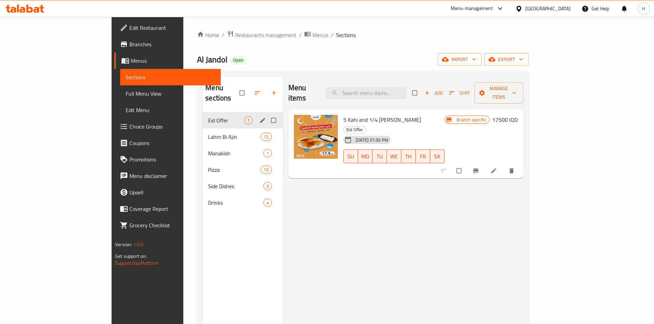
click at [267, 114] on input "Menu sections" at bounding box center [274, 120] width 14 height 13
click at [259, 117] on icon "edit" at bounding box center [262, 120] width 7 height 7
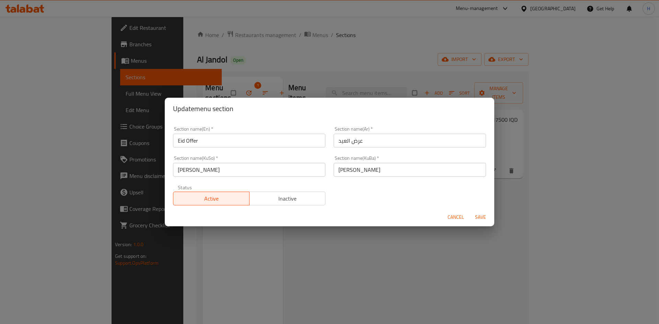
click at [292, 201] on span "Inactive" at bounding box center [287, 199] width 71 height 10
click at [478, 216] on span "Save" at bounding box center [480, 217] width 16 height 9
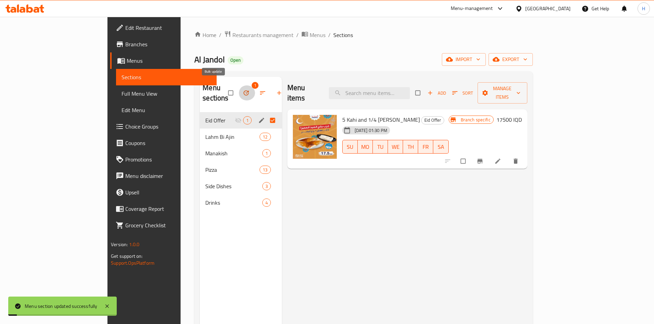
click at [243, 90] on icon "button" at bounding box center [246, 93] width 7 height 7
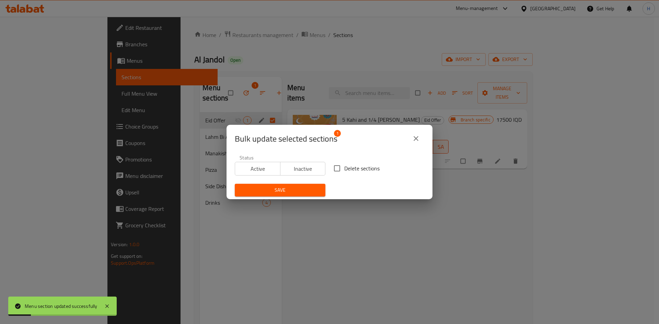
click at [408, 134] on div "Bulk update selected sections 1" at bounding box center [329, 138] width 189 height 16
click at [418, 137] on icon "close" at bounding box center [416, 138] width 8 height 8
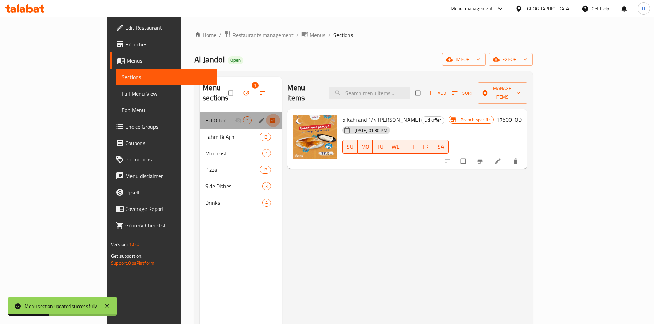
click at [266, 114] on input "Menu sections" at bounding box center [273, 120] width 14 height 13
checkbox input "false"
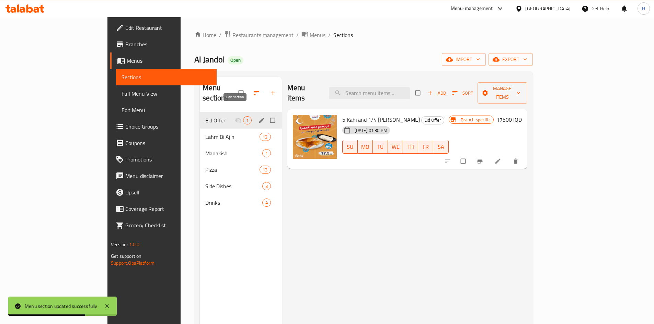
click at [258, 117] on span "edit" at bounding box center [262, 120] width 8 height 7
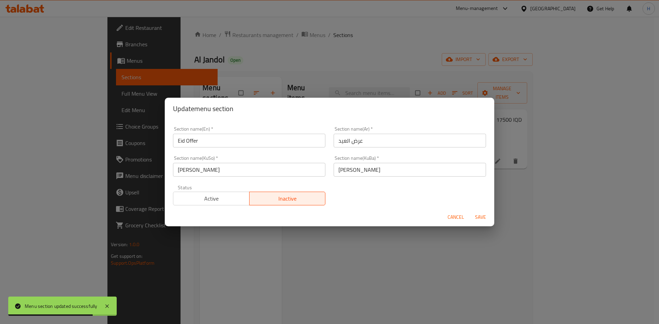
click at [237, 200] on span "Active" at bounding box center [211, 199] width 71 height 10
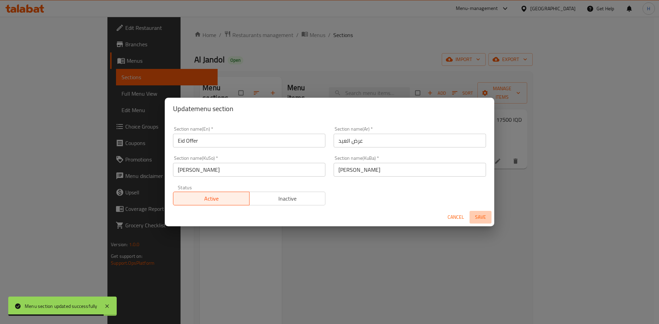
click at [484, 219] on span "Save" at bounding box center [480, 217] width 16 height 9
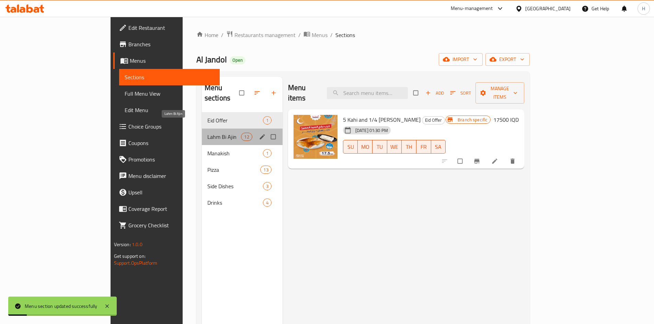
click at [207, 133] on span "Lahm Bi Ajin" at bounding box center [224, 137] width 34 height 8
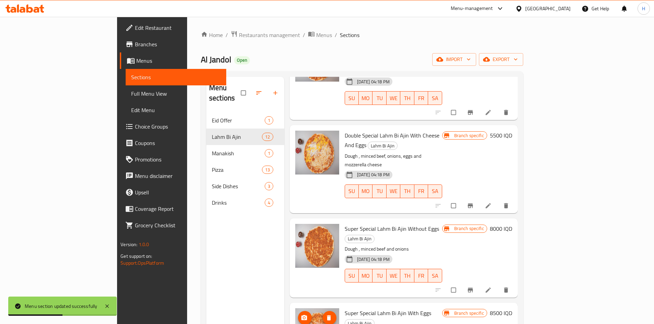
scroll to position [34, 0]
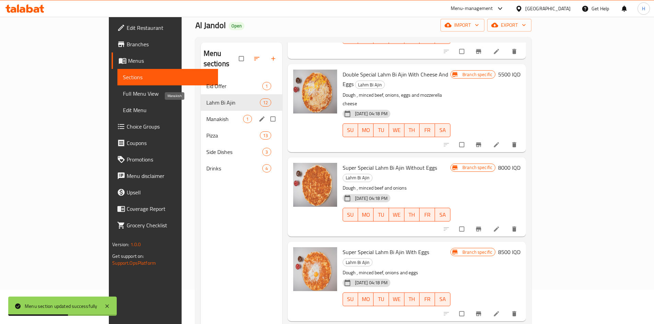
click at [206, 115] on span "Manakish" at bounding box center [224, 119] width 37 height 8
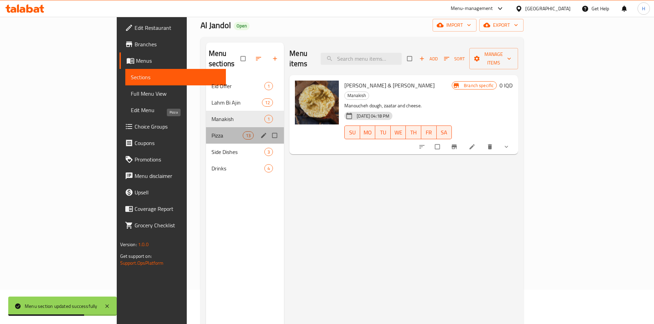
click at [211, 131] on span "Pizza" at bounding box center [226, 135] width 31 height 8
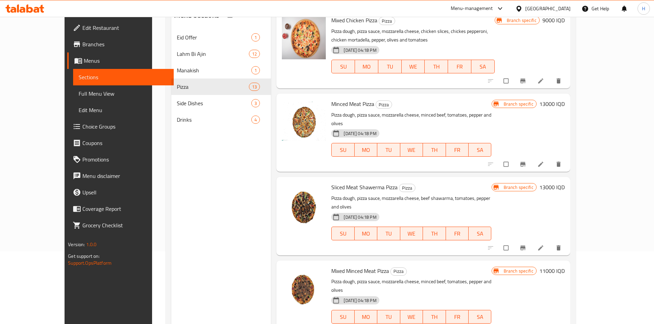
scroll to position [96, 0]
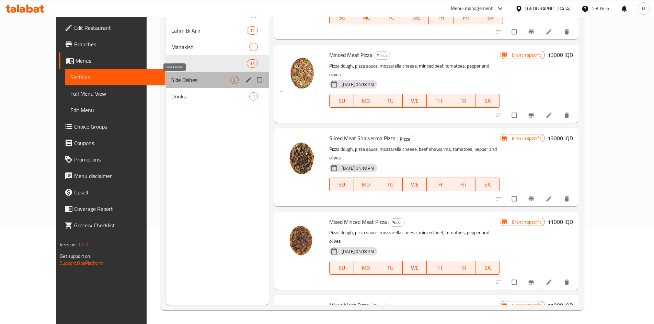
click at [171, 80] on span "Side Dishes" at bounding box center [200, 80] width 59 height 8
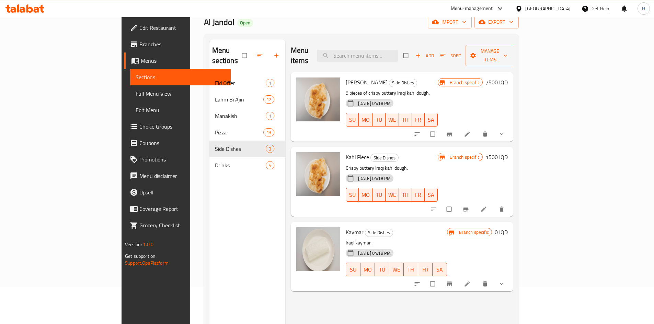
scroll to position [27, 0]
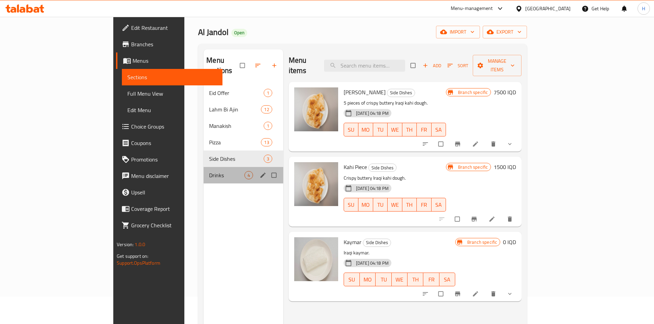
click at [203, 167] on div "Drinks 4" at bounding box center [243, 175] width 80 height 16
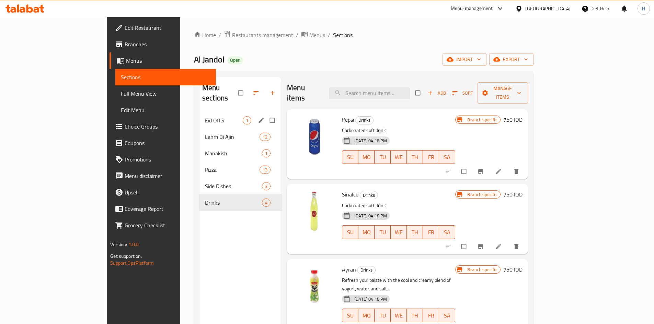
click at [205, 116] on span "Eid Offer" at bounding box center [224, 120] width 38 height 8
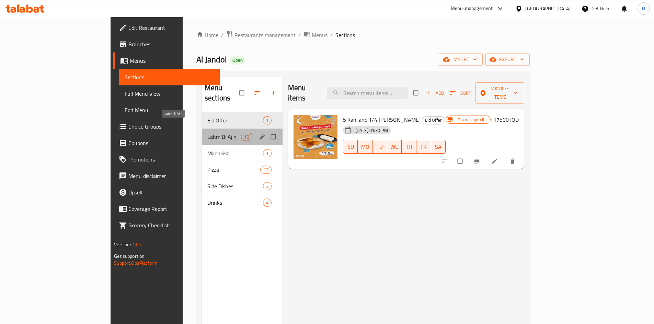
click at [207, 133] on span "Lahm Bi Ajin" at bounding box center [224, 137] width 34 height 8
